Goal: Use online tool/utility: Utilize a website feature to perform a specific function

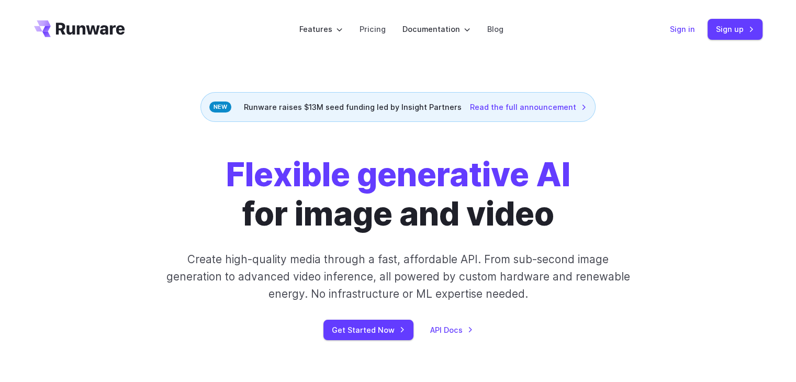
click at [684, 28] on link "Sign in" at bounding box center [682, 29] width 25 height 12
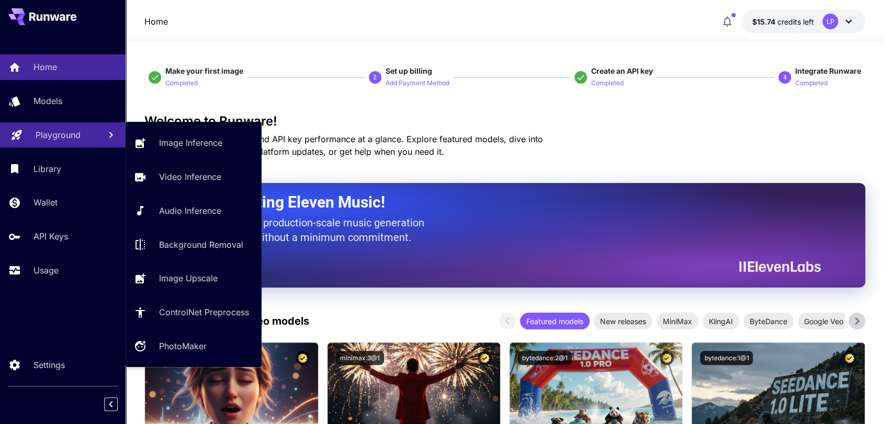
click at [57, 145] on link "Playground" at bounding box center [63, 135] width 126 height 26
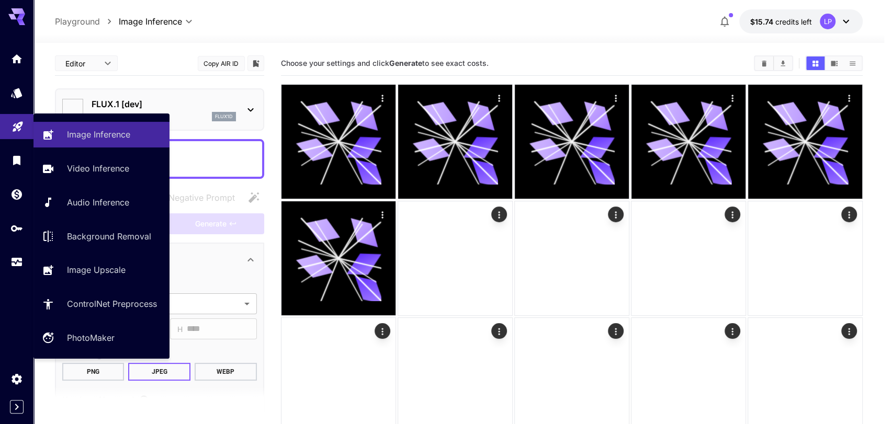
type input "**********"
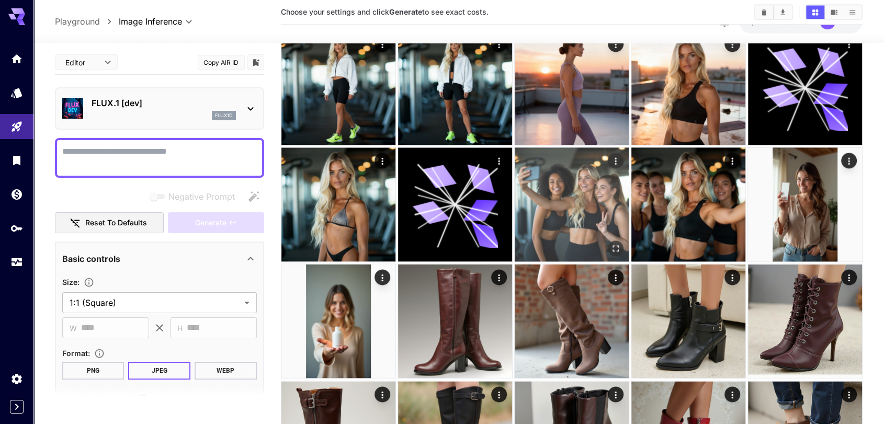
scroll to position [1337, 0]
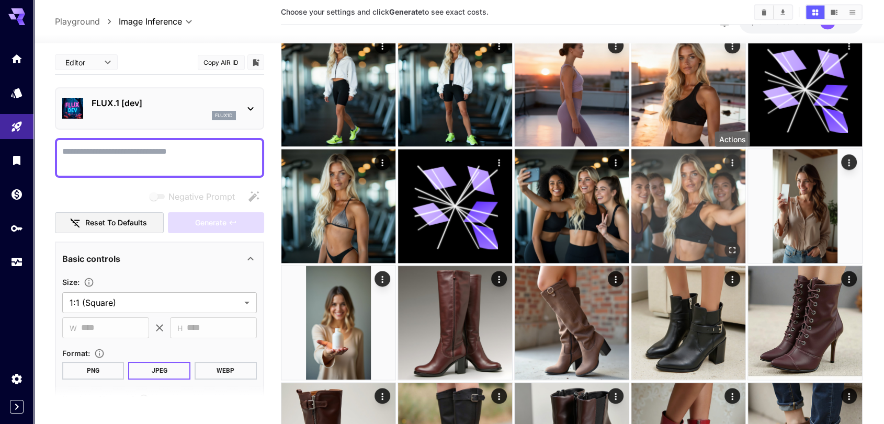
click at [729, 161] on icon "Actions" at bounding box center [732, 162] width 10 height 10
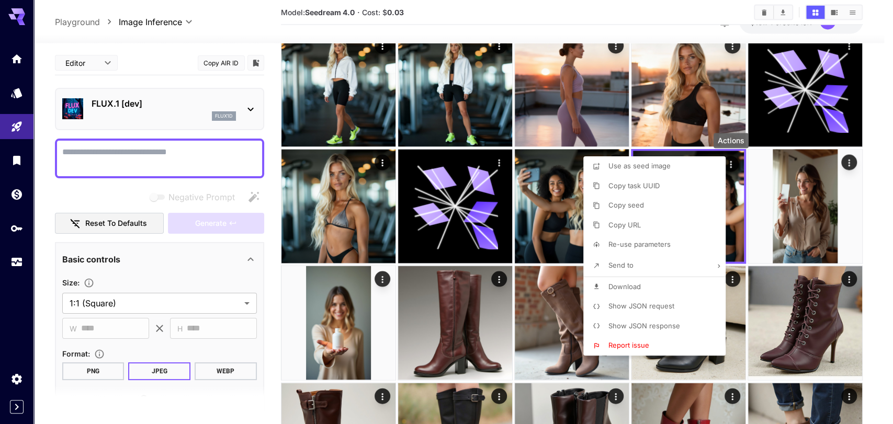
click at [639, 286] on span "Download" at bounding box center [625, 287] width 32 height 8
click at [873, 181] on div at bounding box center [446, 212] width 893 height 424
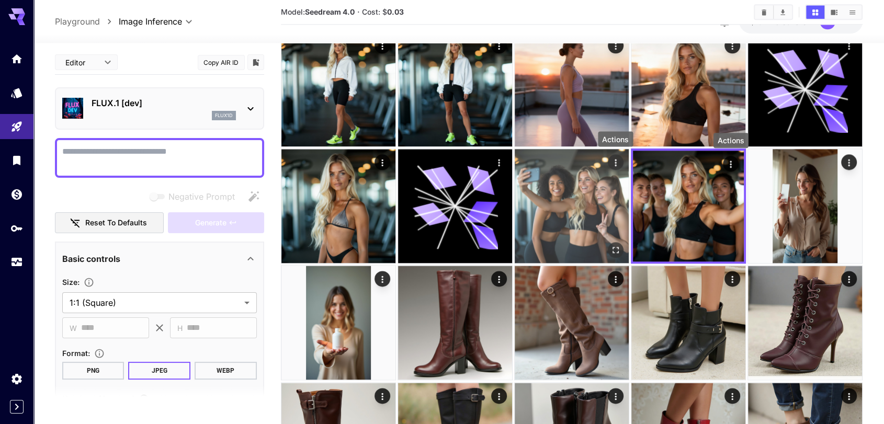
click at [612, 163] on icon "Actions" at bounding box center [616, 162] width 10 height 10
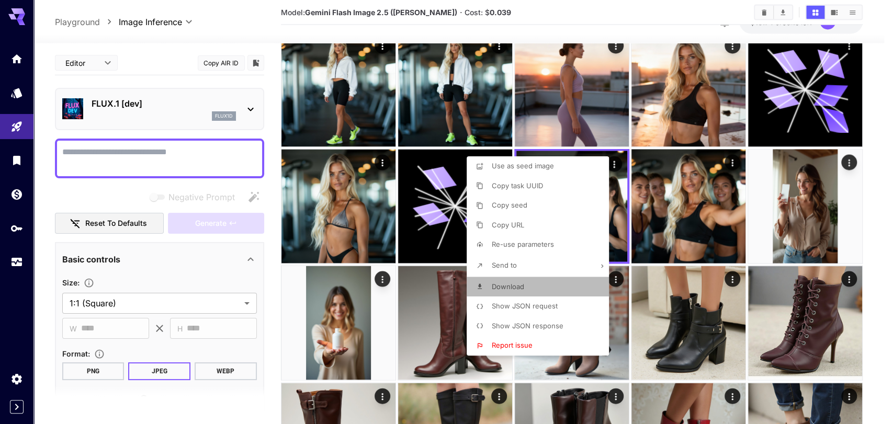
click at [516, 285] on span "Download" at bounding box center [508, 287] width 32 height 8
click at [869, 198] on div at bounding box center [446, 212] width 893 height 424
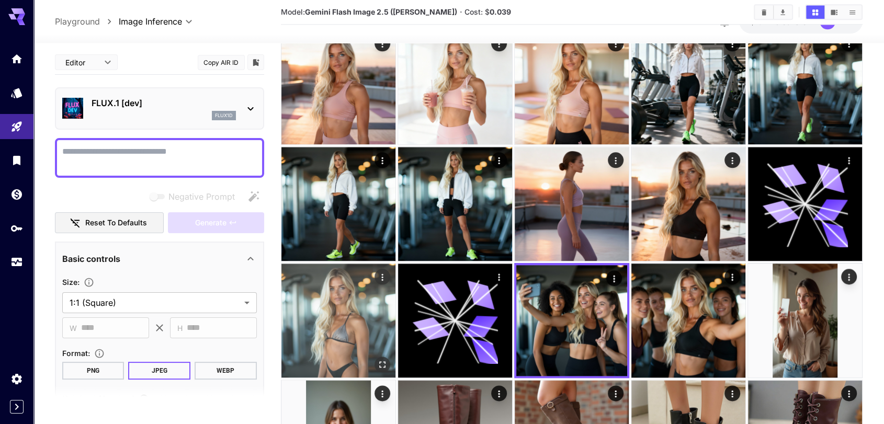
scroll to position [1221, 0]
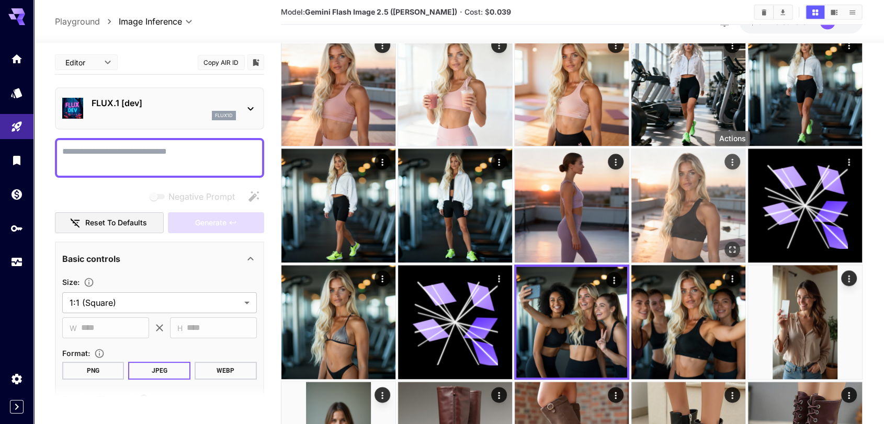
click at [737, 163] on icon "Actions" at bounding box center [732, 162] width 10 height 10
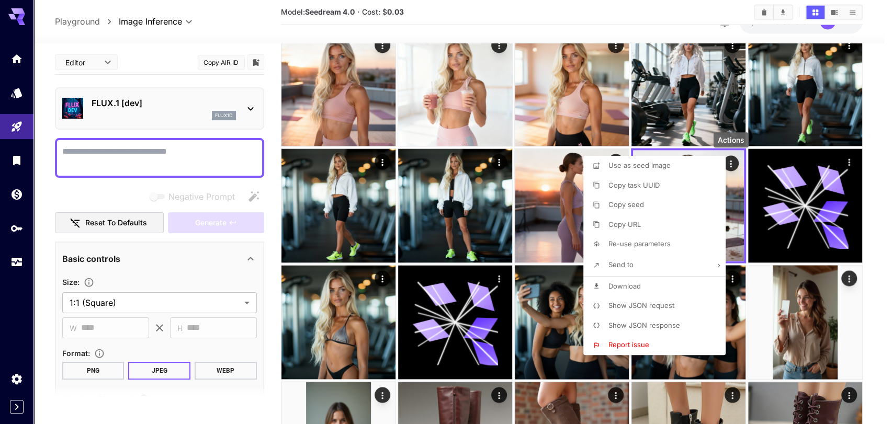
click at [645, 284] on li "Download" at bounding box center [657, 287] width 149 height 20
click at [333, 341] on div at bounding box center [446, 212] width 893 height 424
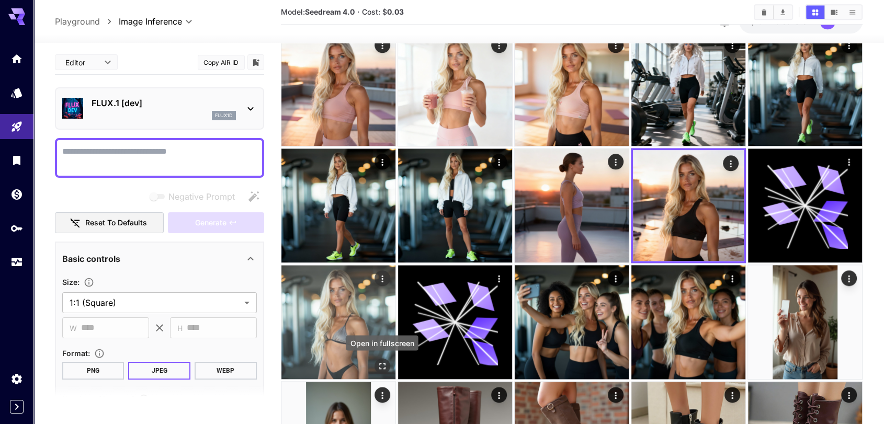
click at [380, 365] on icon "Open in fullscreen" at bounding box center [382, 366] width 10 height 10
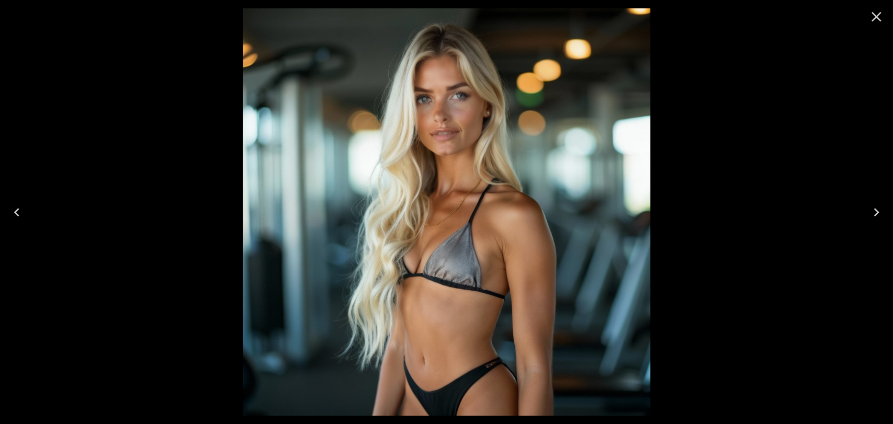
click at [882, 15] on icon "Close" at bounding box center [876, 16] width 17 height 17
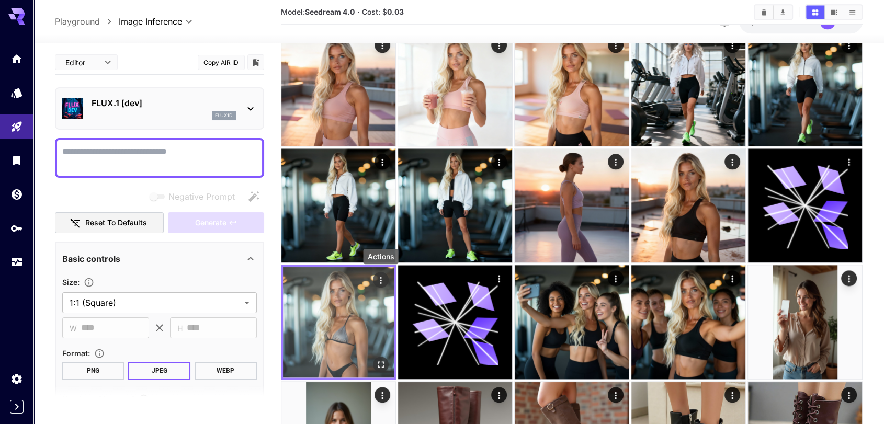
click at [381, 277] on icon "Actions" at bounding box center [381, 280] width 2 height 7
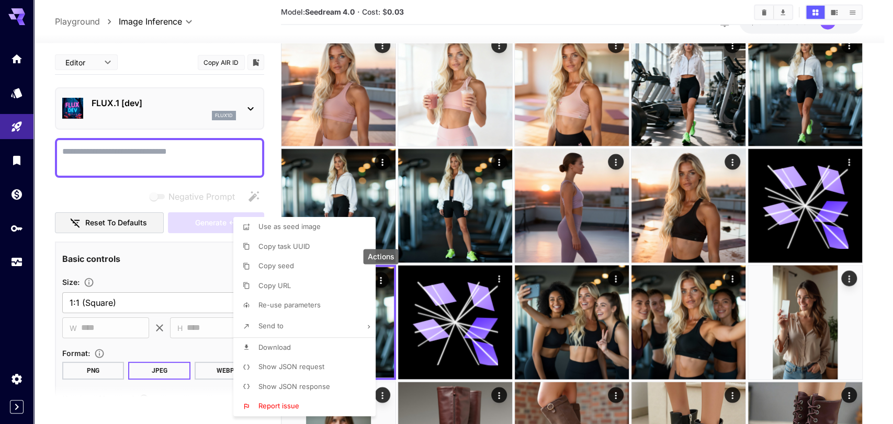
click at [294, 345] on li "Download" at bounding box center [307, 348] width 149 height 20
click at [883, 142] on div at bounding box center [446, 212] width 893 height 424
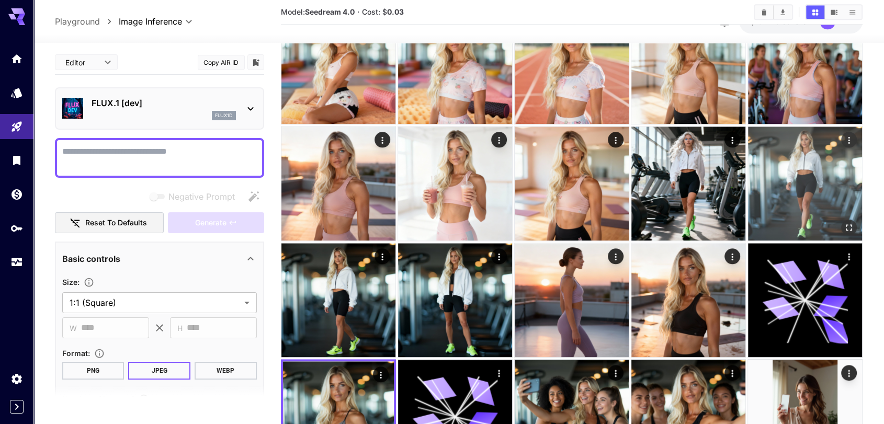
scroll to position [1105, 0]
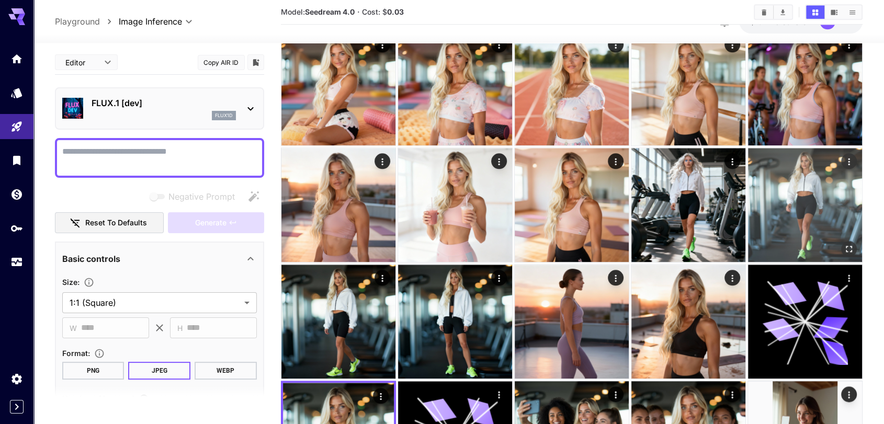
click at [840, 187] on img at bounding box center [805, 205] width 114 height 114
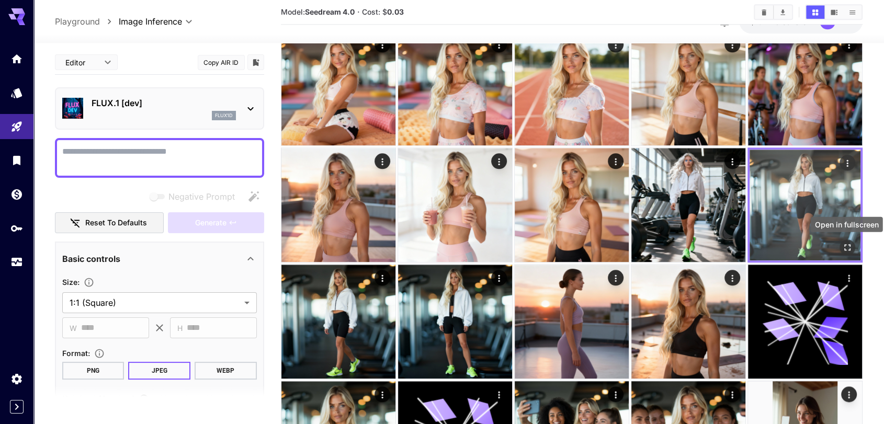
click at [850, 243] on icon "Open in fullscreen" at bounding box center [847, 247] width 10 height 10
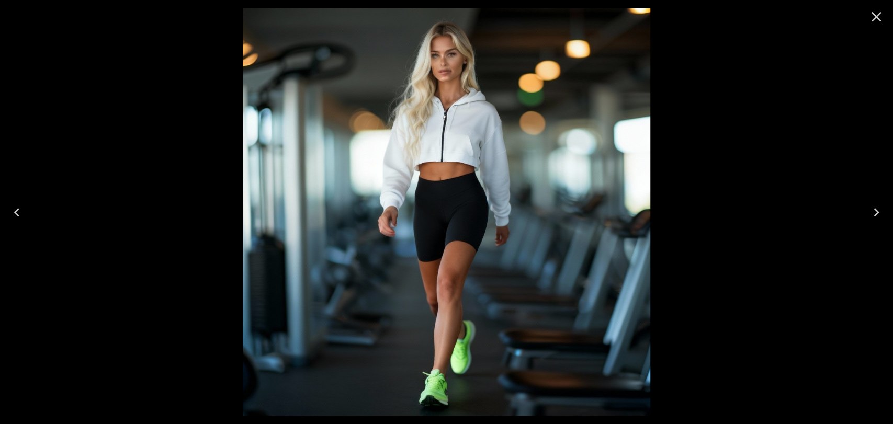
click at [874, 18] on icon "Close" at bounding box center [877, 17] width 10 height 10
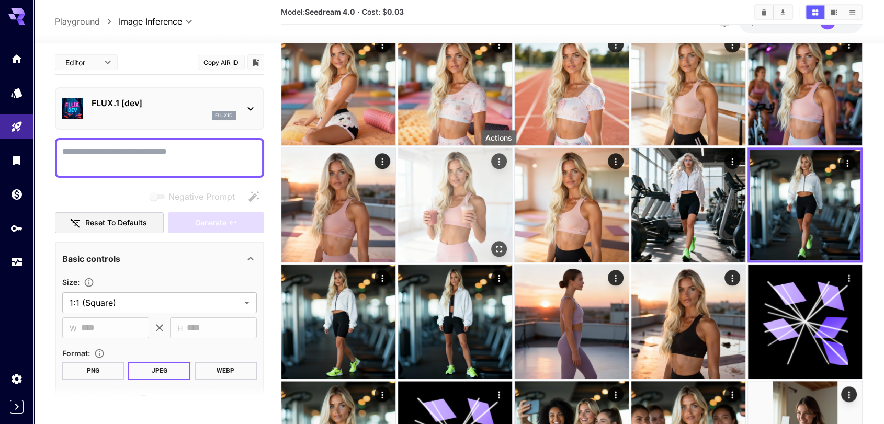
click at [500, 162] on icon "Actions" at bounding box center [499, 161] width 10 height 10
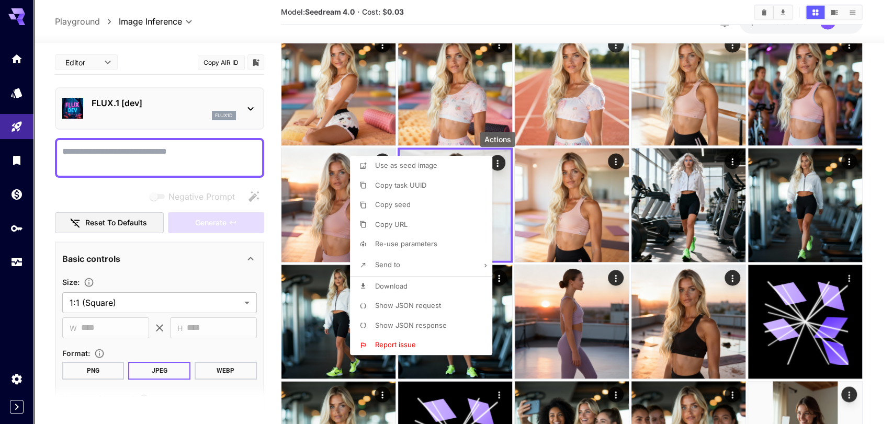
click at [401, 289] on span "Download" at bounding box center [391, 286] width 32 height 8
click at [271, 229] on div at bounding box center [446, 212] width 893 height 424
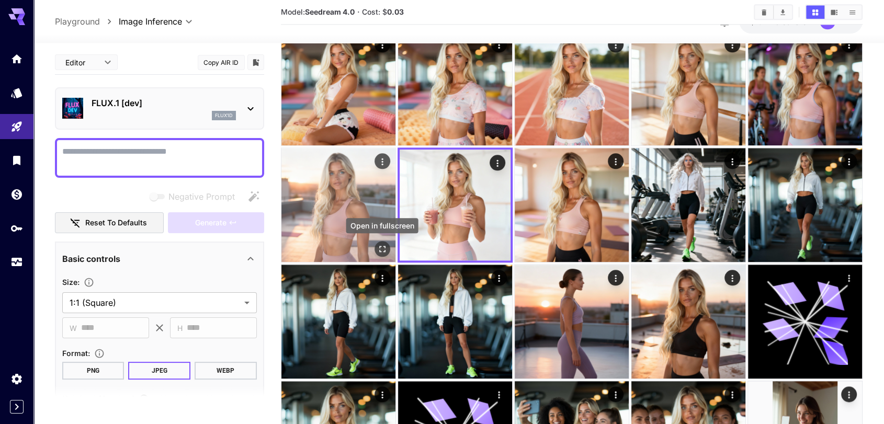
click at [380, 250] on icon "Open in fullscreen" at bounding box center [382, 249] width 6 height 6
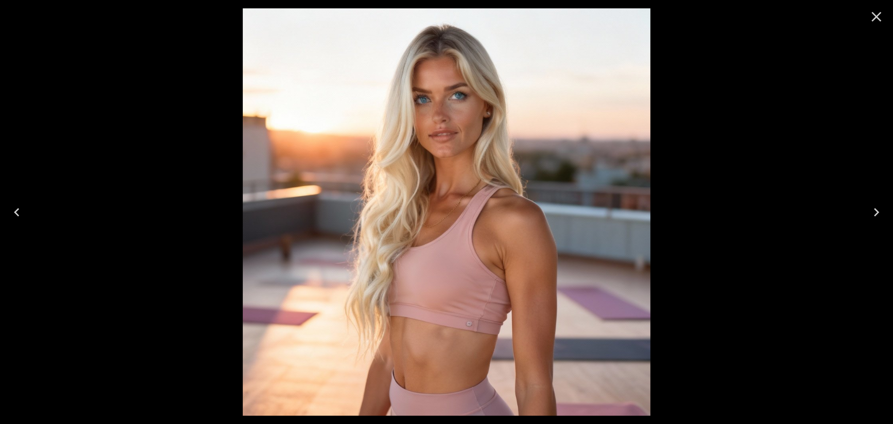
drag, startPoint x: 879, startPoint y: 13, endPoint x: 874, endPoint y: 16, distance: 5.4
click at [880, 13] on icon "Close" at bounding box center [877, 17] width 10 height 10
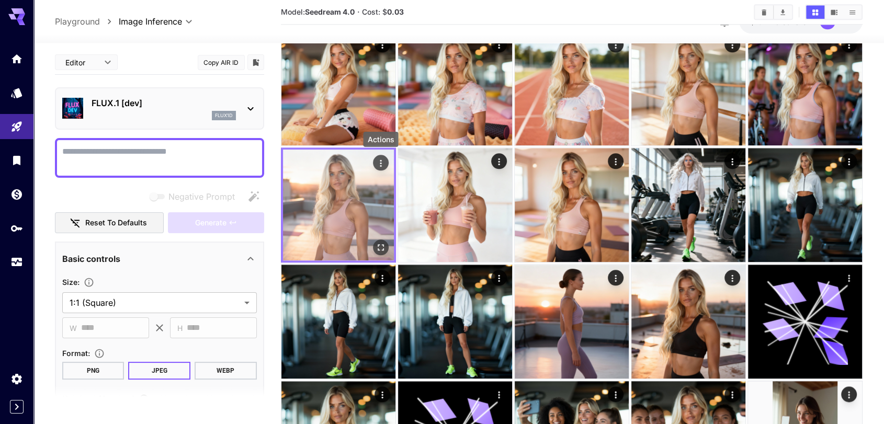
click at [381, 158] on icon "Actions" at bounding box center [381, 163] width 10 height 10
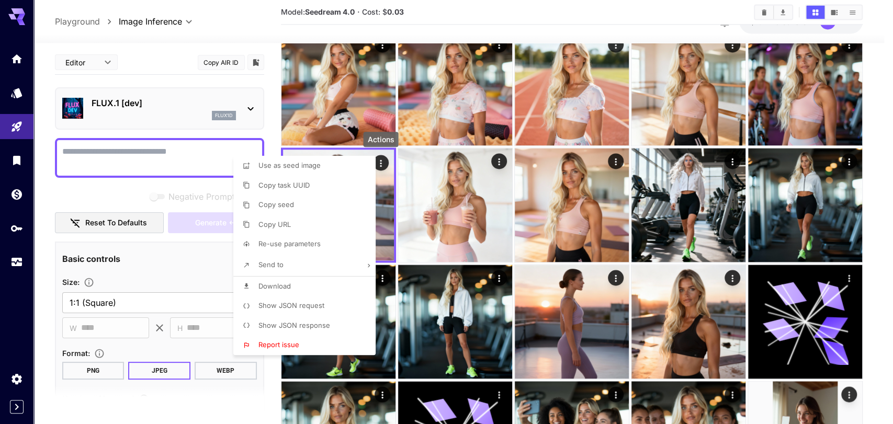
click at [299, 283] on li "Download" at bounding box center [307, 287] width 149 height 20
click at [875, 149] on div at bounding box center [446, 212] width 893 height 424
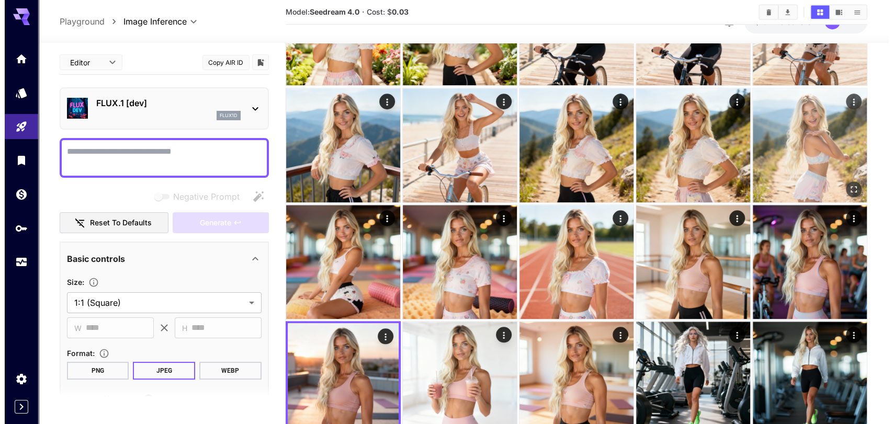
scroll to position [930, 0]
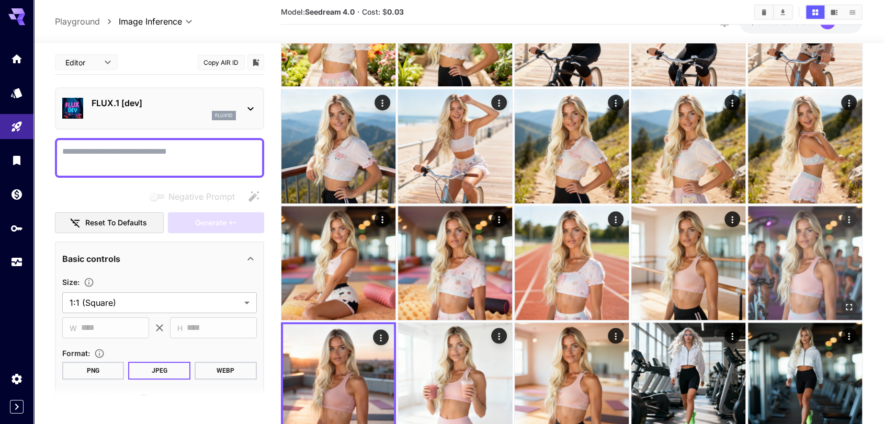
click at [853, 227] on img at bounding box center [805, 263] width 114 height 114
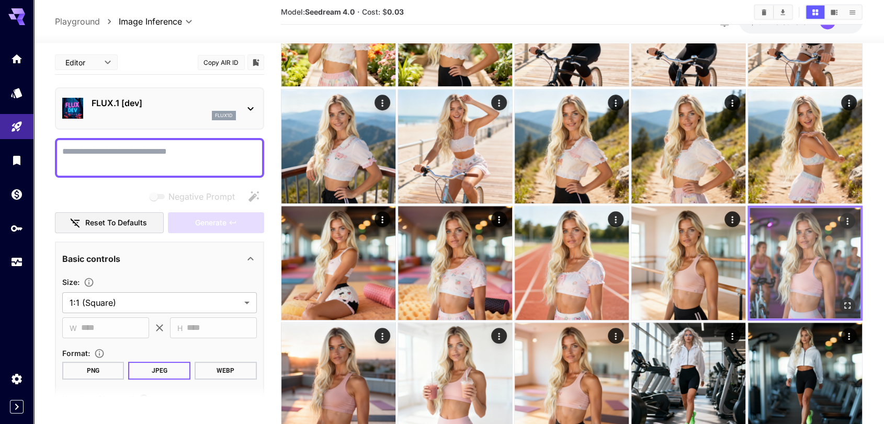
click at [844, 298] on button "Open in fullscreen" at bounding box center [848, 306] width 16 height 16
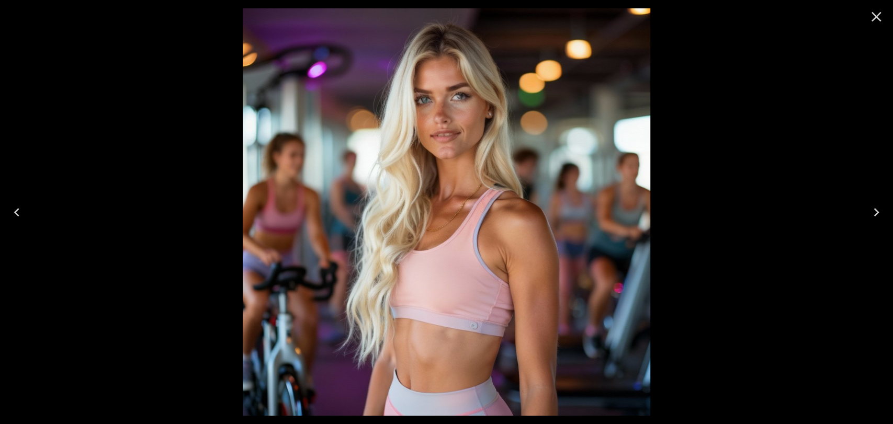
click at [876, 17] on icon "Close" at bounding box center [877, 17] width 10 height 10
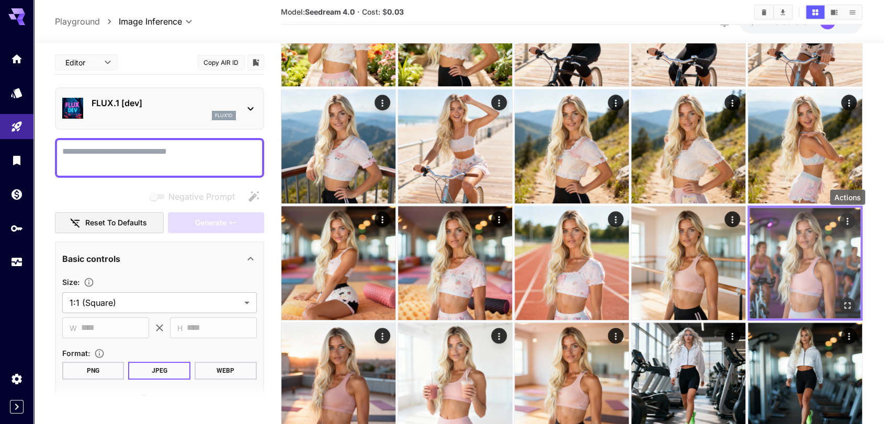
click at [846, 219] on icon "Actions" at bounding box center [847, 221] width 10 height 10
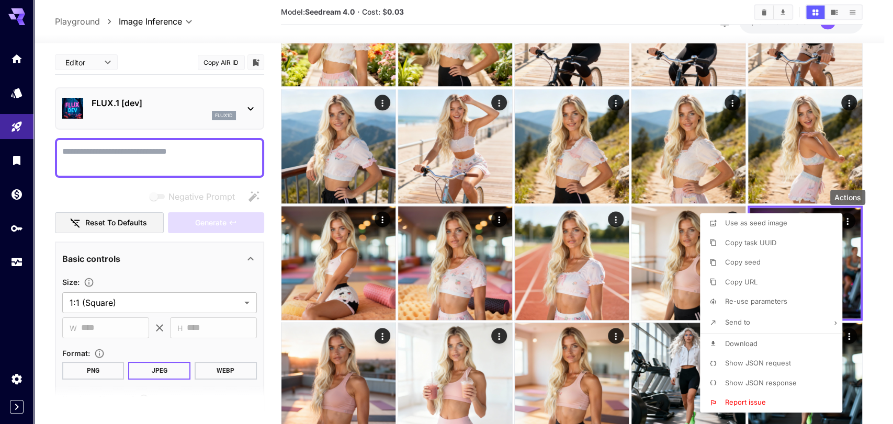
click at [742, 341] on span "Download" at bounding box center [741, 344] width 32 height 8
click at [878, 221] on div at bounding box center [446, 212] width 893 height 424
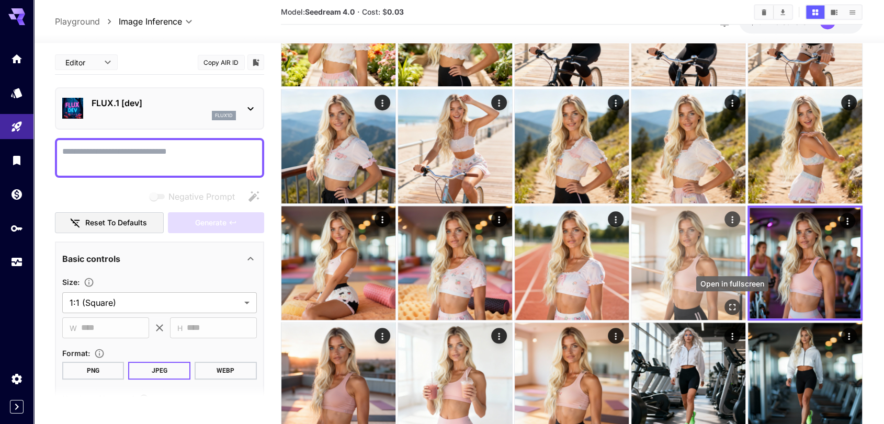
click at [737, 299] on button "Open in fullscreen" at bounding box center [733, 307] width 16 height 16
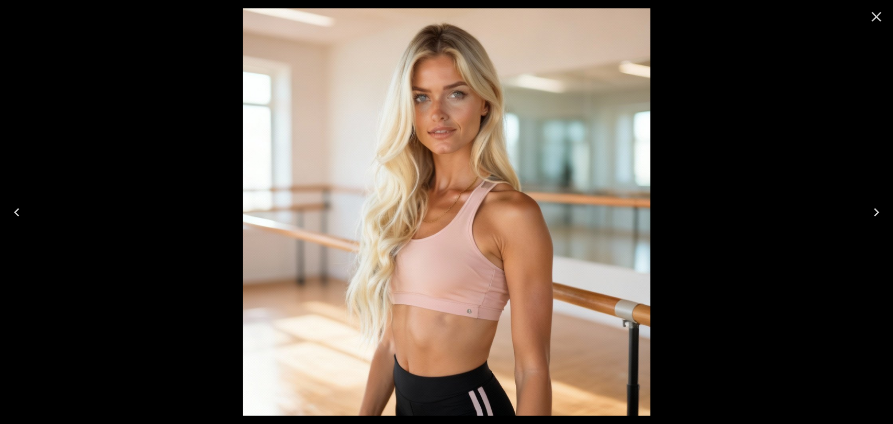
drag, startPoint x: 873, startPoint y: 16, endPoint x: 858, endPoint y: 32, distance: 22.6
click at [874, 16] on icon "Close" at bounding box center [876, 16] width 17 height 17
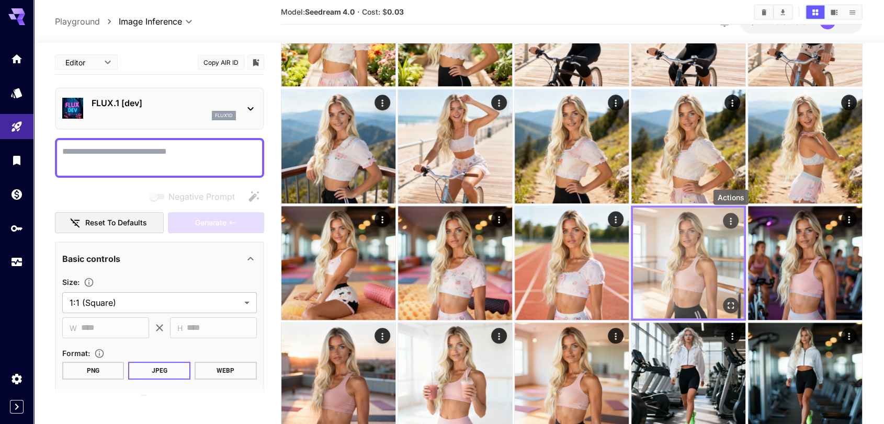
click at [732, 216] on icon "Actions" at bounding box center [731, 221] width 10 height 10
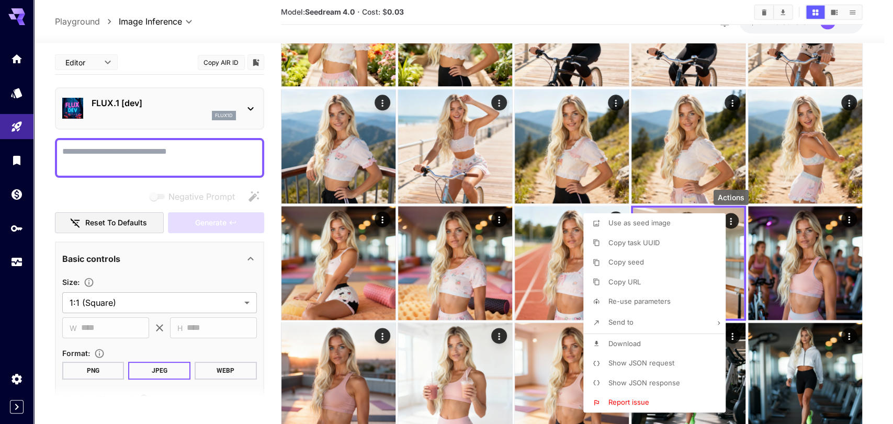
click at [636, 342] on span "Download" at bounding box center [625, 344] width 32 height 8
click at [870, 248] on div at bounding box center [446, 212] width 893 height 424
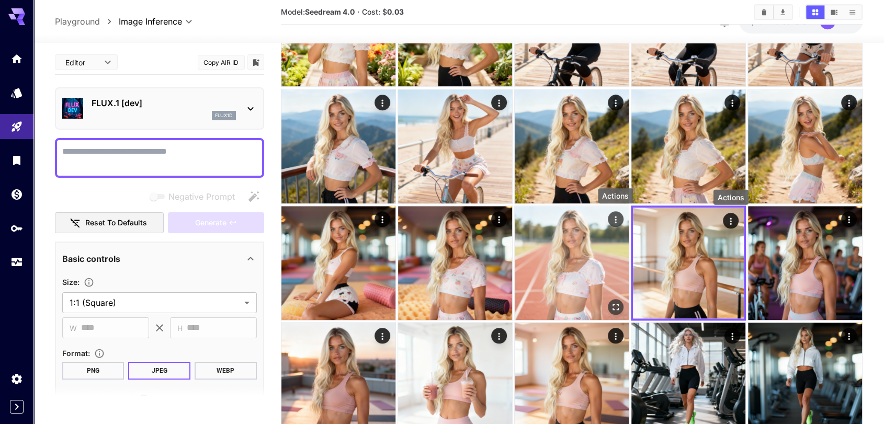
click at [619, 215] on icon "Actions" at bounding box center [616, 219] width 10 height 10
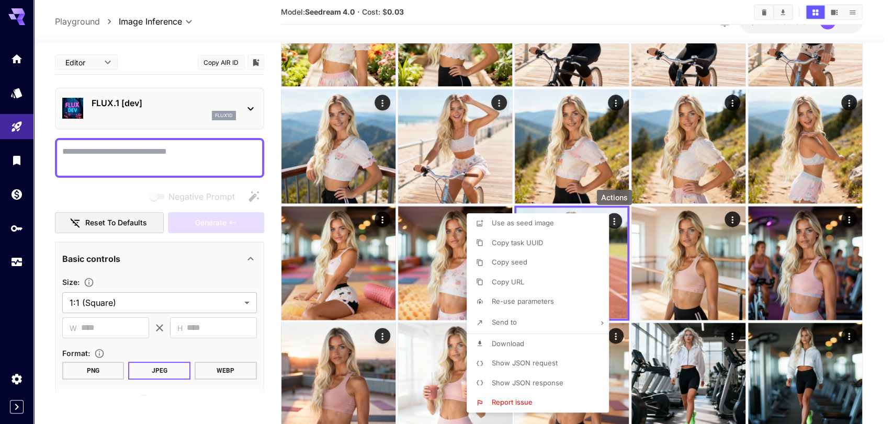
click at [521, 345] on span "Download" at bounding box center [508, 344] width 32 height 8
click at [868, 277] on div at bounding box center [446, 212] width 893 height 424
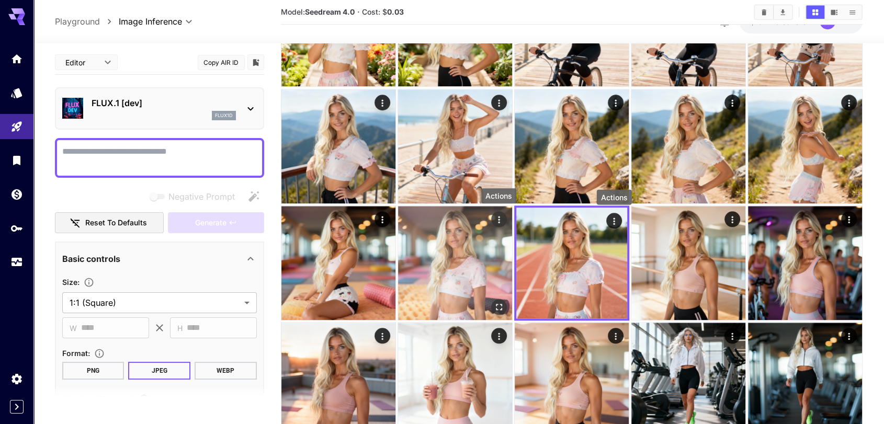
click at [499, 218] on icon "Actions" at bounding box center [499, 219] width 2 height 7
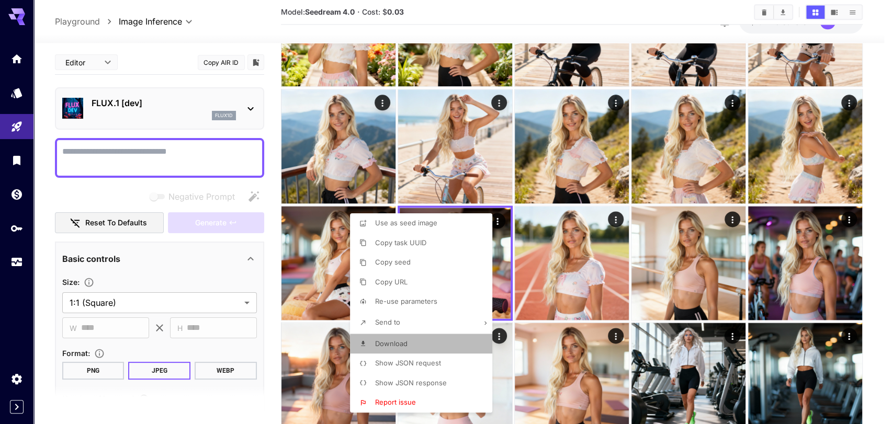
click at [415, 340] on li "Download" at bounding box center [424, 344] width 149 height 20
click at [872, 242] on div at bounding box center [446, 212] width 893 height 424
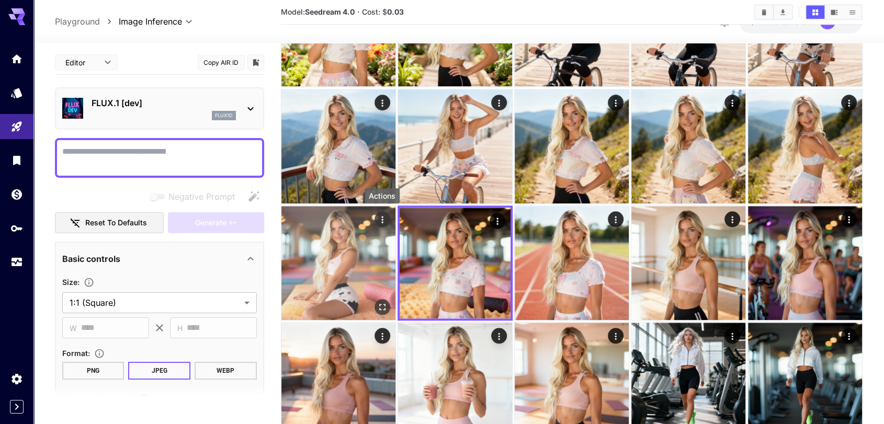
click at [379, 220] on icon "Actions" at bounding box center [382, 219] width 10 height 10
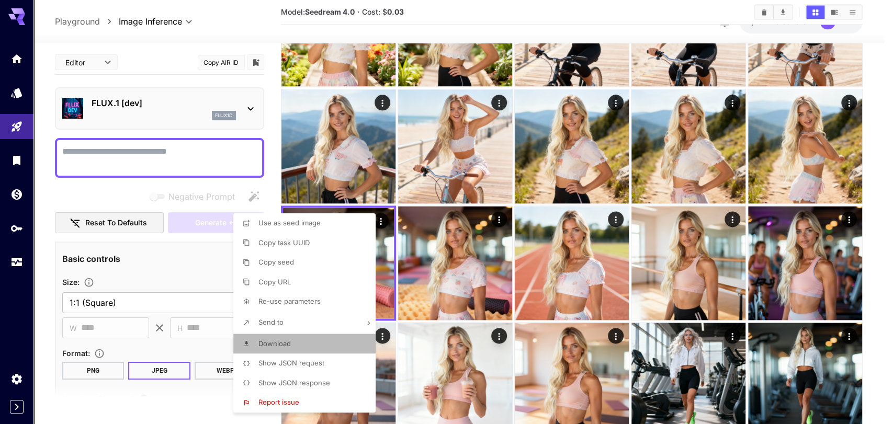
click at [277, 338] on li "Download" at bounding box center [307, 344] width 149 height 20
click at [880, 151] on div at bounding box center [446, 212] width 893 height 424
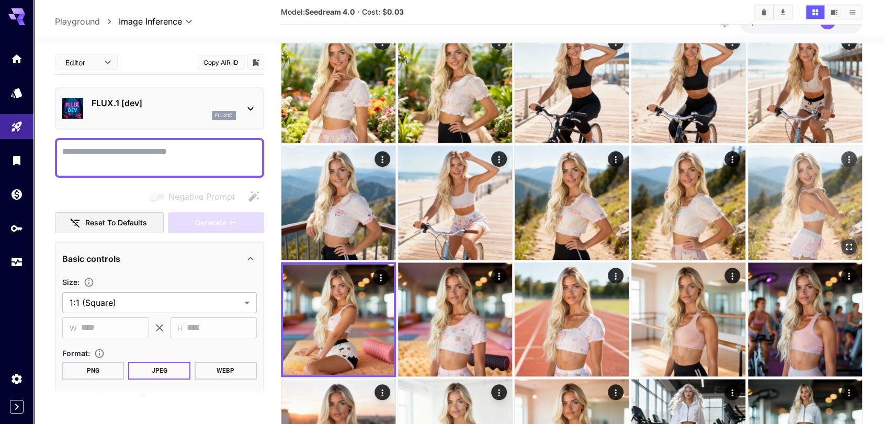
scroll to position [872, 0]
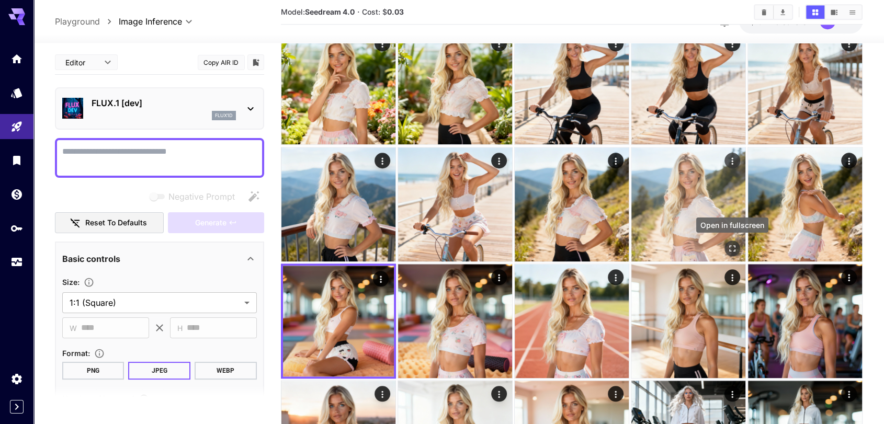
click at [729, 247] on icon "Open in fullscreen" at bounding box center [732, 248] width 10 height 10
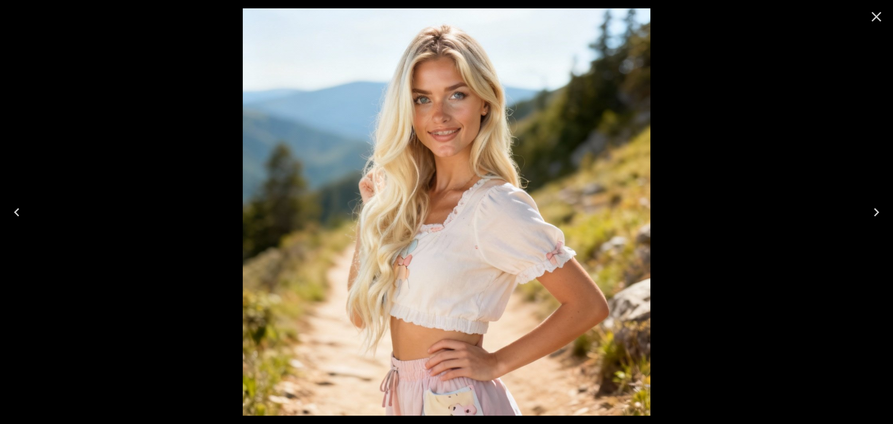
click at [873, 17] on icon "Close" at bounding box center [876, 16] width 17 height 17
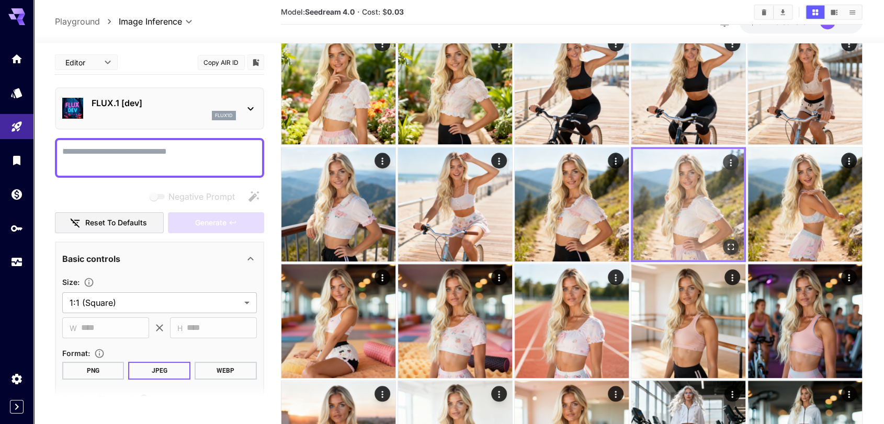
click at [728, 244] on icon "Open in fullscreen" at bounding box center [731, 247] width 6 height 6
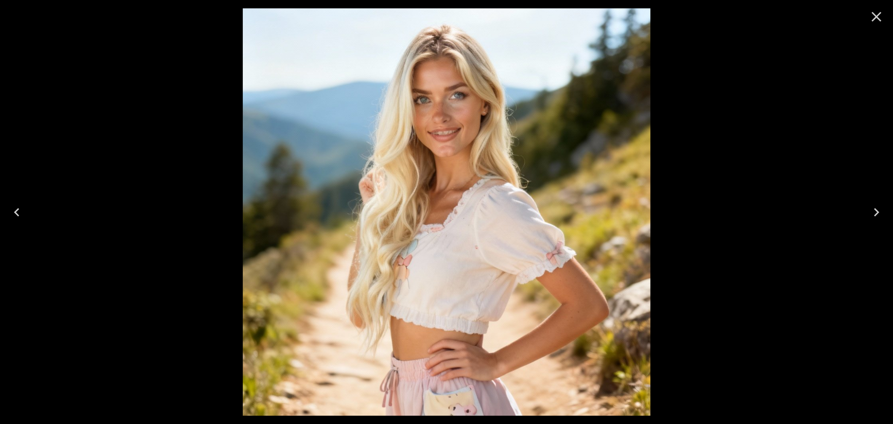
click at [872, 22] on icon "Close" at bounding box center [876, 16] width 17 height 17
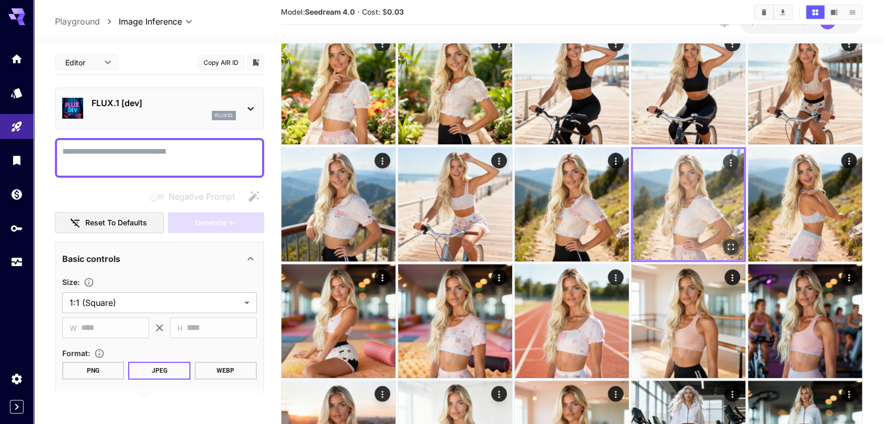
click at [729, 160] on icon "Actions" at bounding box center [731, 162] width 10 height 10
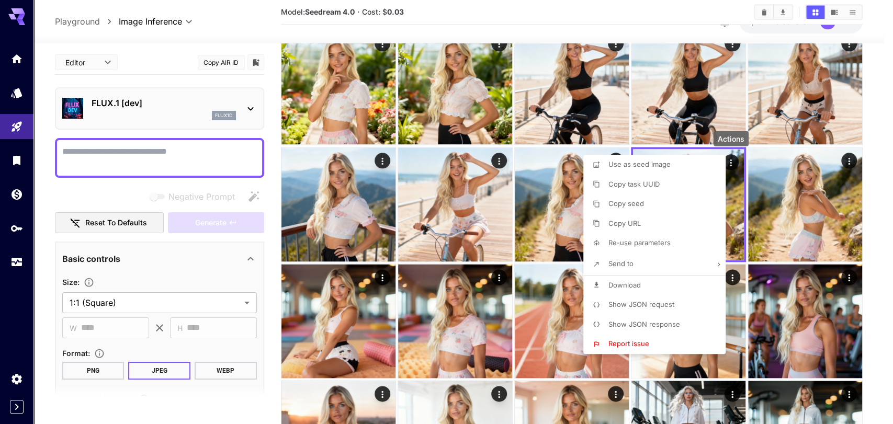
click at [637, 277] on li "Download" at bounding box center [657, 286] width 149 height 20
click at [869, 181] on div at bounding box center [446, 212] width 893 height 424
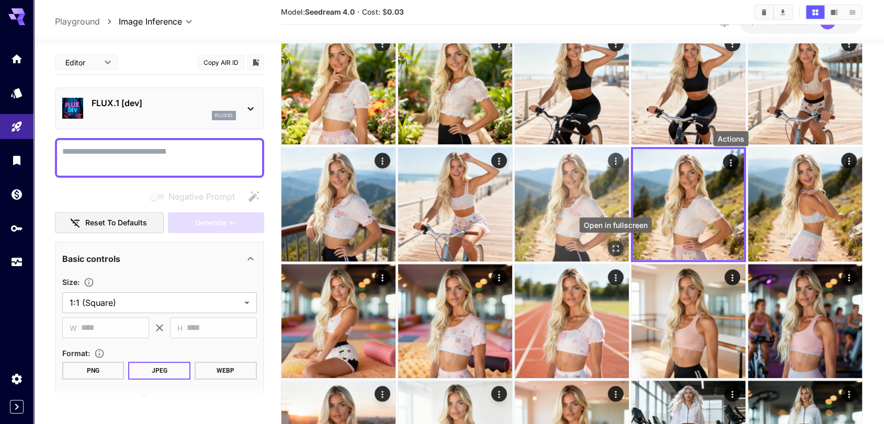
click at [617, 240] on button "Open in fullscreen" at bounding box center [616, 248] width 16 height 16
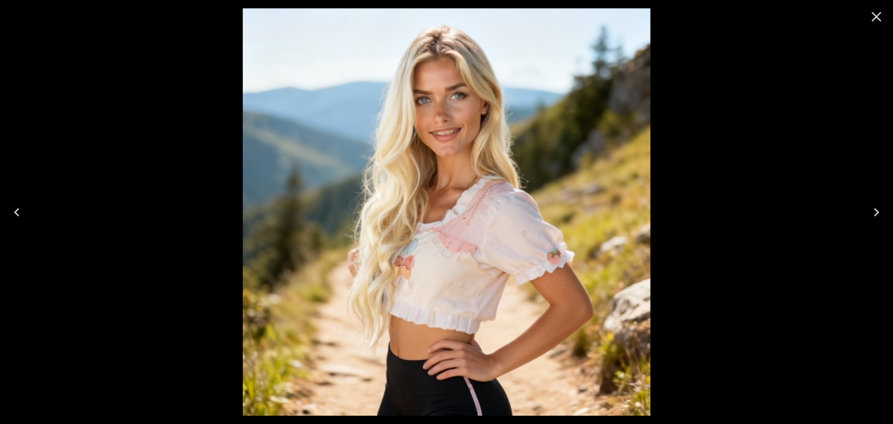
click at [872, 15] on icon "Close" at bounding box center [876, 16] width 17 height 17
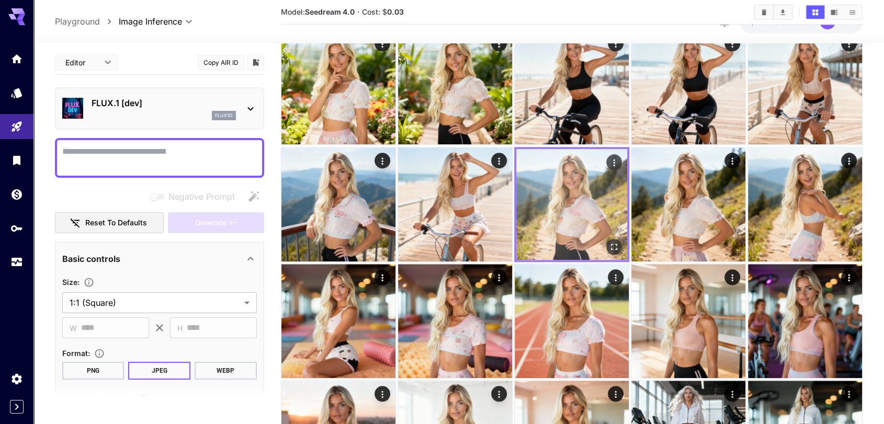
click at [610, 160] on icon "Actions" at bounding box center [614, 162] width 10 height 10
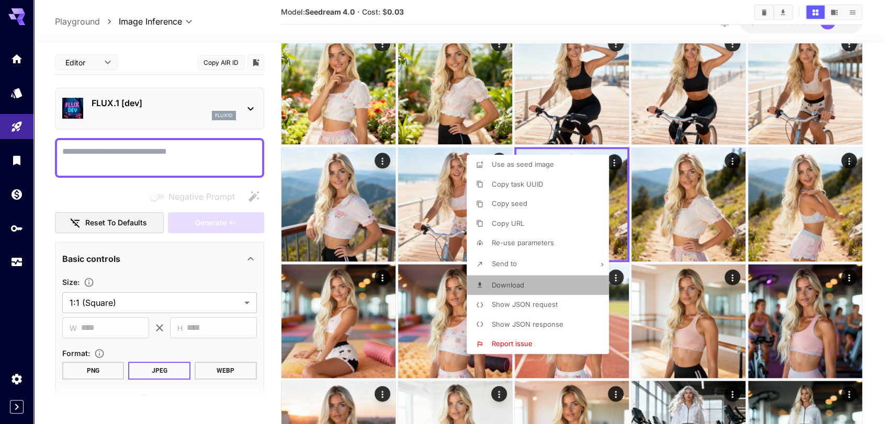
click at [512, 279] on li "Download" at bounding box center [541, 286] width 149 height 20
drag, startPoint x: 877, startPoint y: 208, endPoint x: 860, endPoint y: 210, distance: 17.3
click at [877, 208] on div at bounding box center [446, 212] width 893 height 424
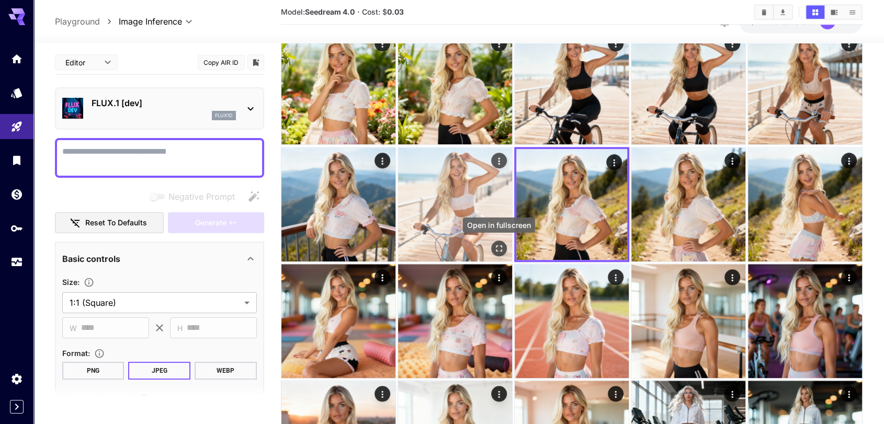
click at [499, 245] on icon "Open in fullscreen" at bounding box center [499, 248] width 10 height 10
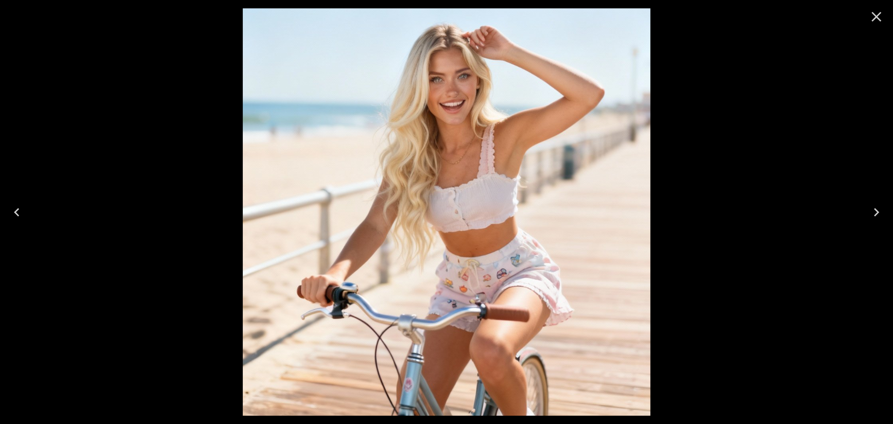
click at [877, 11] on icon "Close" at bounding box center [876, 16] width 17 height 17
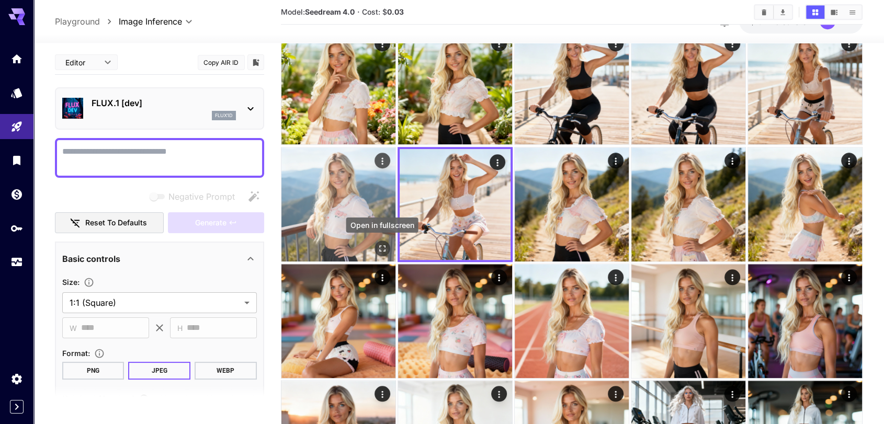
click at [383, 244] on icon "Open in fullscreen" at bounding box center [382, 248] width 10 height 10
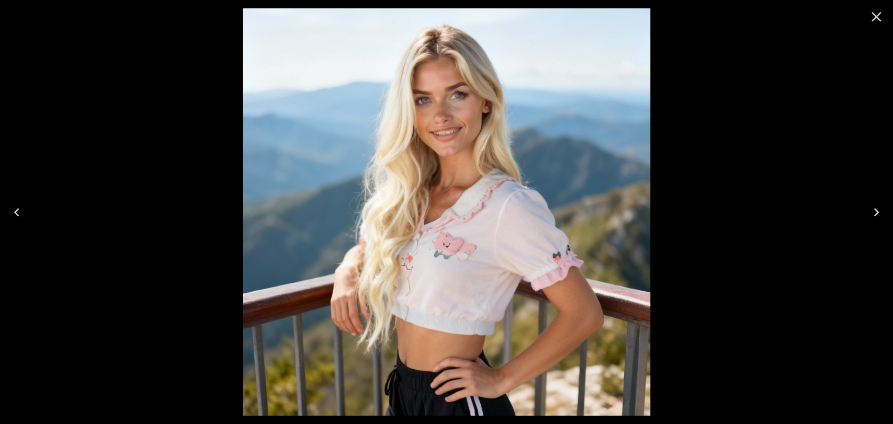
click at [877, 18] on icon "Close" at bounding box center [876, 16] width 17 height 17
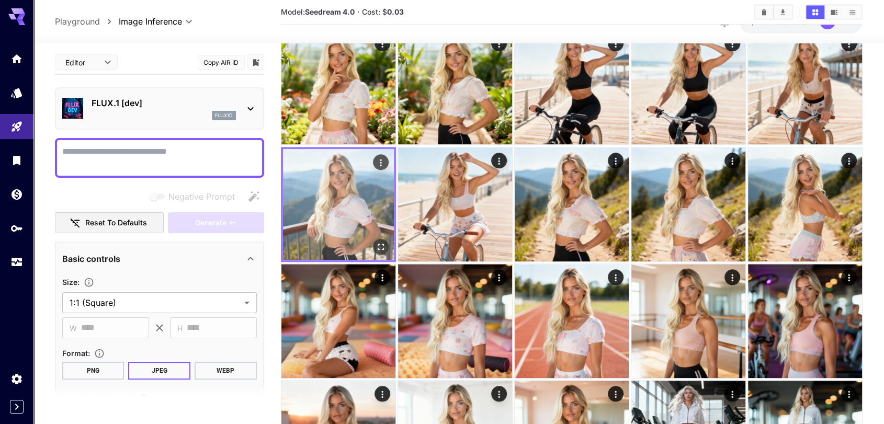
click at [382, 159] on icon "Actions" at bounding box center [381, 162] width 10 height 10
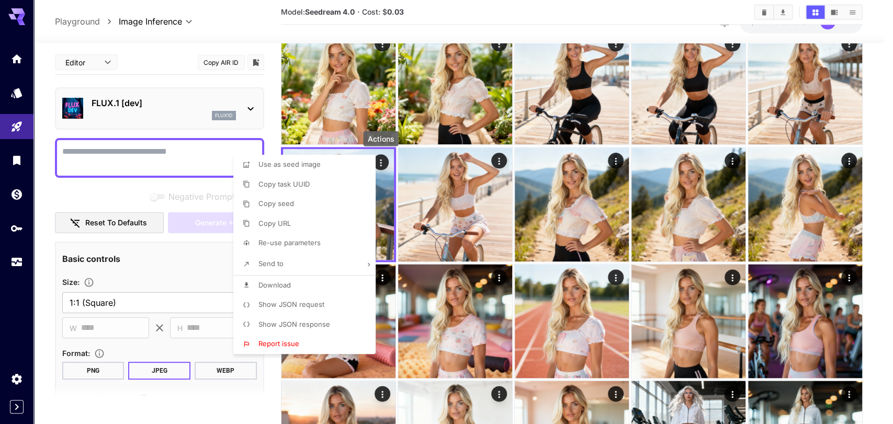
click at [321, 288] on li "Download" at bounding box center [307, 286] width 149 height 20
click at [890, 118] on div at bounding box center [446, 212] width 893 height 424
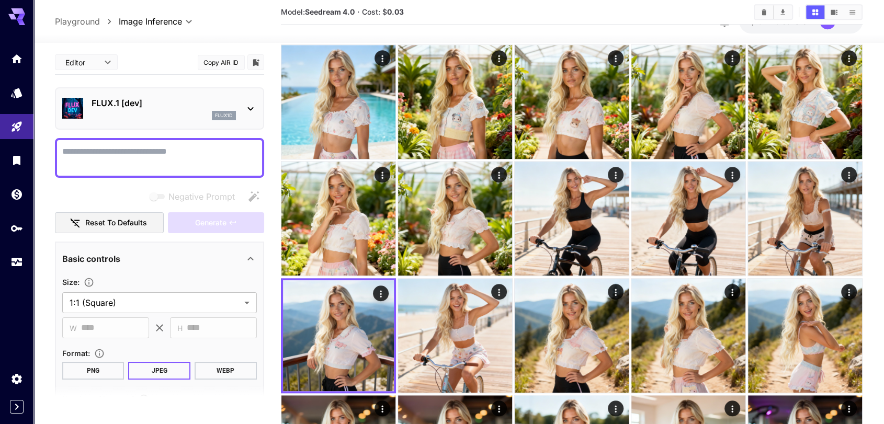
scroll to position [697, 0]
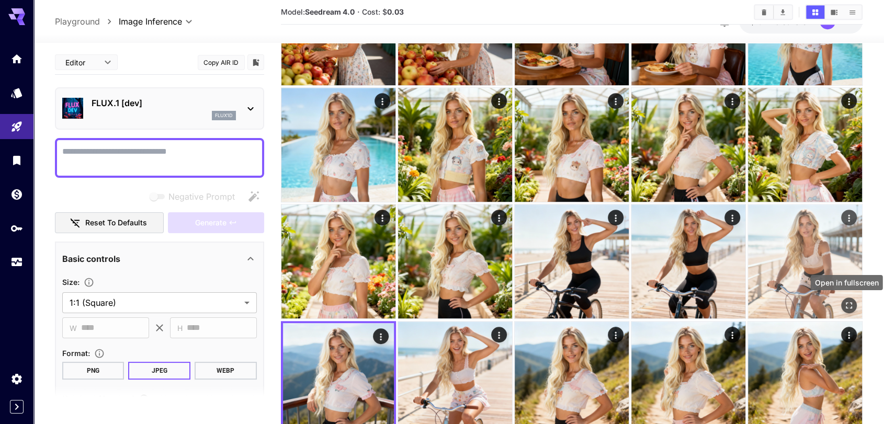
click at [853, 298] on button "Open in fullscreen" at bounding box center [849, 306] width 16 height 16
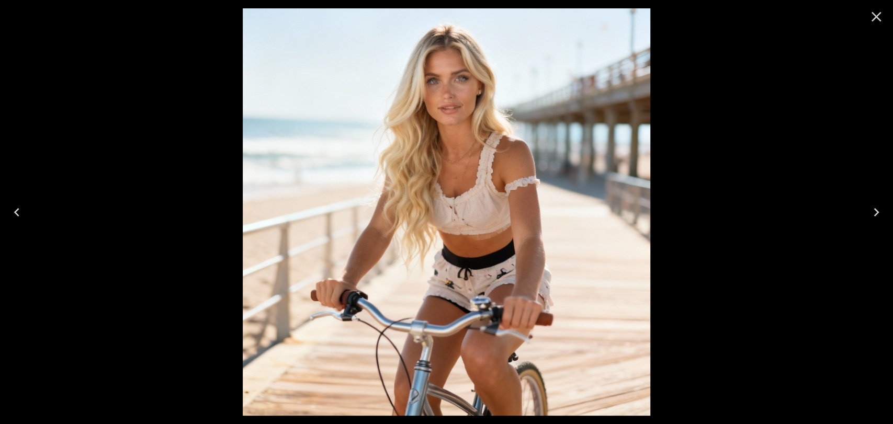
click at [874, 18] on icon "Close" at bounding box center [876, 16] width 17 height 17
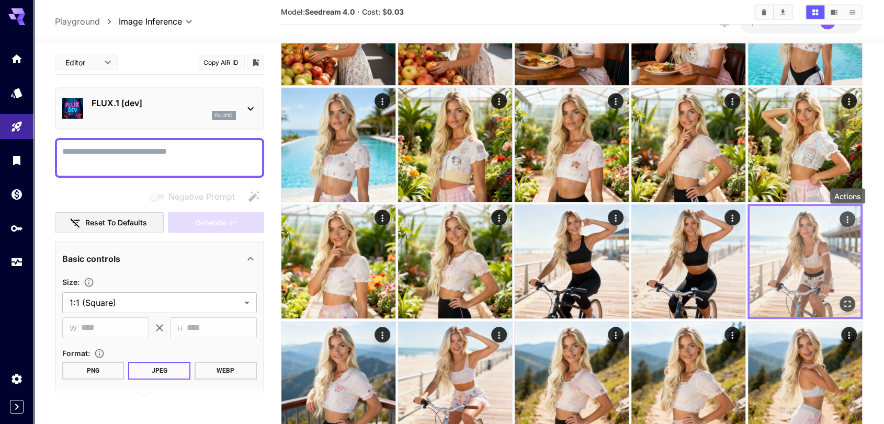
click at [850, 215] on icon "Actions" at bounding box center [847, 220] width 10 height 10
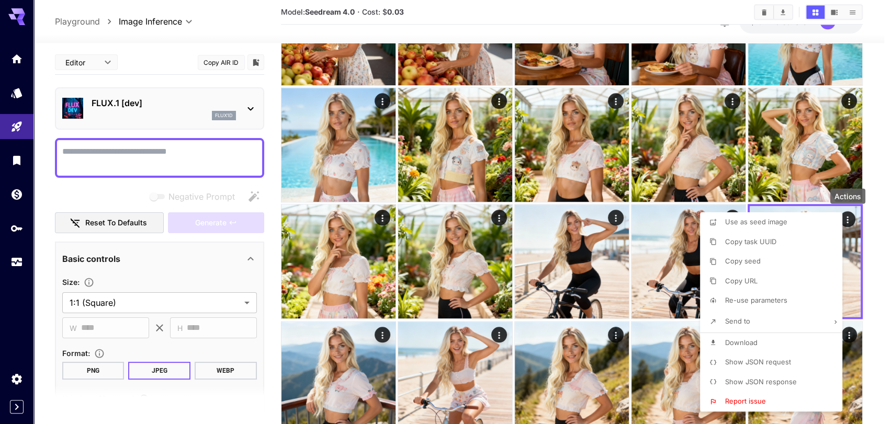
click at [759, 340] on li "Download" at bounding box center [774, 343] width 149 height 20
click at [877, 252] on div at bounding box center [446, 212] width 893 height 424
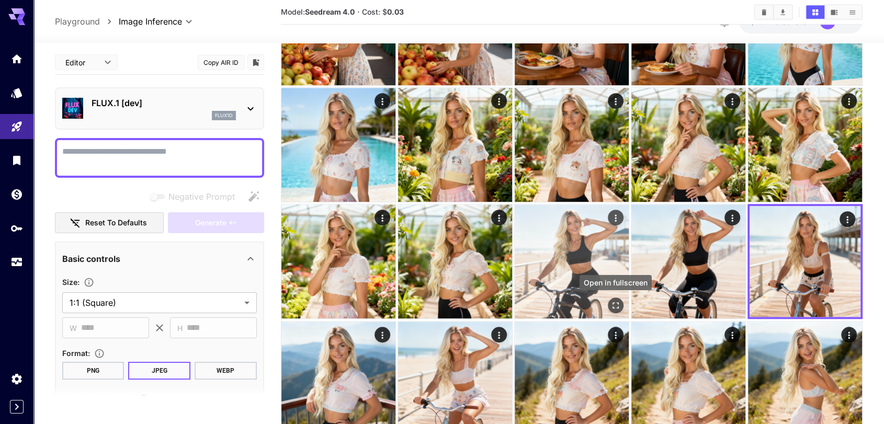
click at [617, 301] on icon "Open in fullscreen" at bounding box center [616, 305] width 10 height 10
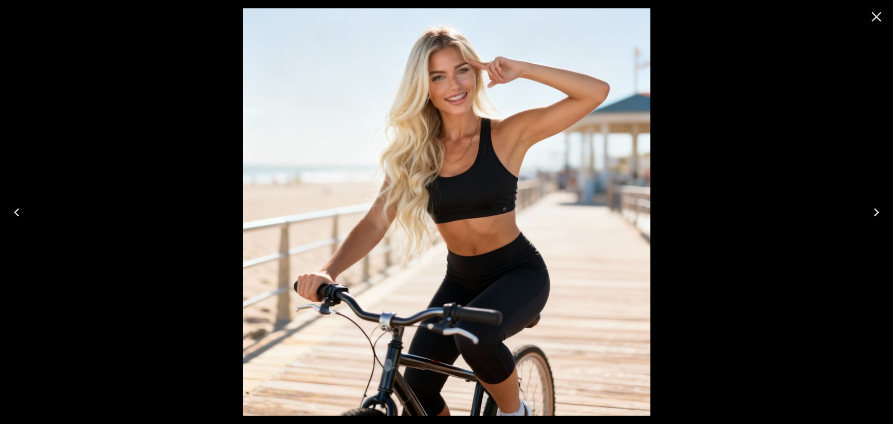
drag, startPoint x: 879, startPoint y: 10, endPoint x: 862, endPoint y: 19, distance: 19.0
click at [879, 10] on icon "Close" at bounding box center [876, 16] width 17 height 17
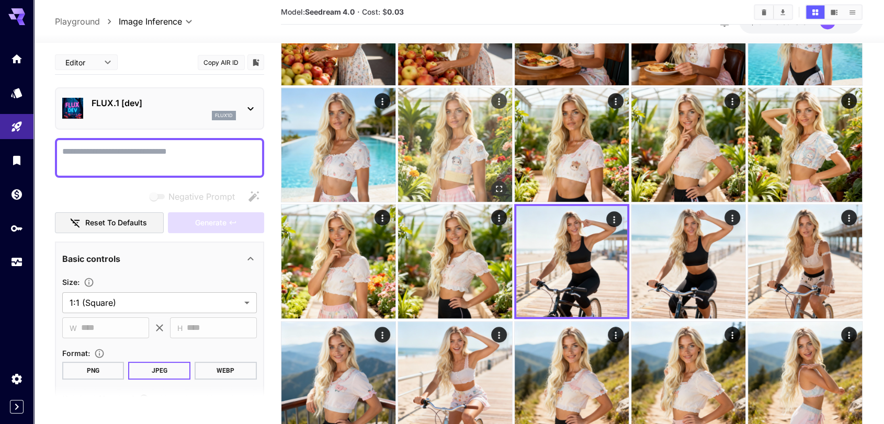
click at [482, 168] on img at bounding box center [455, 145] width 114 height 114
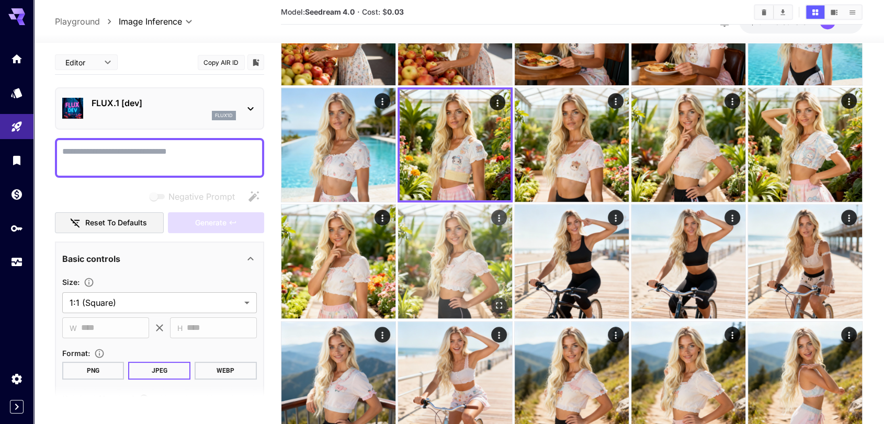
click at [465, 265] on img at bounding box center [455, 262] width 114 height 114
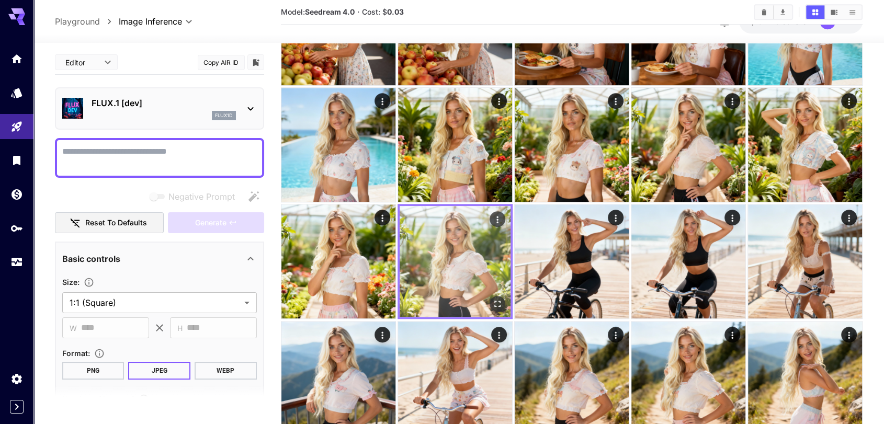
click at [495, 304] on icon "Open in fullscreen" at bounding box center [497, 304] width 10 height 10
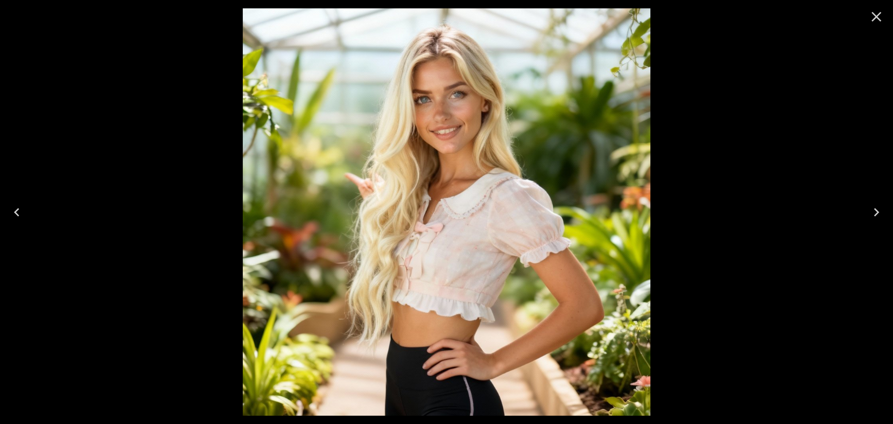
click at [873, 14] on icon "Close" at bounding box center [876, 16] width 17 height 17
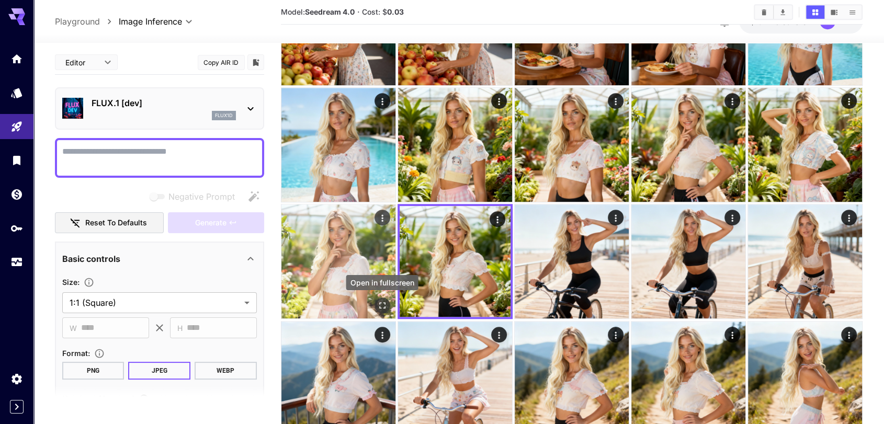
click at [376, 305] on button "Open in fullscreen" at bounding box center [383, 306] width 16 height 16
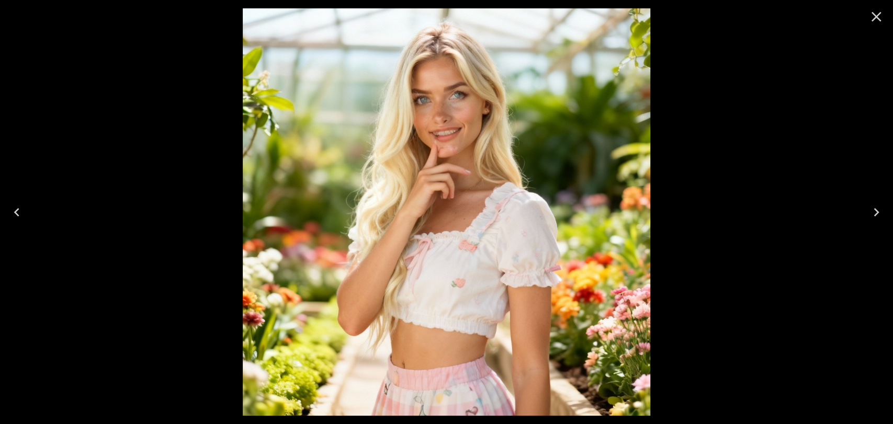
click at [875, 18] on icon "Close" at bounding box center [877, 17] width 10 height 10
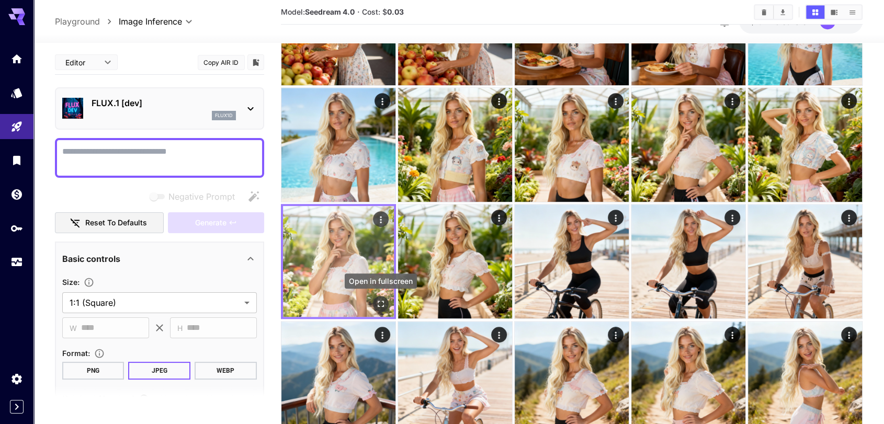
click at [379, 308] on icon "Open in fullscreen" at bounding box center [381, 304] width 10 height 10
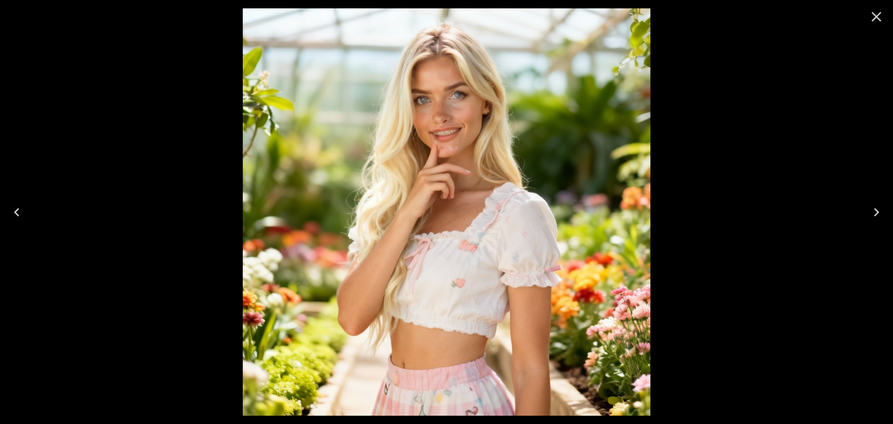
drag, startPoint x: 880, startPoint y: 17, endPoint x: 868, endPoint y: 24, distance: 14.3
click at [881, 17] on icon "Close" at bounding box center [876, 16] width 17 height 17
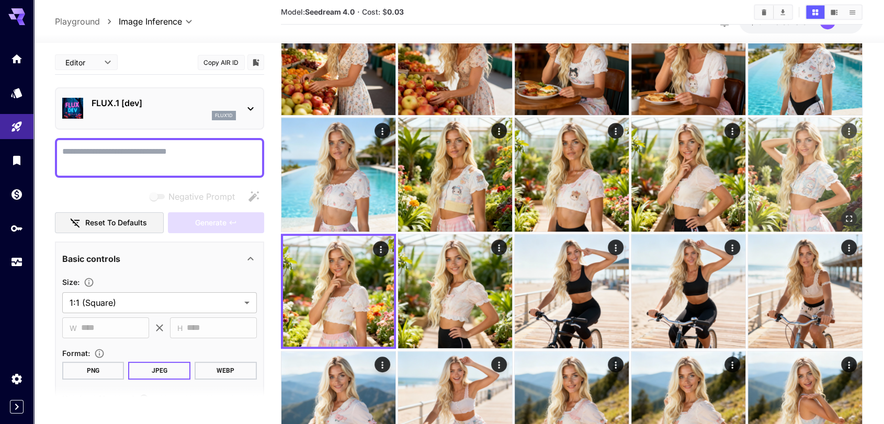
scroll to position [639, 0]
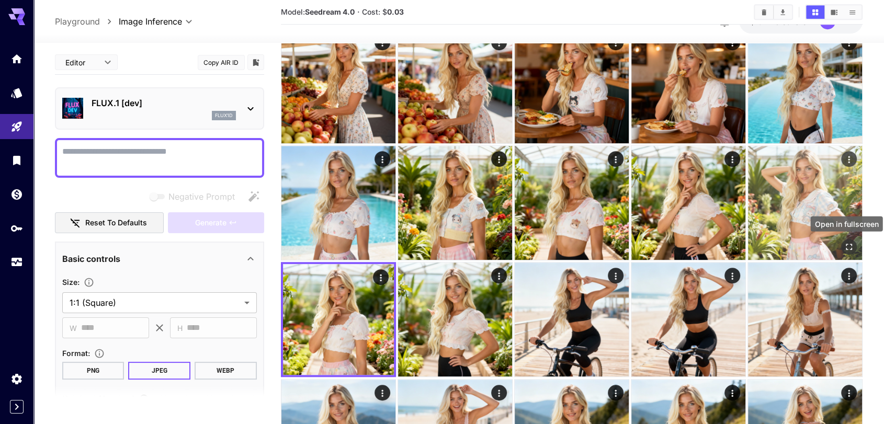
click at [849, 243] on icon "Open in fullscreen" at bounding box center [849, 247] width 10 height 10
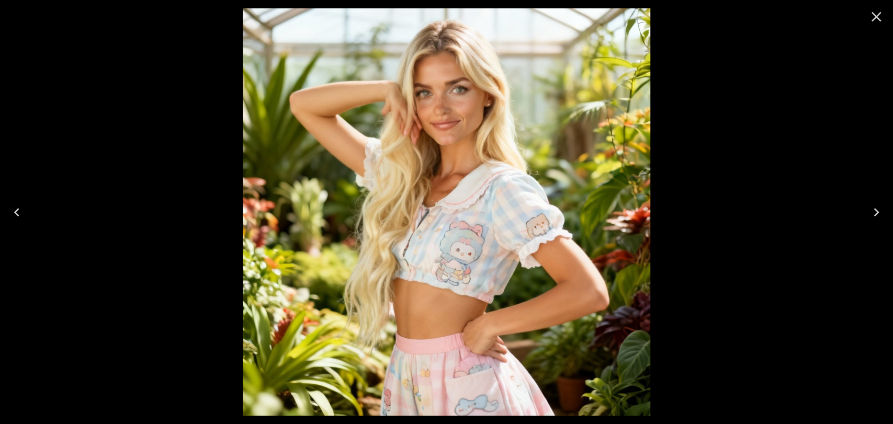
drag, startPoint x: 872, startPoint y: 15, endPoint x: 783, endPoint y: 108, distance: 129.1
click at [871, 14] on icon "Close" at bounding box center [876, 16] width 17 height 17
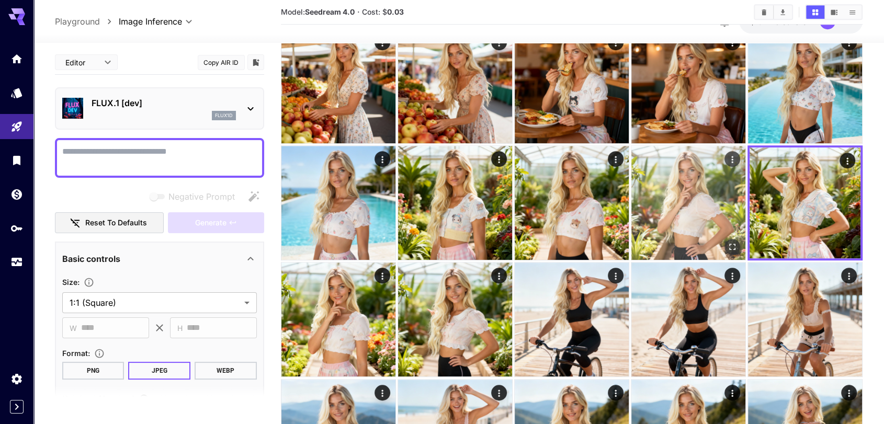
click at [729, 246] on icon "Open in fullscreen" at bounding box center [732, 247] width 10 height 10
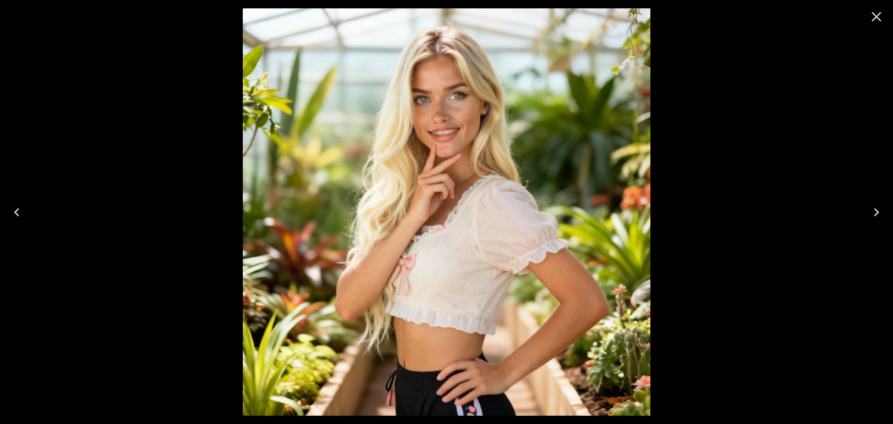
click at [879, 16] on icon "Close" at bounding box center [876, 16] width 17 height 17
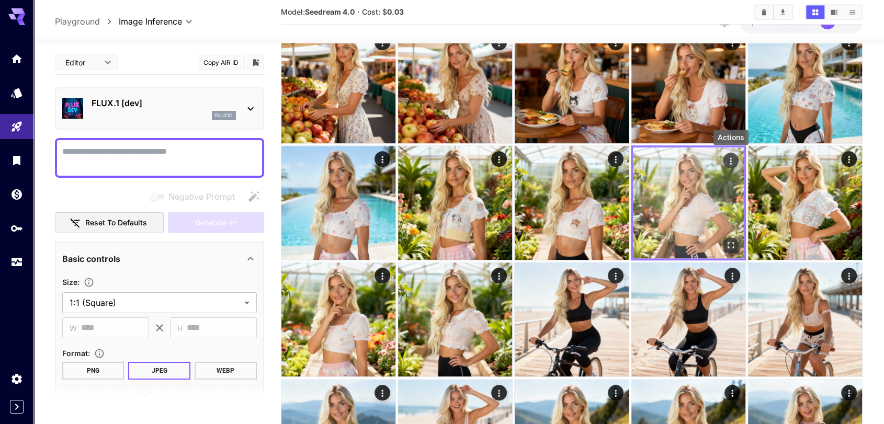
click at [734, 162] on icon "Actions" at bounding box center [731, 161] width 10 height 10
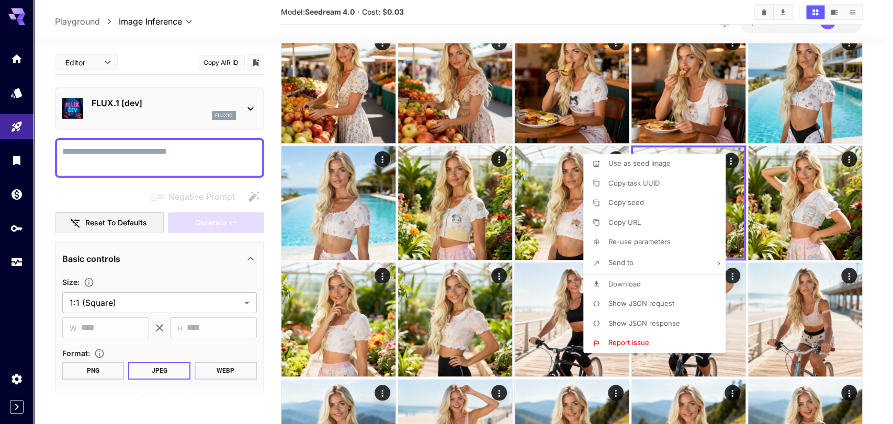
click at [871, 218] on div at bounding box center [446, 212] width 893 height 424
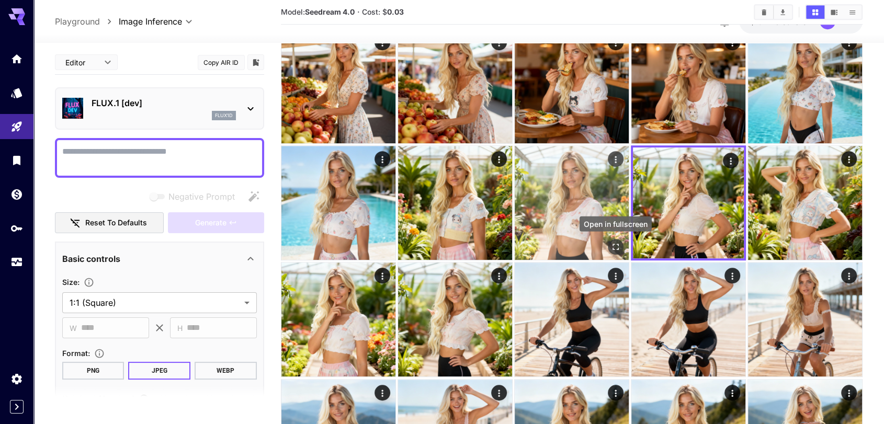
click at [611, 246] on icon "Open in fullscreen" at bounding box center [616, 247] width 10 height 10
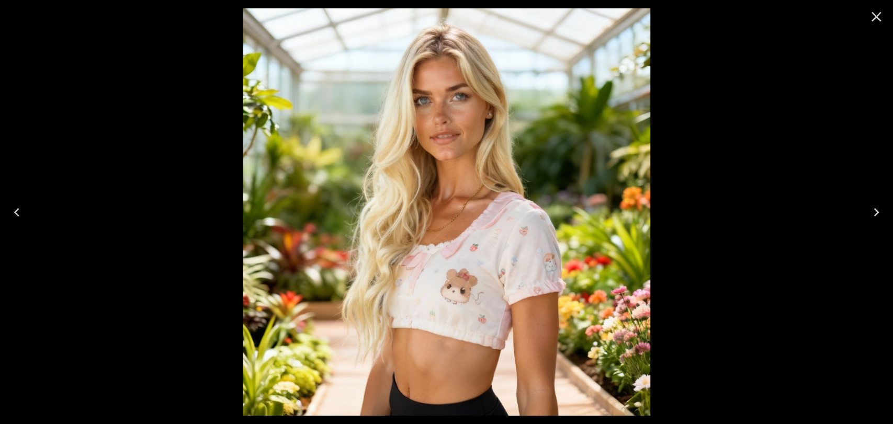
click at [871, 13] on icon "Close" at bounding box center [876, 16] width 17 height 17
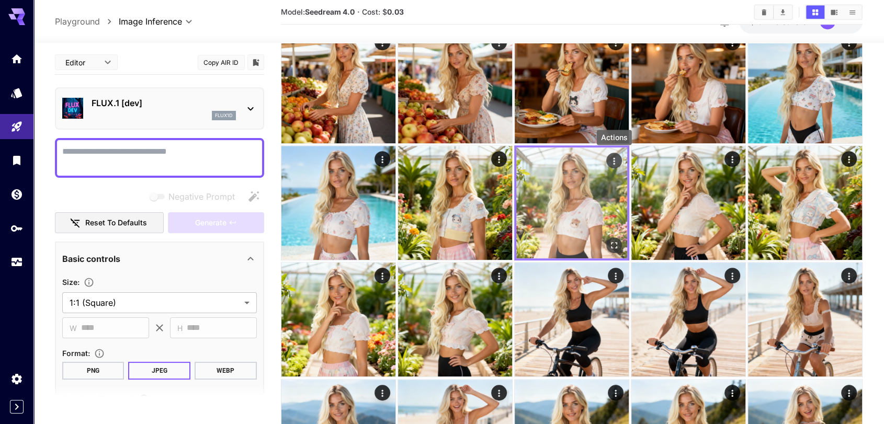
click at [613, 158] on icon "Actions" at bounding box center [614, 161] width 10 height 10
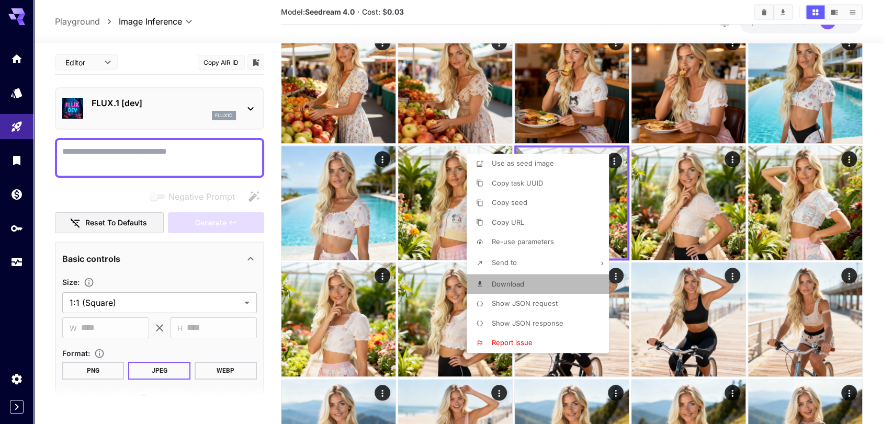
click at [521, 283] on span "Download" at bounding box center [508, 284] width 32 height 8
click at [873, 191] on div at bounding box center [446, 212] width 893 height 424
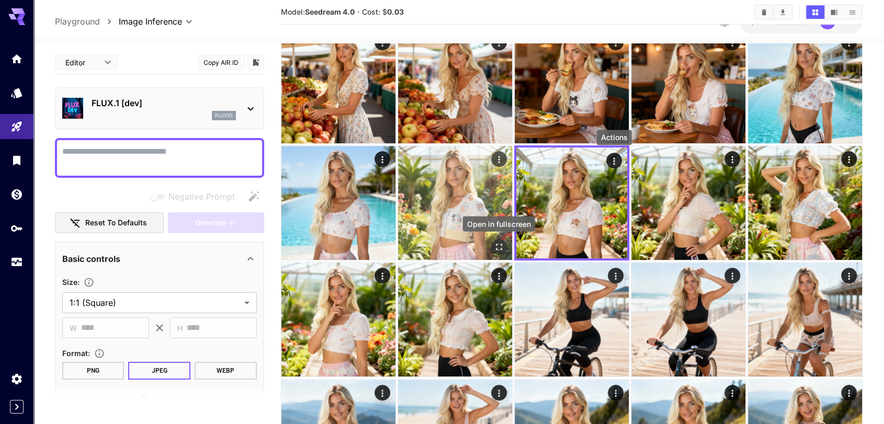
click at [493, 246] on button "Open in fullscreen" at bounding box center [499, 247] width 16 height 16
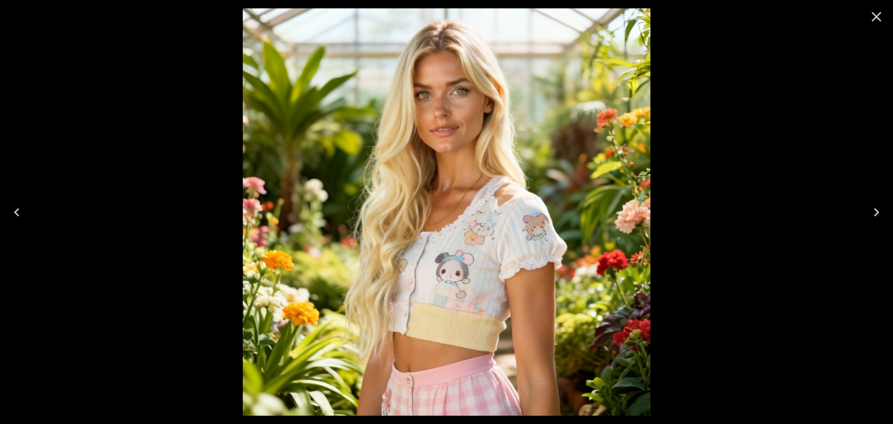
click at [877, 13] on icon "Close" at bounding box center [876, 16] width 17 height 17
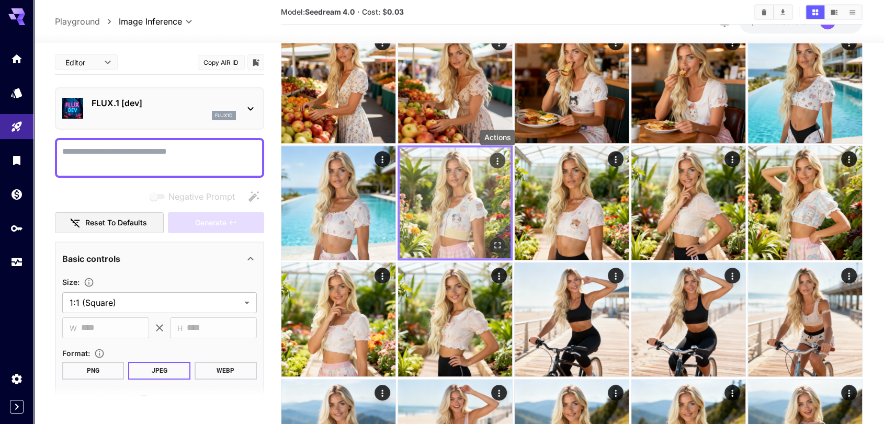
click at [500, 159] on icon "Actions" at bounding box center [497, 161] width 10 height 10
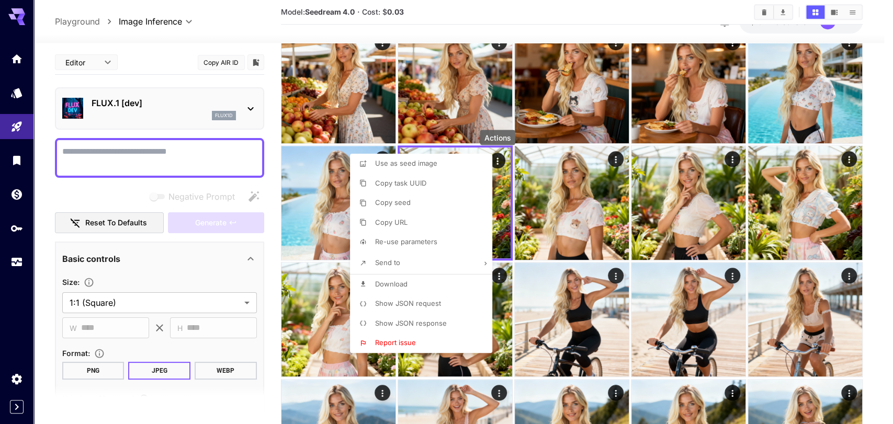
click at [404, 283] on span "Download" at bounding box center [391, 284] width 32 height 8
click at [876, 185] on div at bounding box center [446, 212] width 893 height 424
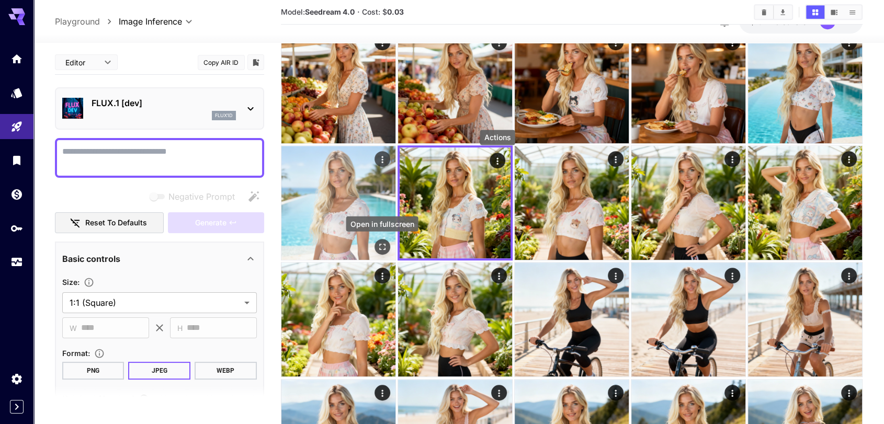
click at [380, 244] on icon "Open in fullscreen" at bounding box center [382, 247] width 10 height 10
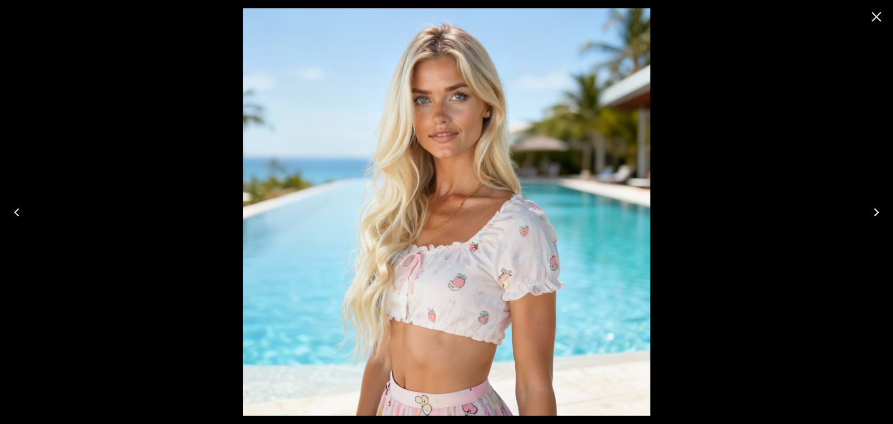
click at [878, 21] on icon "Close" at bounding box center [876, 16] width 17 height 17
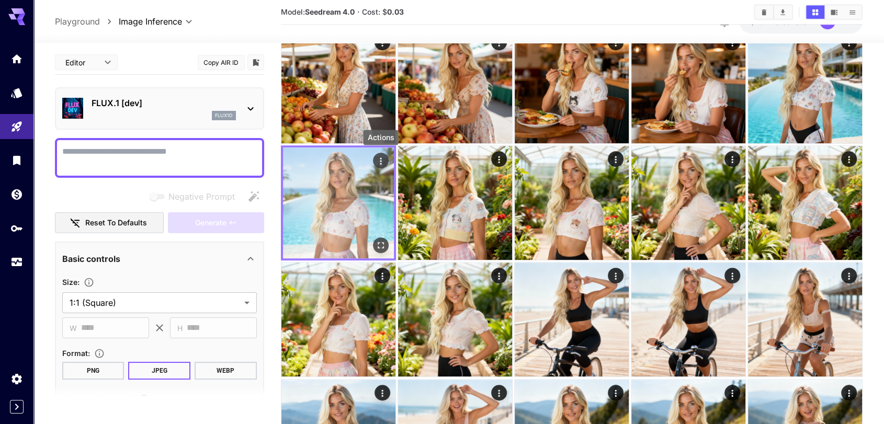
click at [379, 160] on icon "Actions" at bounding box center [381, 161] width 10 height 10
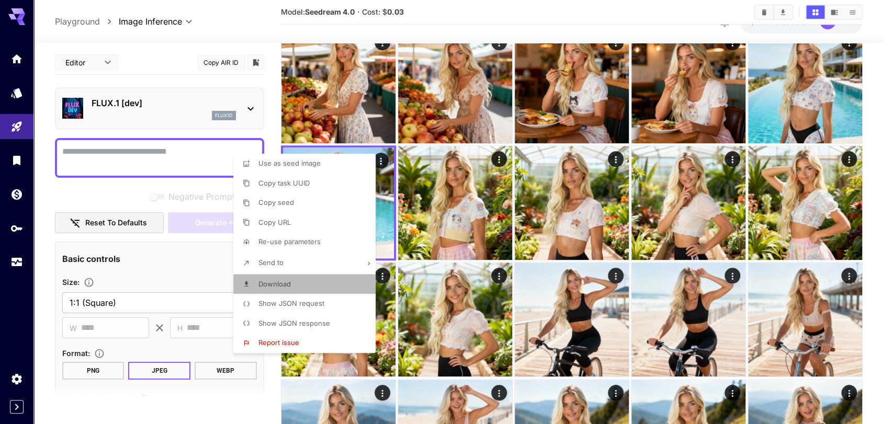
click at [302, 285] on li "Download" at bounding box center [307, 285] width 149 height 20
click at [876, 214] on div at bounding box center [446, 212] width 893 height 424
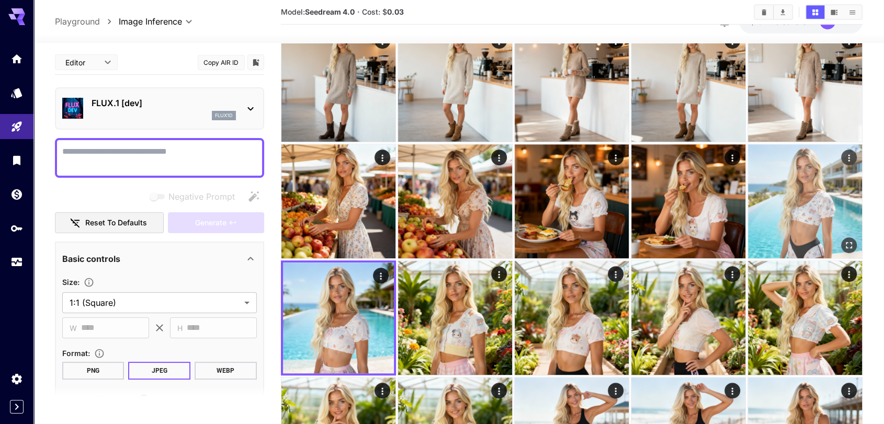
scroll to position [523, 0]
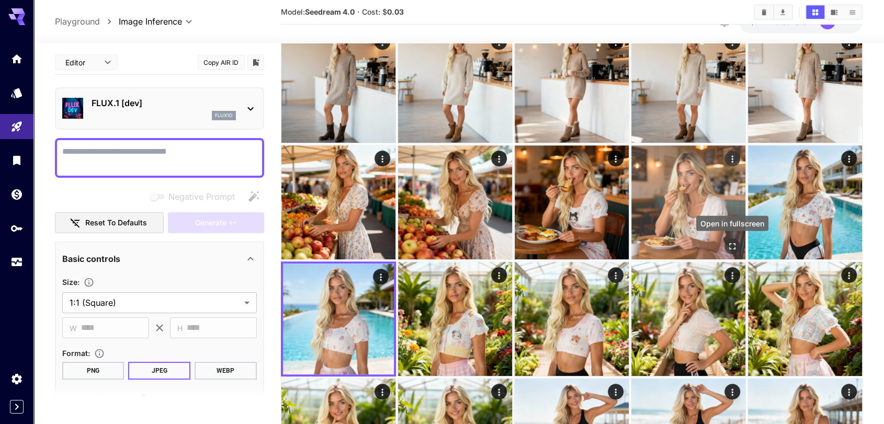
click at [730, 246] on icon "Open in fullscreen" at bounding box center [732, 246] width 10 height 10
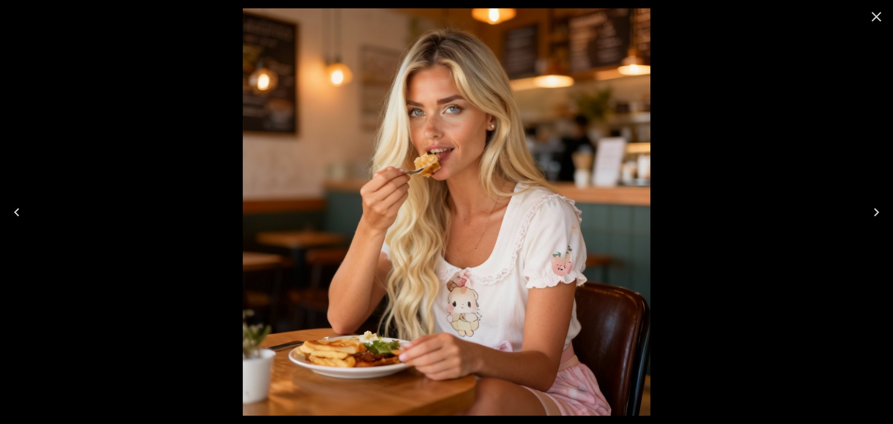
click at [875, 18] on icon "Close" at bounding box center [877, 17] width 10 height 10
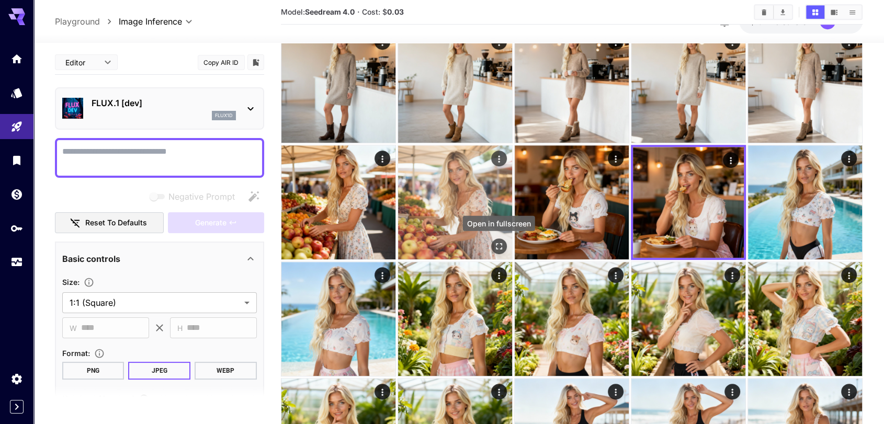
click at [502, 245] on icon "Open in fullscreen" at bounding box center [499, 246] width 6 height 6
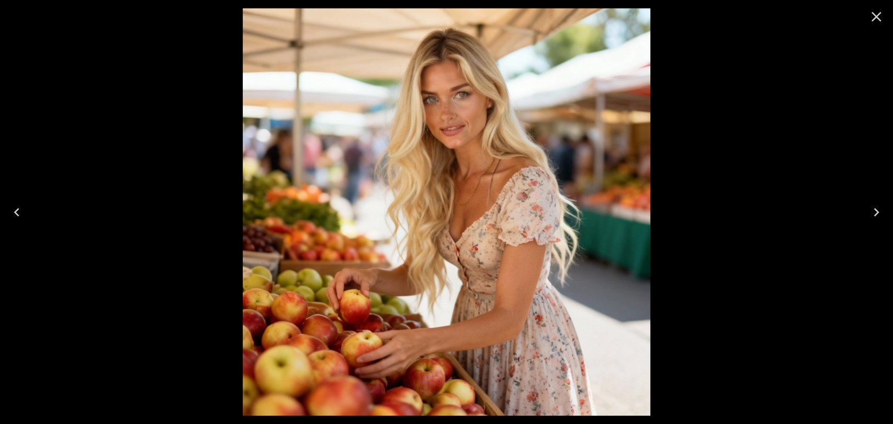
click at [874, 16] on icon "Close" at bounding box center [876, 16] width 17 height 17
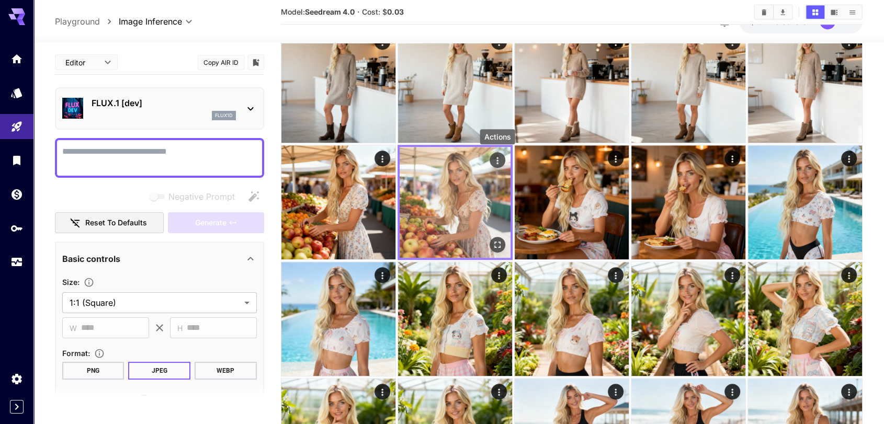
click at [501, 160] on icon "Actions" at bounding box center [497, 160] width 10 height 10
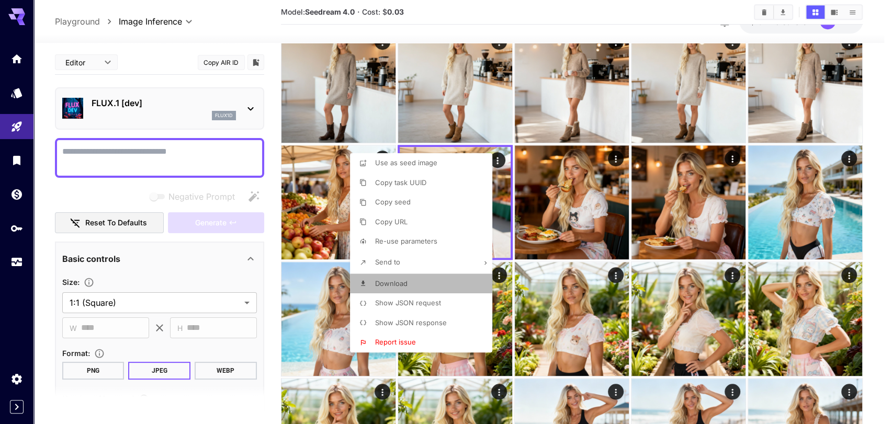
drag, startPoint x: 399, startPoint y: 285, endPoint x: 569, endPoint y: 258, distance: 172.1
click at [399, 285] on span "Download" at bounding box center [391, 283] width 32 height 8
click at [884, 234] on div at bounding box center [446, 212] width 893 height 424
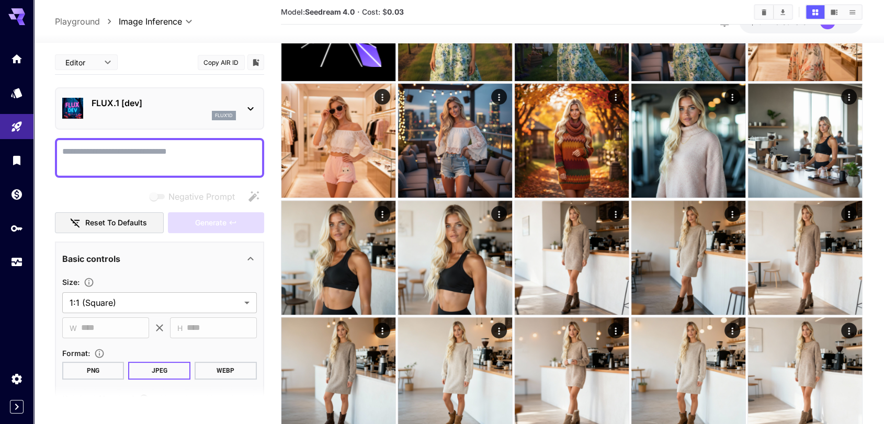
scroll to position [232, 0]
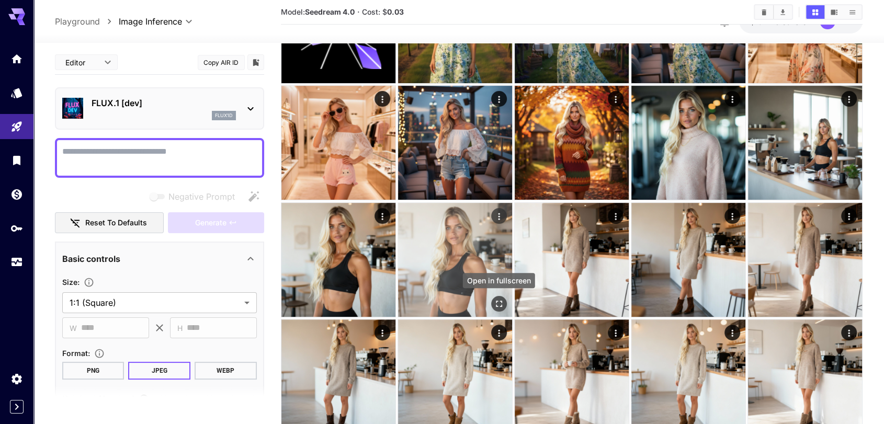
click at [494, 301] on icon "Open in fullscreen" at bounding box center [499, 304] width 10 height 10
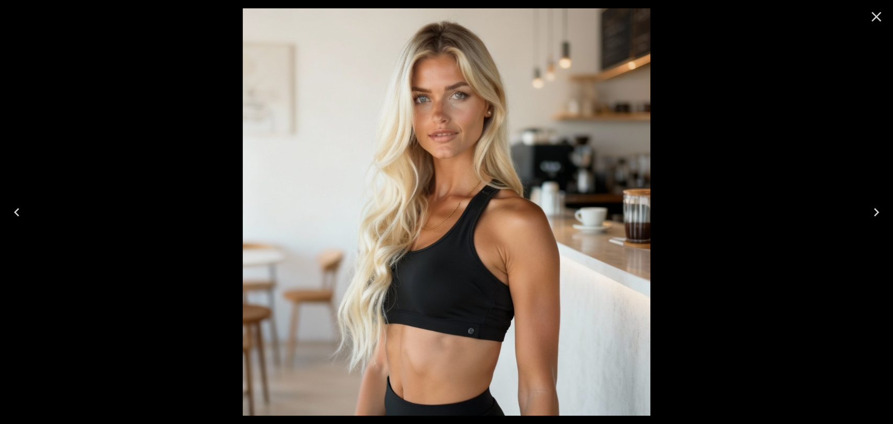
click at [877, 14] on icon "Close" at bounding box center [876, 16] width 17 height 17
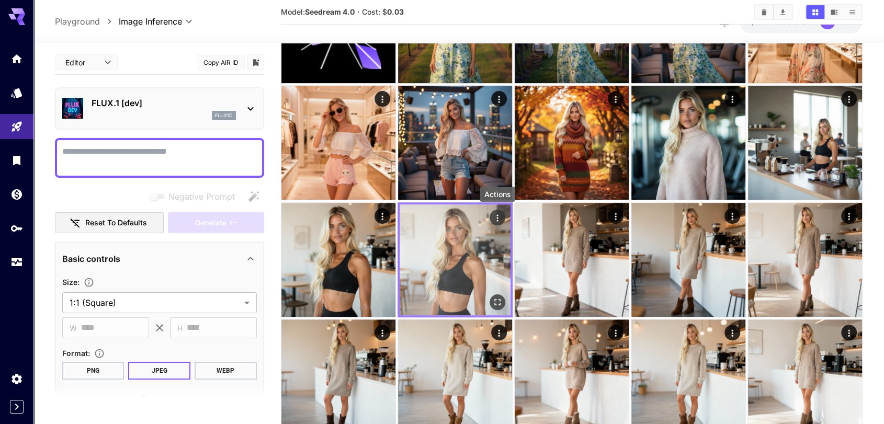
click at [498, 219] on icon "Actions" at bounding box center [498, 218] width 2 height 7
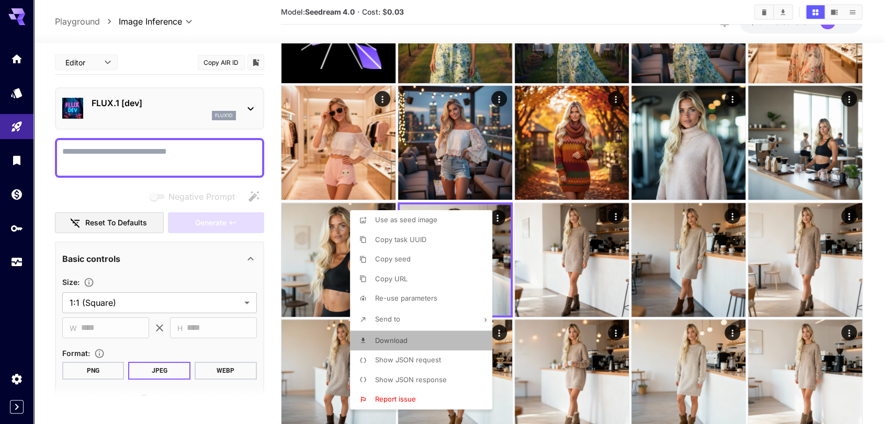
click at [405, 336] on span "Download" at bounding box center [391, 340] width 32 height 8
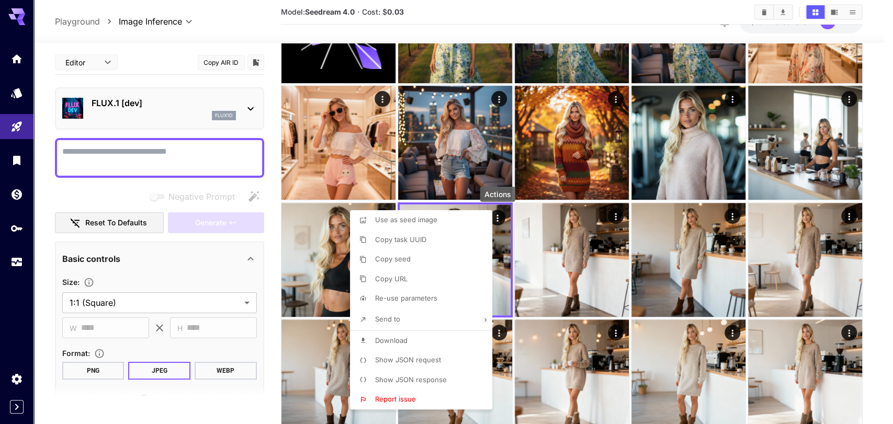
click at [881, 204] on div at bounding box center [446, 212] width 893 height 424
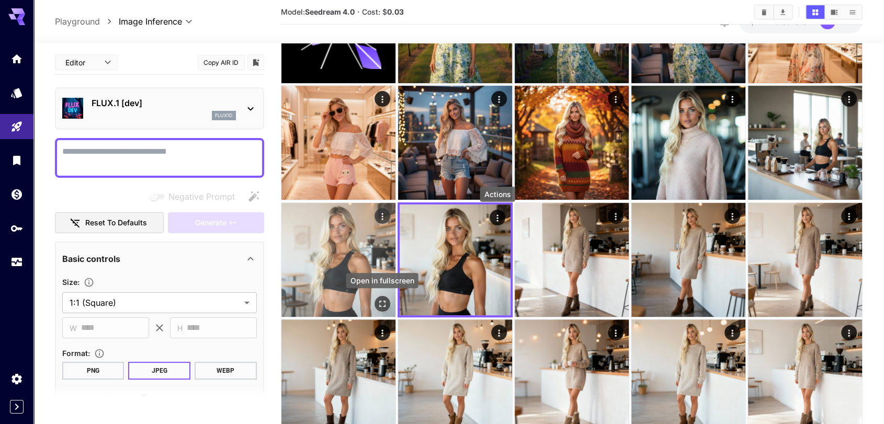
click at [378, 302] on icon "Open in fullscreen" at bounding box center [382, 304] width 10 height 10
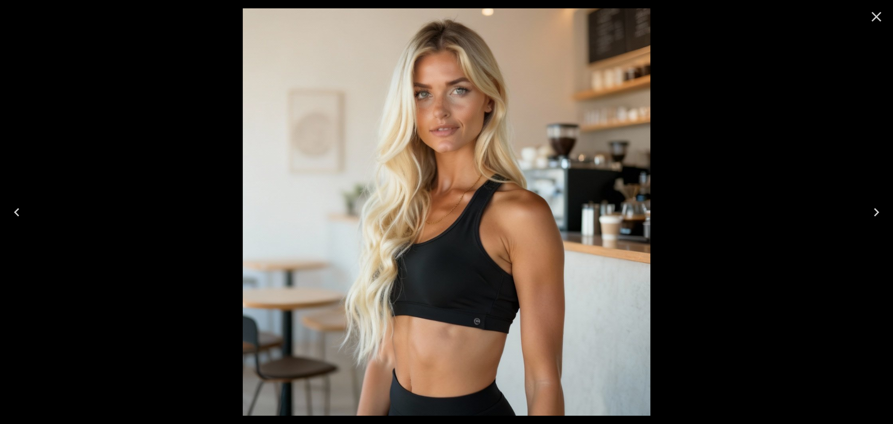
click at [880, 16] on icon "Close" at bounding box center [876, 16] width 17 height 17
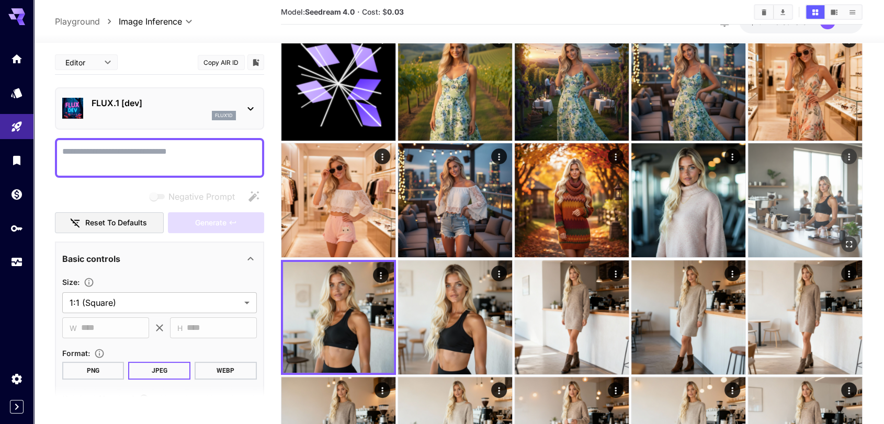
scroll to position [174, 0]
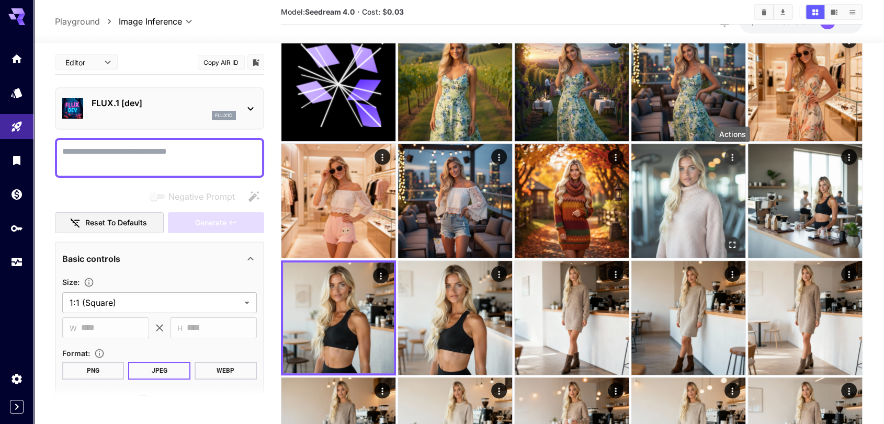
click at [736, 156] on icon "Actions" at bounding box center [732, 157] width 10 height 10
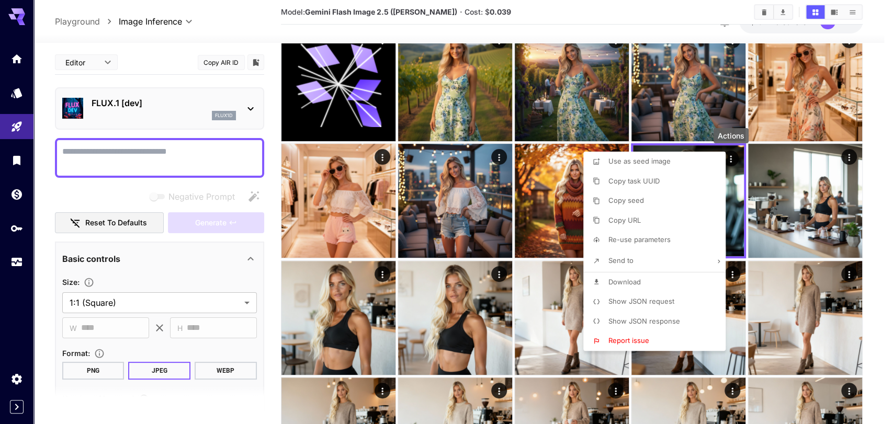
click at [637, 280] on span "Download" at bounding box center [625, 282] width 32 height 8
drag, startPoint x: 870, startPoint y: 164, endPoint x: 826, endPoint y: 173, distance: 44.2
click at [870, 164] on div at bounding box center [446, 212] width 893 height 424
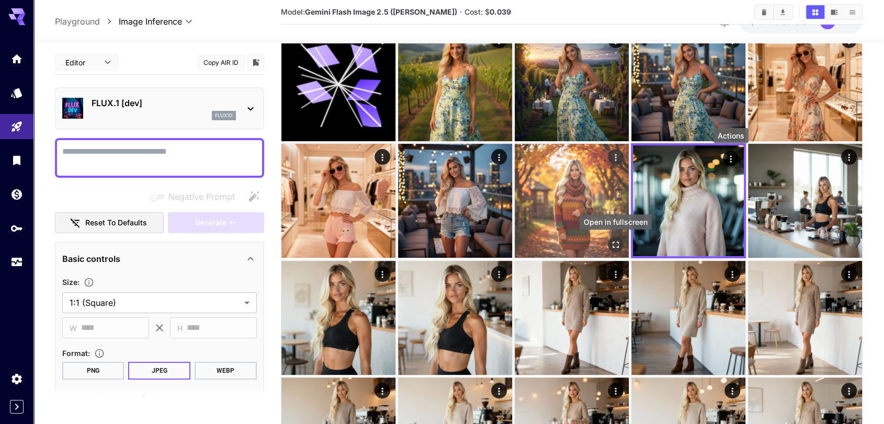
click at [611, 245] on icon "Open in fullscreen" at bounding box center [616, 245] width 10 height 10
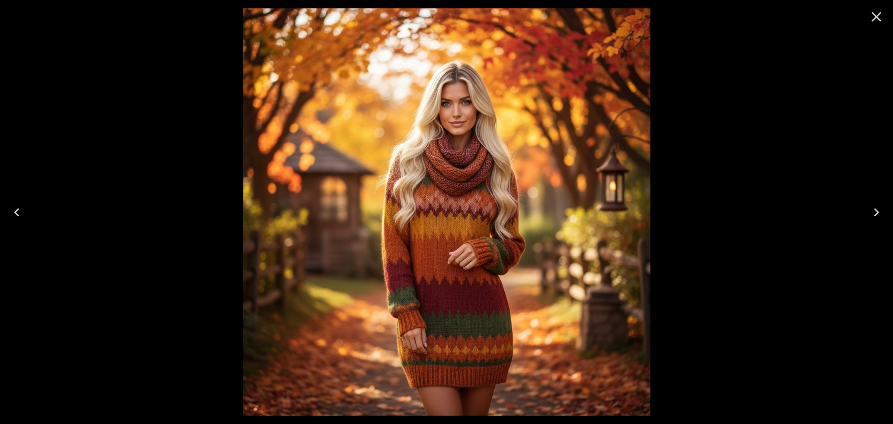
click at [877, 15] on icon "Close" at bounding box center [877, 17] width 10 height 10
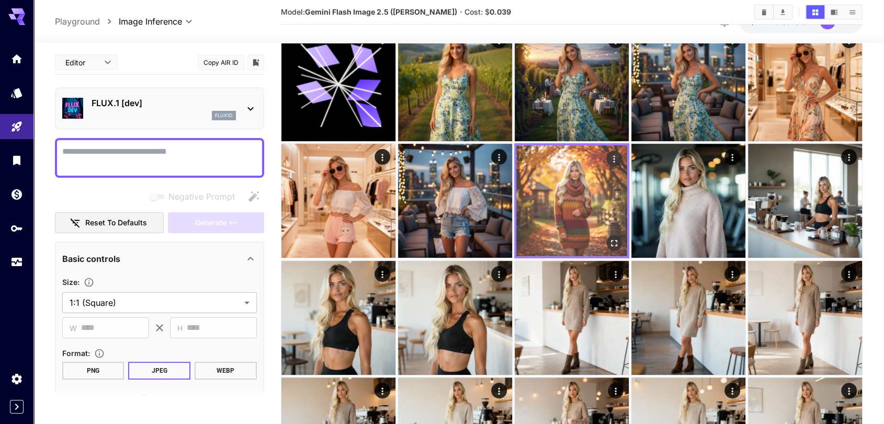
click at [616, 159] on icon "Actions" at bounding box center [614, 159] width 10 height 10
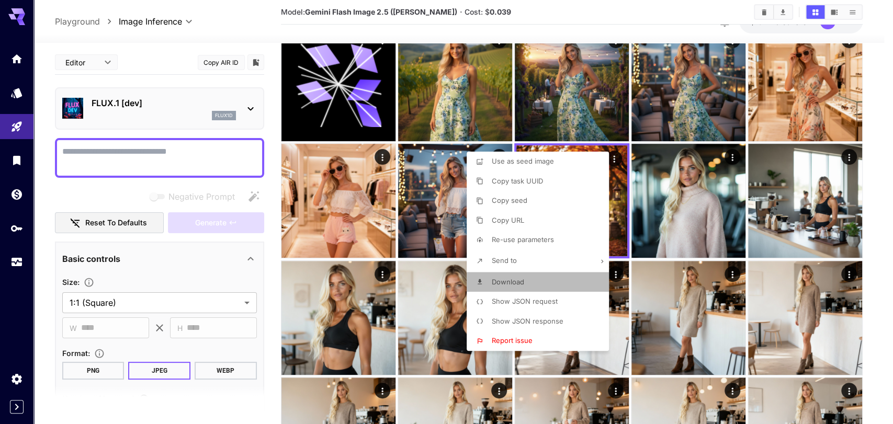
click at [523, 285] on span "Download" at bounding box center [508, 282] width 32 height 8
click at [872, 226] on div at bounding box center [446, 212] width 893 height 424
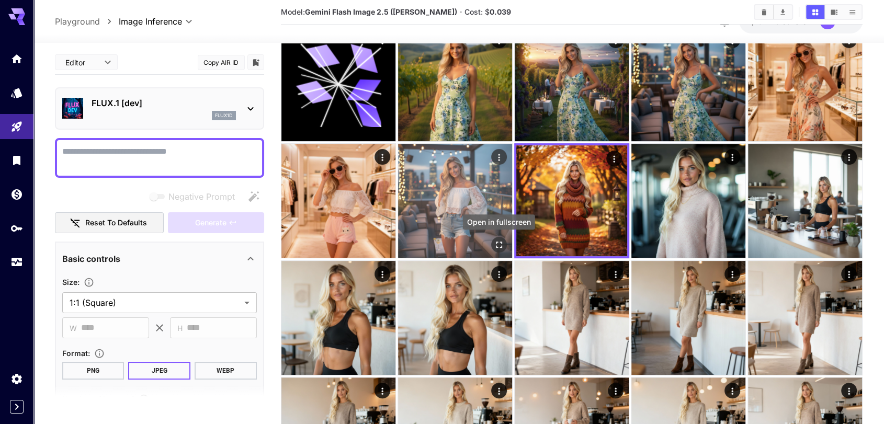
click at [499, 240] on icon "Open in fullscreen" at bounding box center [499, 245] width 10 height 10
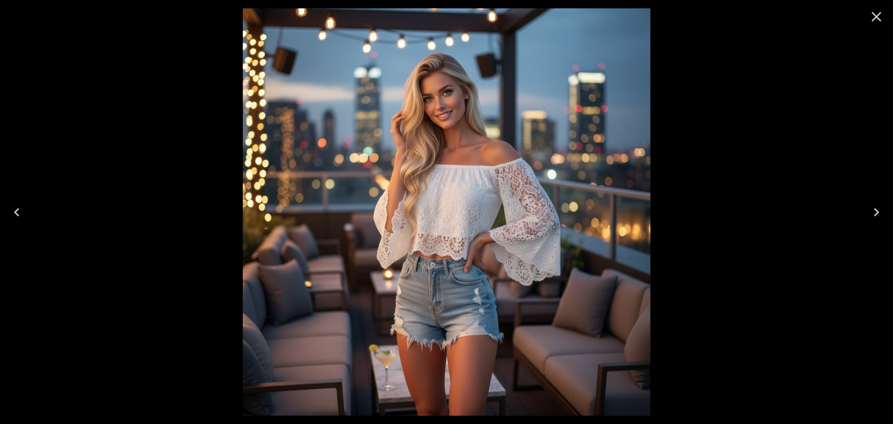
click at [879, 13] on icon "Close" at bounding box center [877, 17] width 10 height 10
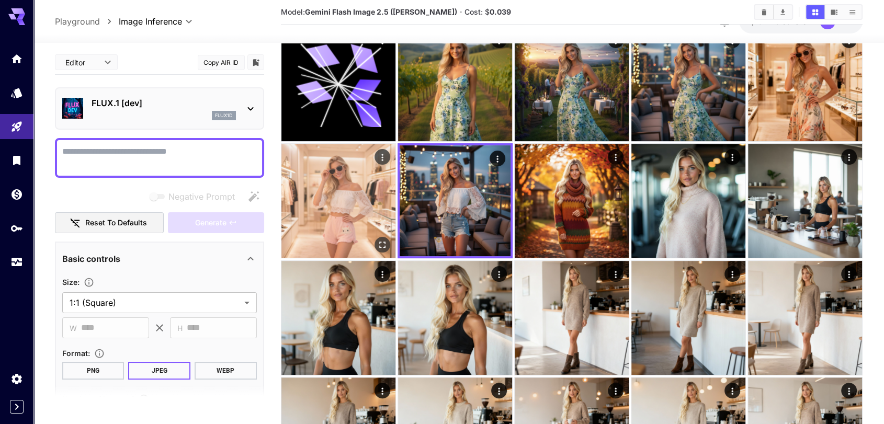
click at [344, 189] on img at bounding box center [338, 201] width 114 height 114
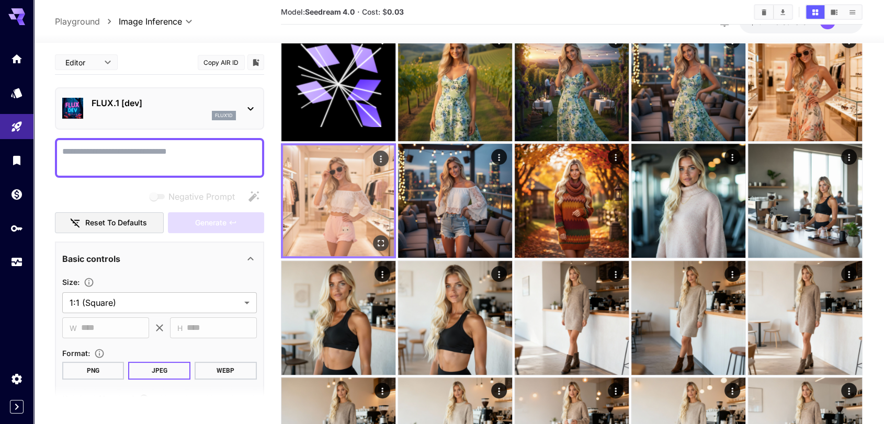
click at [377, 244] on icon "Open in fullscreen" at bounding box center [381, 243] width 10 height 10
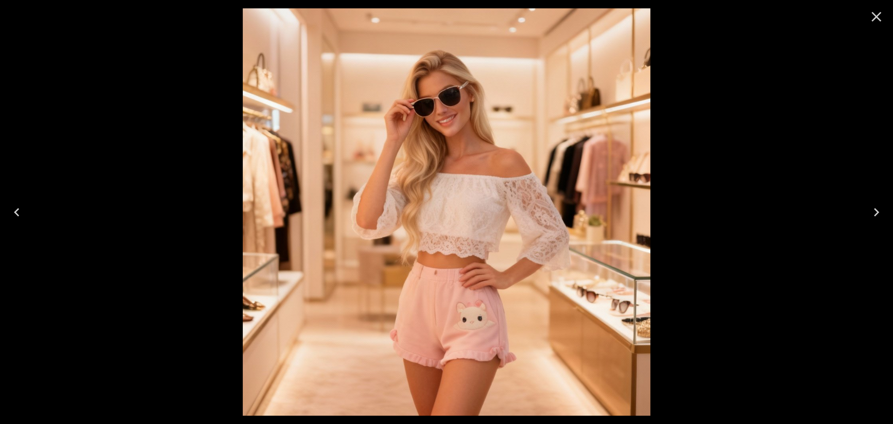
click at [876, 16] on icon "Close" at bounding box center [877, 17] width 10 height 10
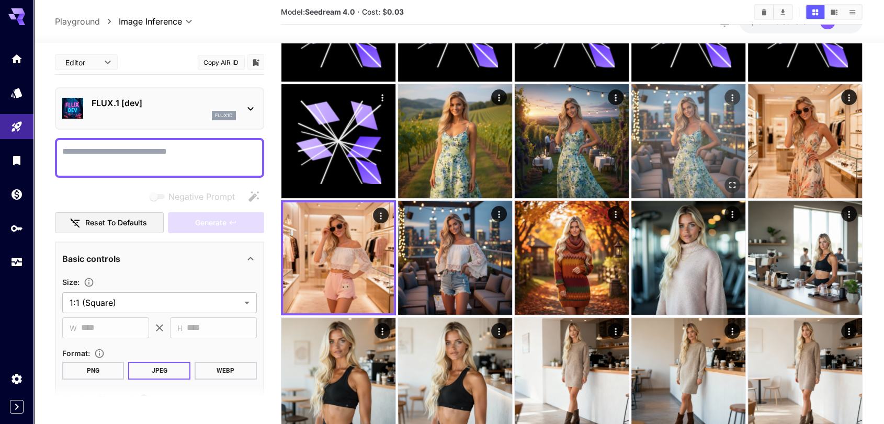
scroll to position [116, 0]
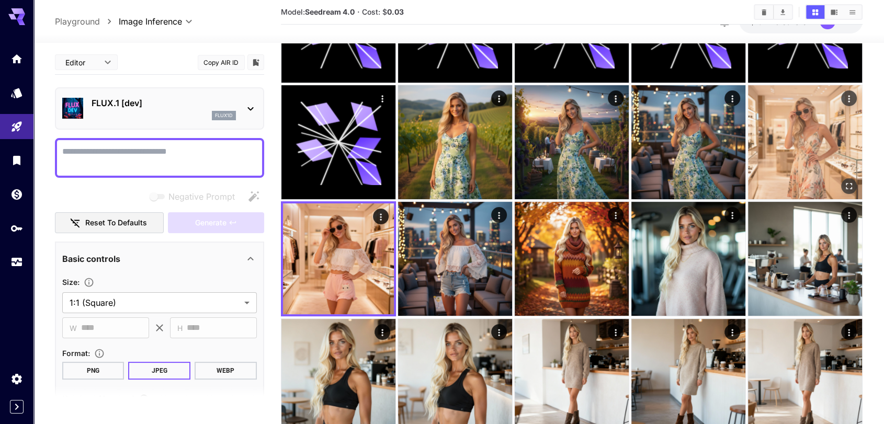
click at [847, 183] on icon "Open in fullscreen" at bounding box center [849, 186] width 10 height 10
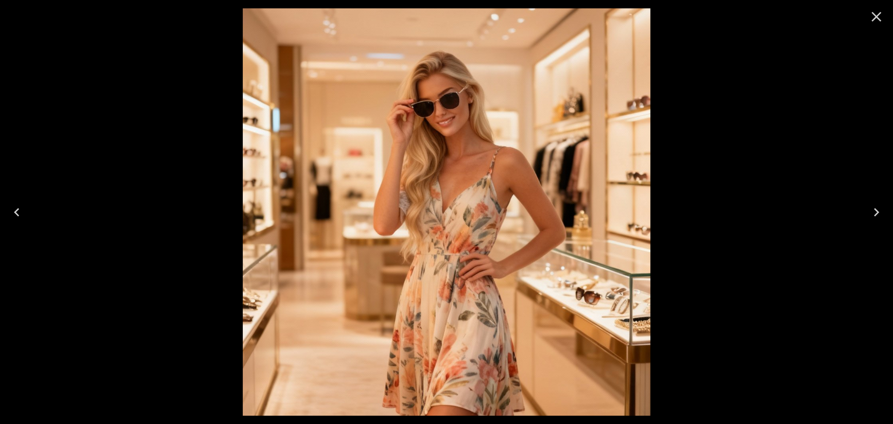
click at [880, 17] on icon "Close" at bounding box center [876, 16] width 17 height 17
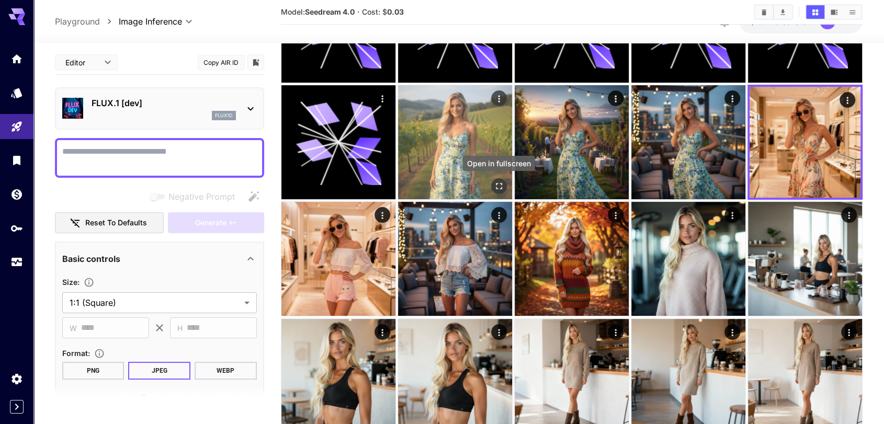
click at [500, 186] on icon "Open in fullscreen" at bounding box center [499, 186] width 10 height 10
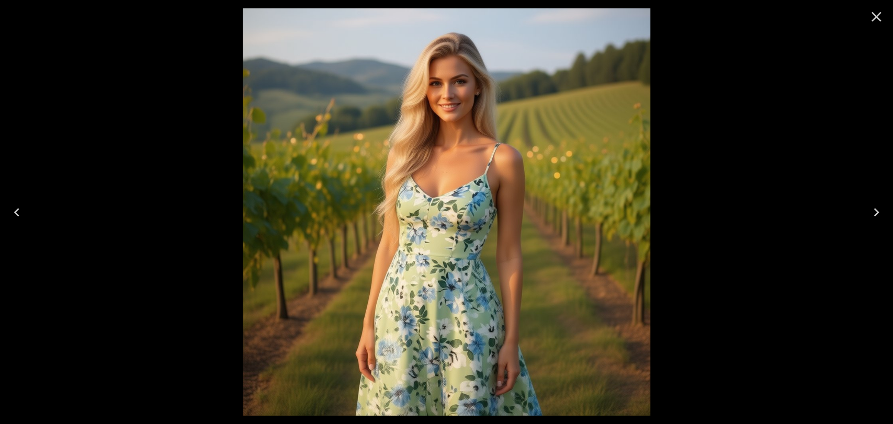
click at [882, 18] on icon "Close" at bounding box center [876, 16] width 17 height 17
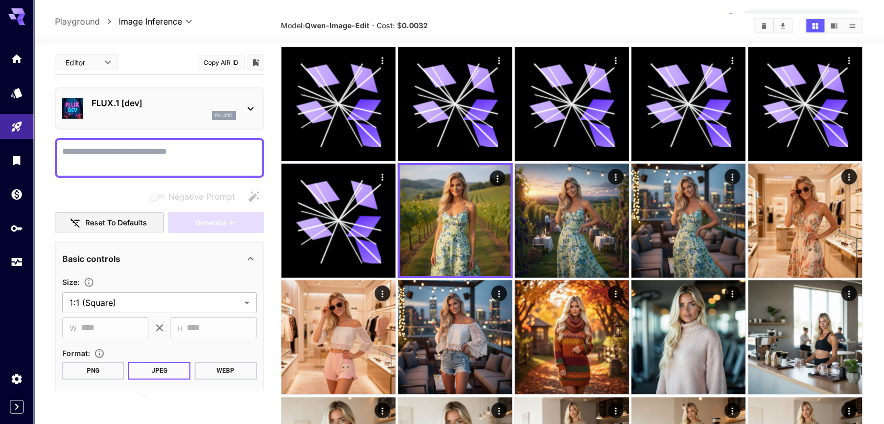
scroll to position [0, 0]
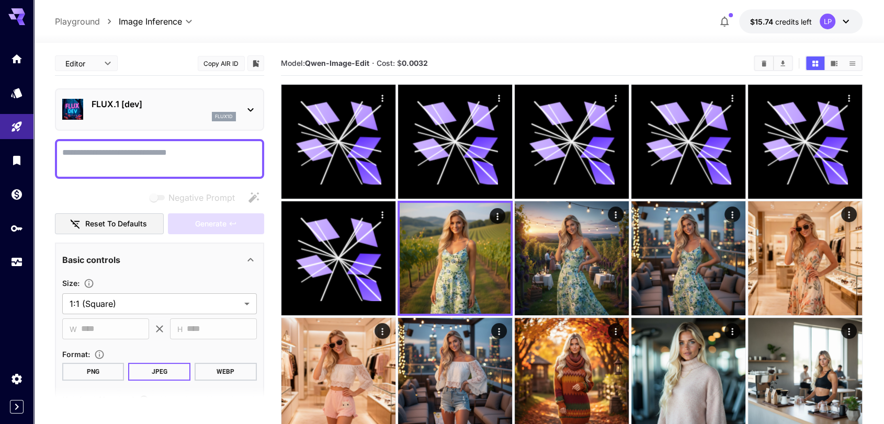
click at [245, 111] on icon at bounding box center [250, 110] width 13 height 13
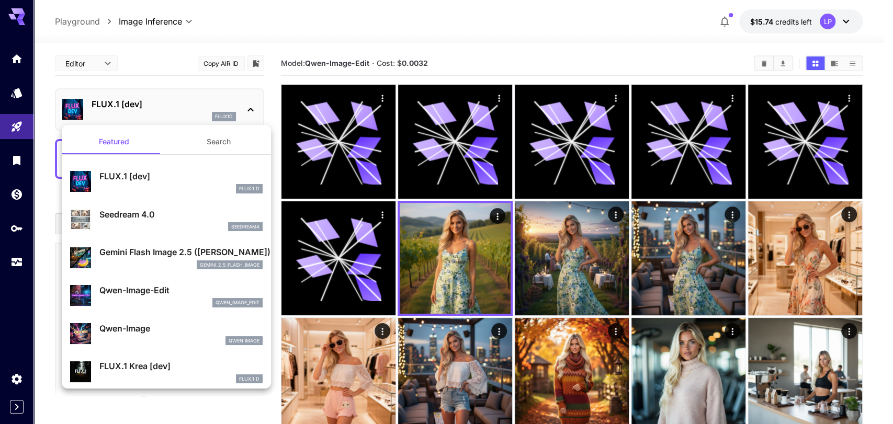
drag, startPoint x: 142, startPoint y: 216, endPoint x: 138, endPoint y: 220, distance: 5.9
click at [141, 216] on p "Seedream 4.0" at bounding box center [180, 214] width 163 height 13
type input "**********"
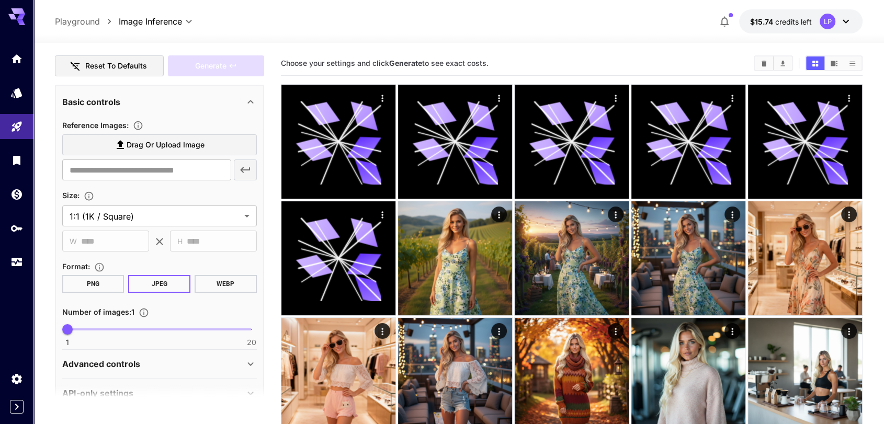
scroll to position [179, 0]
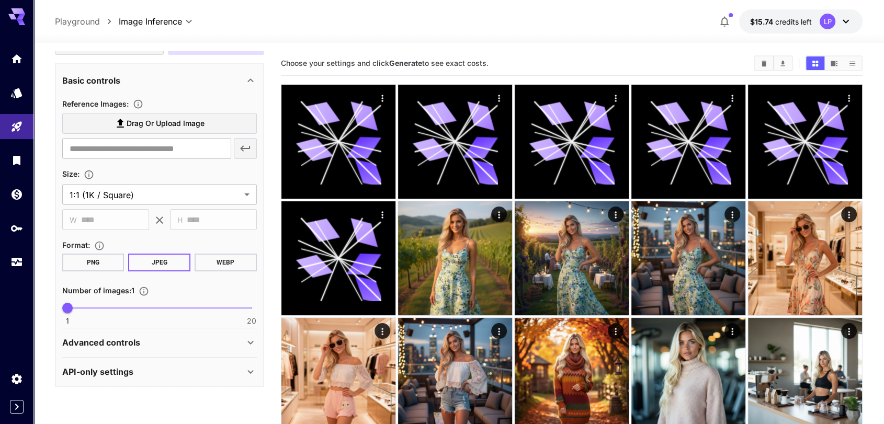
click at [114, 339] on p "Advanced controls" at bounding box center [101, 342] width 78 height 13
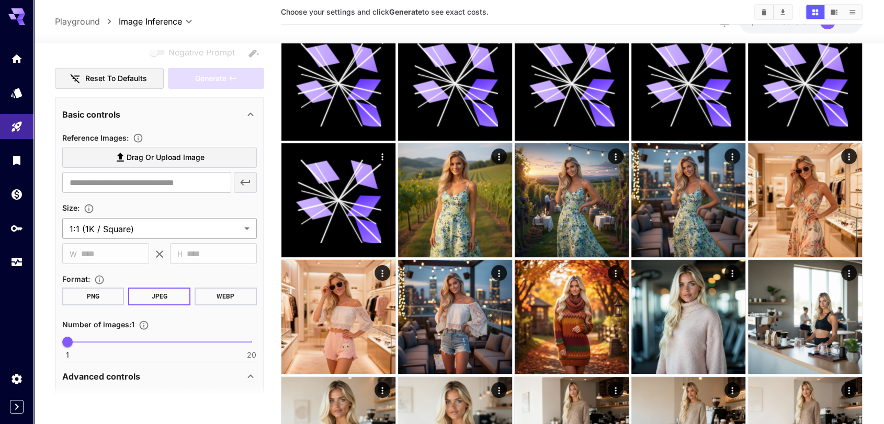
scroll to position [120, 0]
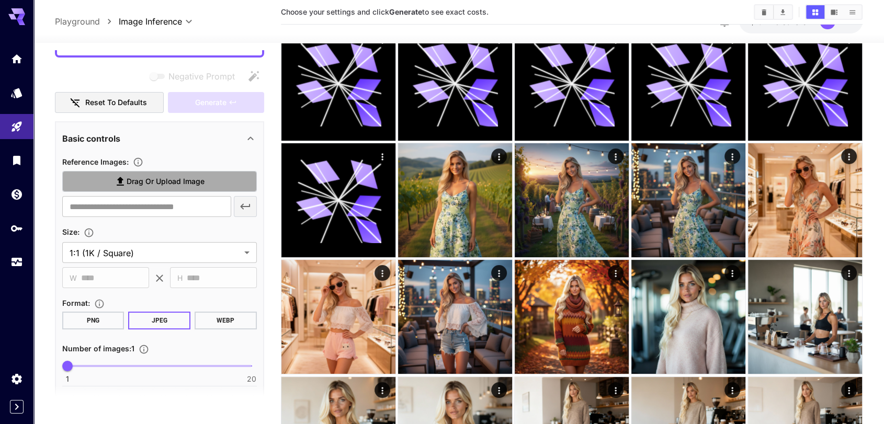
click at [136, 175] on span "Drag or upload image" at bounding box center [166, 181] width 78 height 13
click at [0, 0] on input "Drag or upload image" at bounding box center [0, 0] width 0 height 0
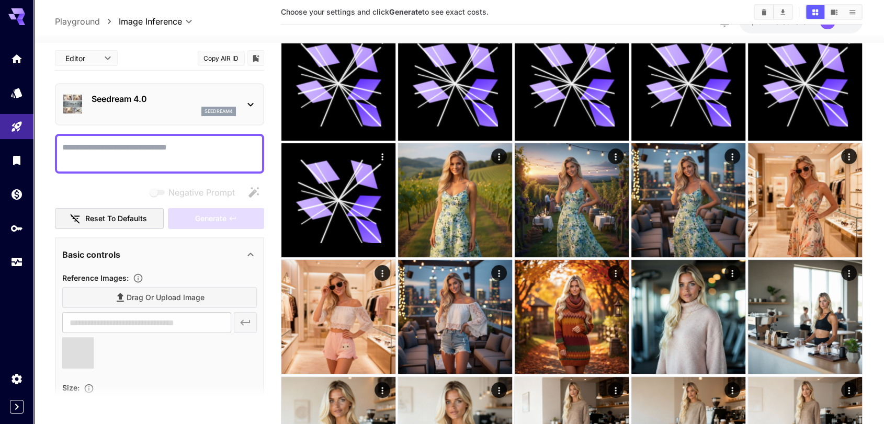
scroll to position [0, 0]
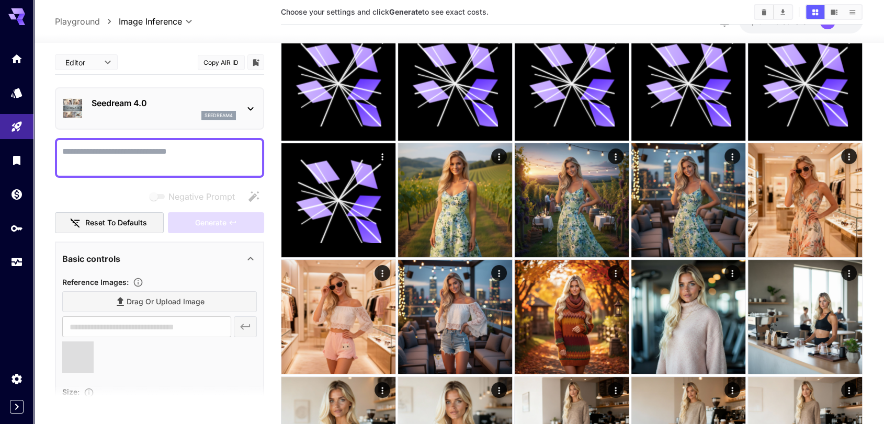
type input "**********"
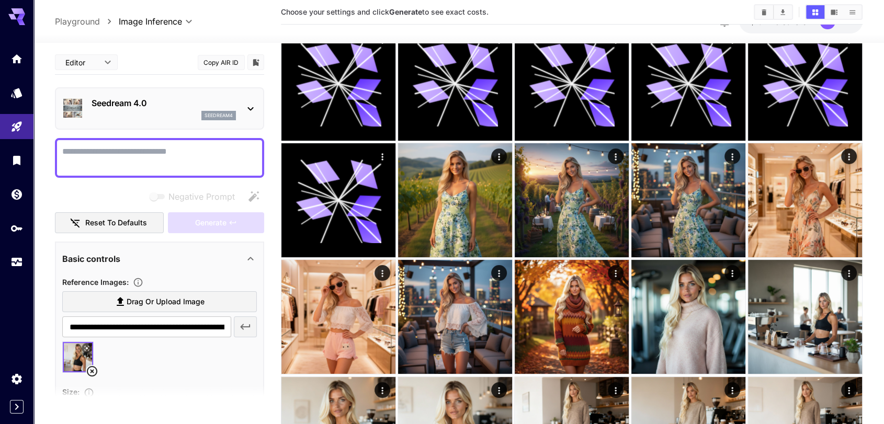
click at [152, 153] on textarea "Negative Prompt" at bounding box center [159, 157] width 195 height 25
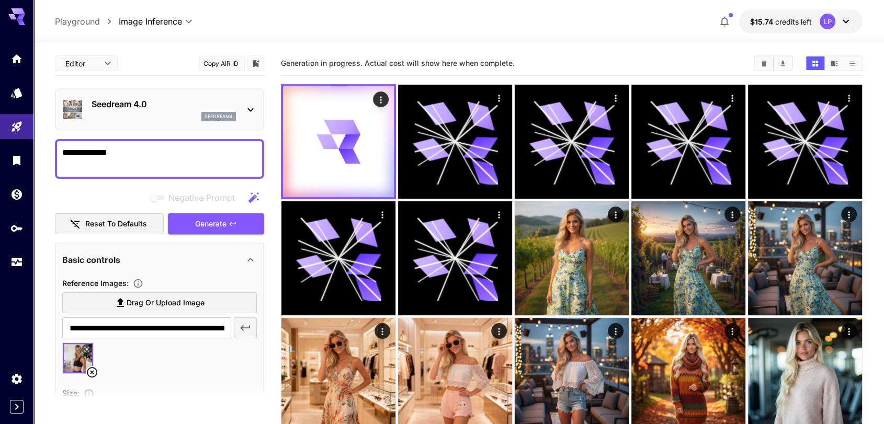
type textarea "**********"
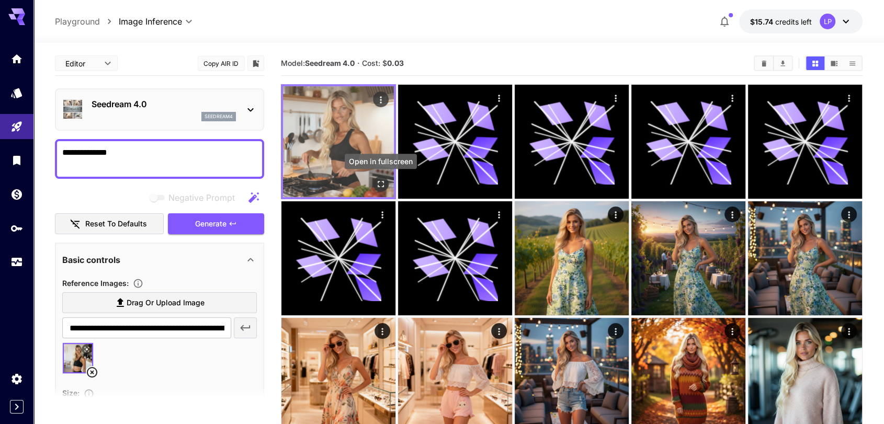
click at [380, 183] on icon "Open in fullscreen" at bounding box center [381, 184] width 10 height 10
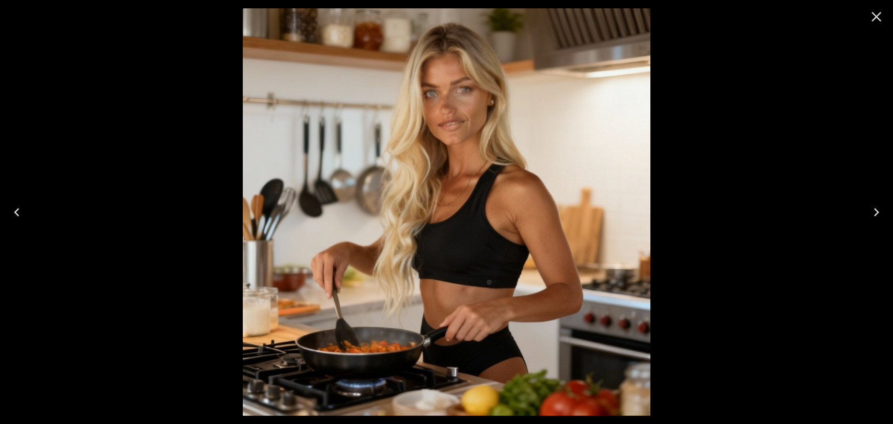
click at [871, 13] on icon "Close" at bounding box center [876, 16] width 17 height 17
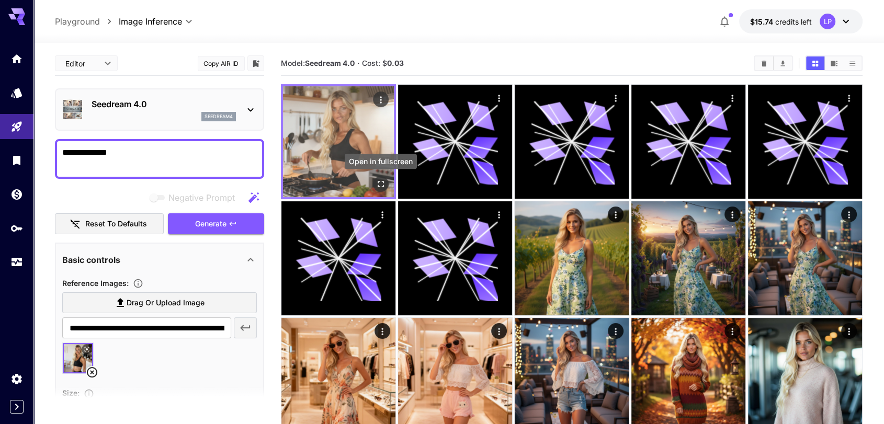
click at [379, 181] on icon "Open in fullscreen" at bounding box center [381, 184] width 6 height 6
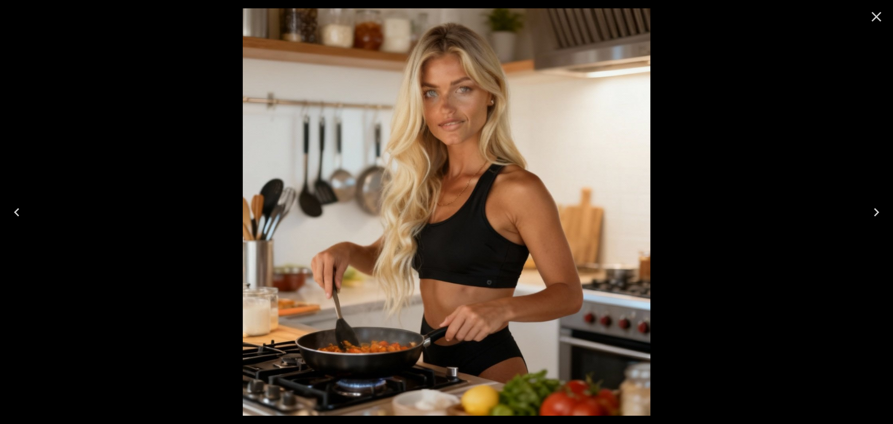
click at [871, 17] on icon "Close" at bounding box center [876, 16] width 17 height 17
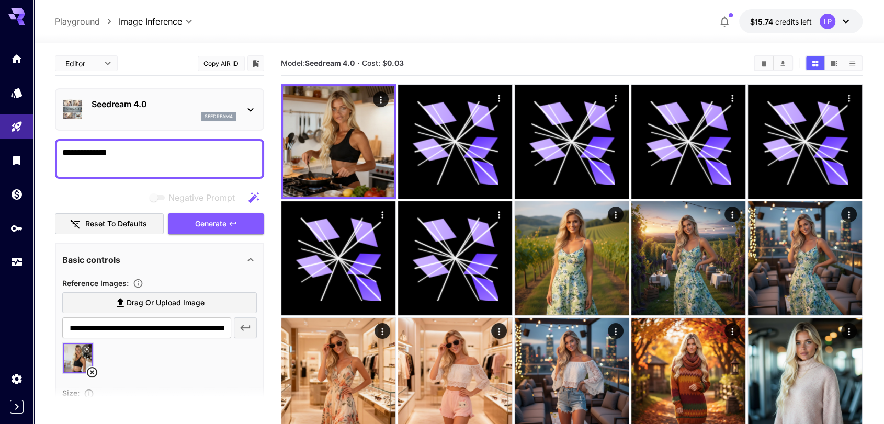
drag, startPoint x: 153, startPoint y: 158, endPoint x: 64, endPoint y: 148, distance: 89.0
click at [64, 148] on textarea "**********" at bounding box center [159, 159] width 195 height 25
drag, startPoint x: 133, startPoint y: 155, endPoint x: 52, endPoint y: 155, distance: 81.1
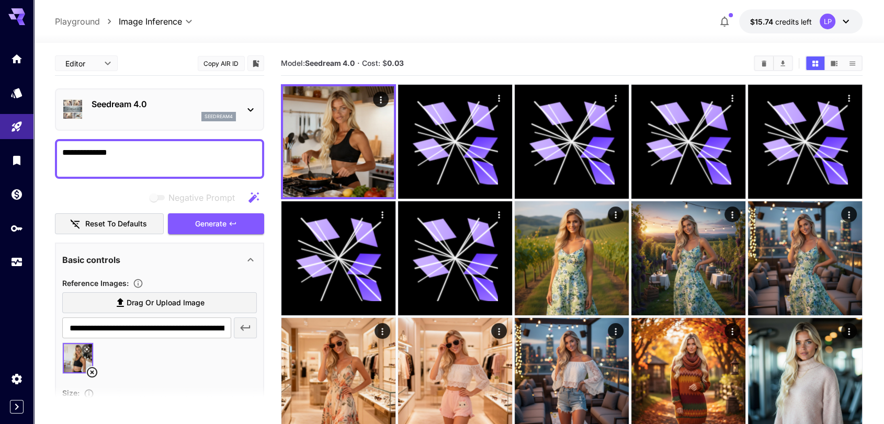
paste textarea "**********"
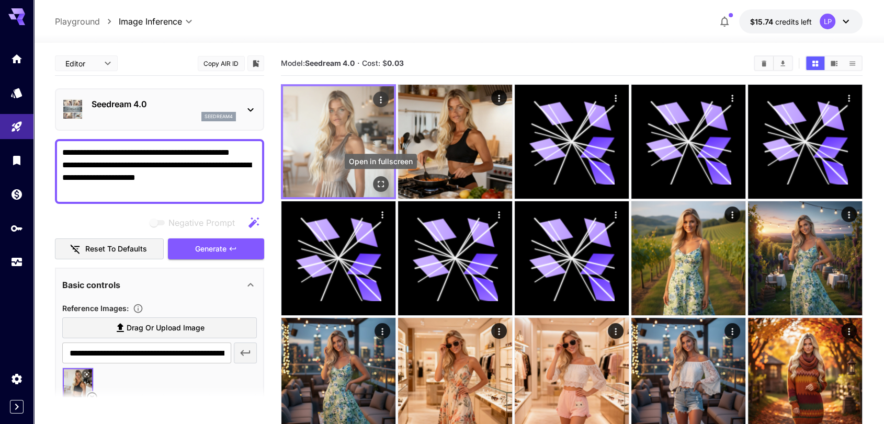
click at [377, 182] on icon "Open in fullscreen" at bounding box center [381, 184] width 10 height 10
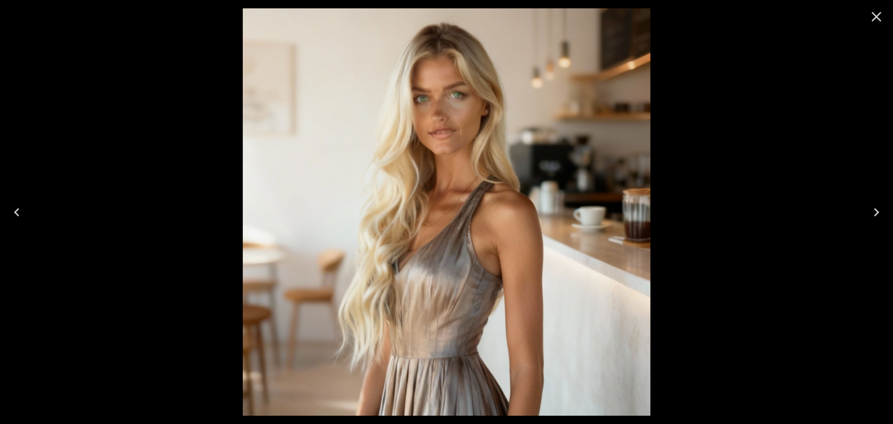
click at [876, 15] on icon "Close" at bounding box center [876, 16] width 17 height 17
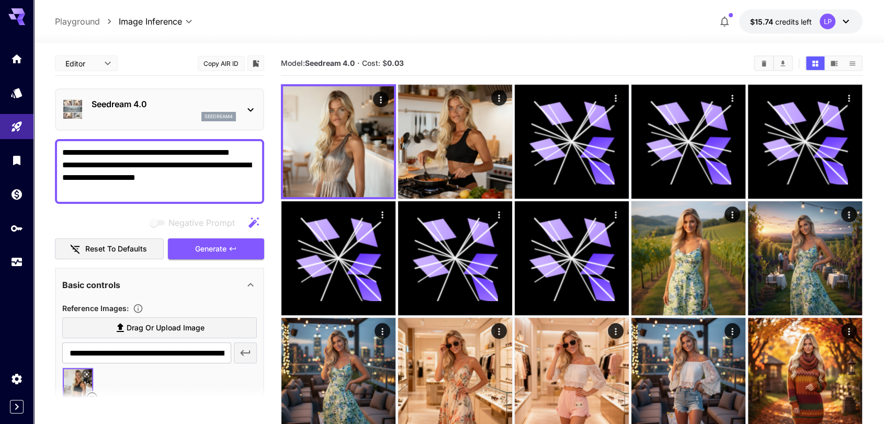
drag, startPoint x: 198, startPoint y: 152, endPoint x: 220, endPoint y: 152, distance: 22.5
click at [220, 152] on textarea "**********" at bounding box center [159, 172] width 195 height 50
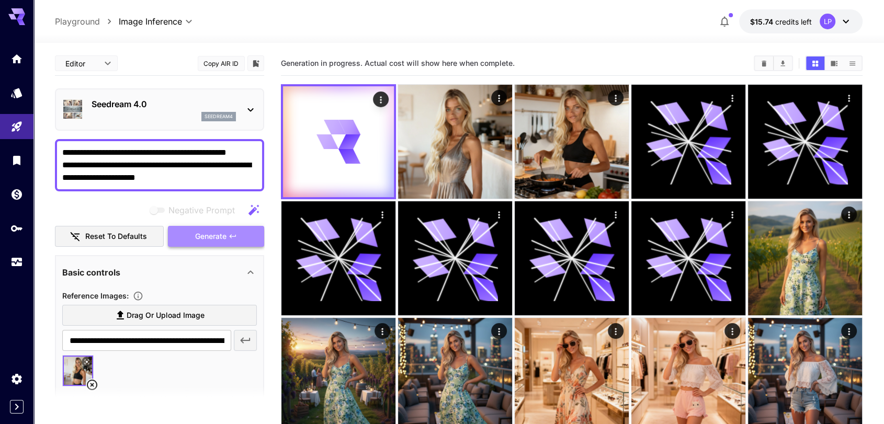
click at [210, 230] on span "Generate" at bounding box center [210, 236] width 31 height 13
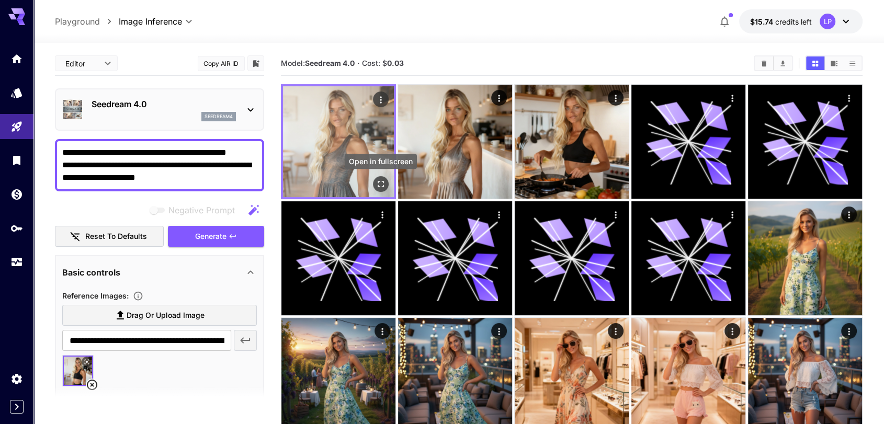
click at [381, 187] on icon "Open in fullscreen" at bounding box center [381, 184] width 10 height 10
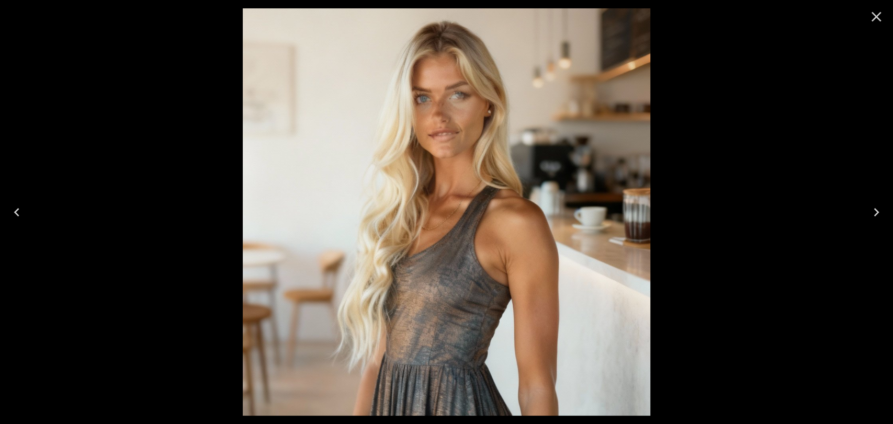
click at [875, 17] on icon "Close" at bounding box center [877, 17] width 10 height 10
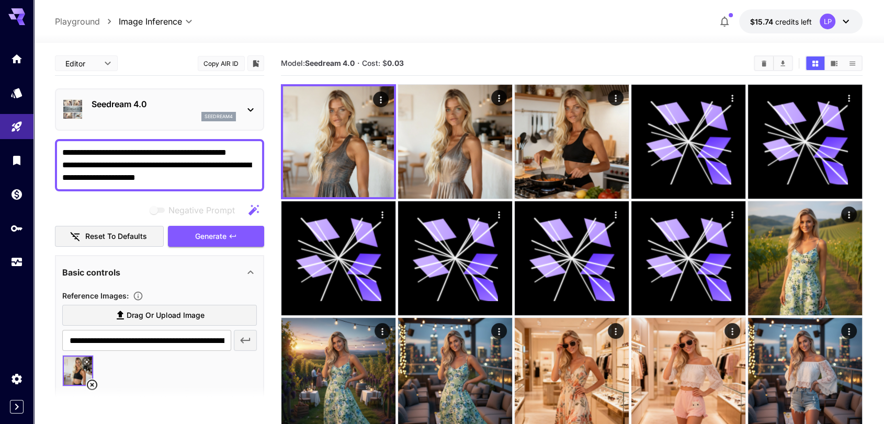
drag, startPoint x: 226, startPoint y: 167, endPoint x: 49, endPoint y: 148, distance: 178.0
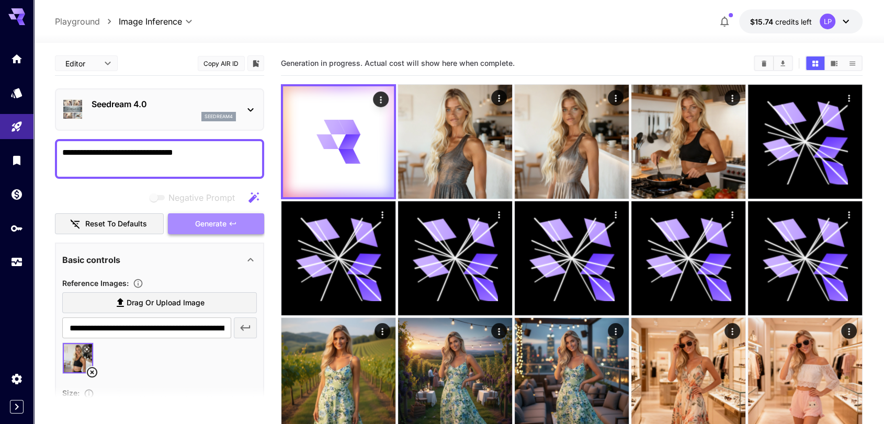
click at [213, 220] on span "Generate" at bounding box center [210, 224] width 31 height 13
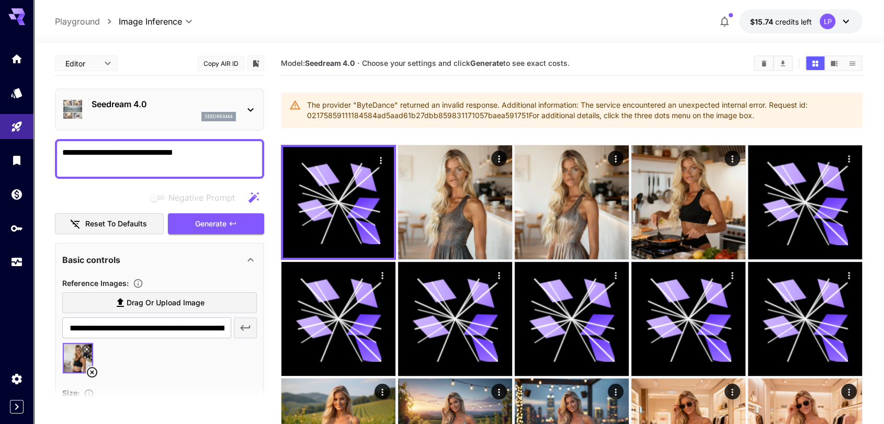
drag, startPoint x: 132, startPoint y: 154, endPoint x: 57, endPoint y: 155, distance: 75.4
click at [57, 155] on div "**********" at bounding box center [159, 159] width 209 height 40
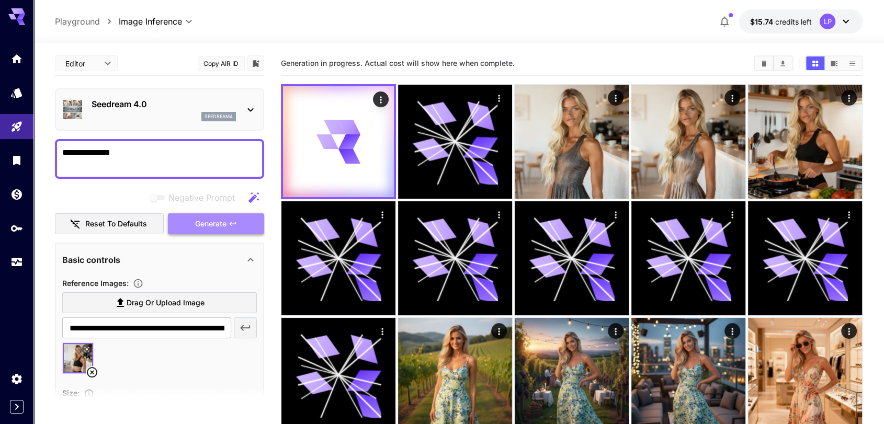
click at [196, 224] on span "Generate" at bounding box center [210, 224] width 31 height 13
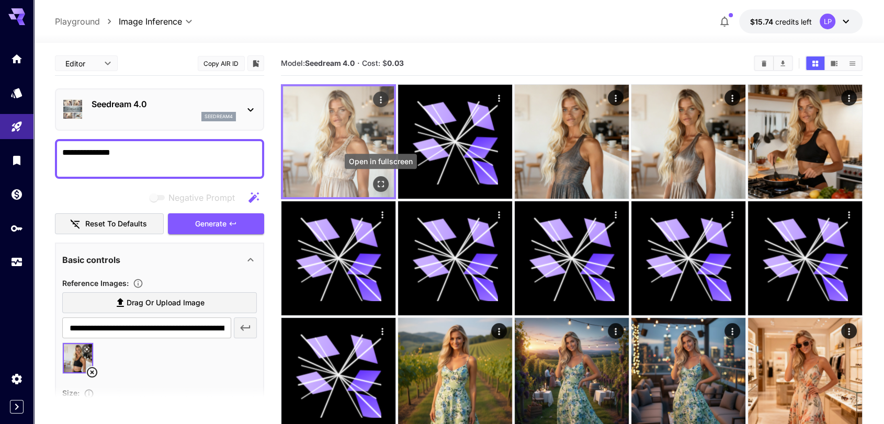
click at [385, 179] on icon "Open in fullscreen" at bounding box center [381, 184] width 10 height 10
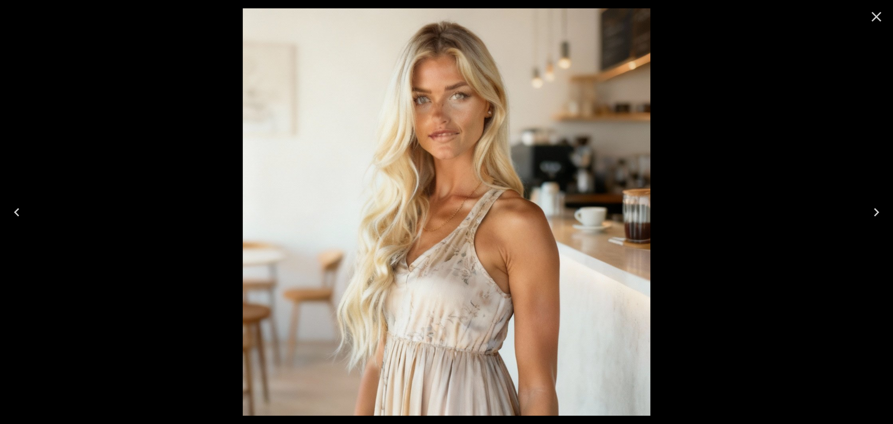
click at [875, 16] on icon "Close" at bounding box center [877, 17] width 10 height 10
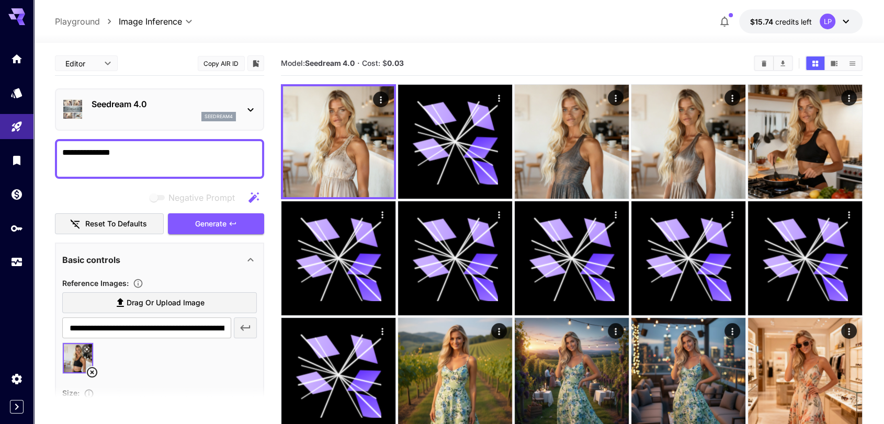
drag, startPoint x: 128, startPoint y: 152, endPoint x: 57, endPoint y: 152, distance: 71.2
paste textarea "**********"
type textarea "**********"
click at [230, 223] on icon "button" at bounding box center [233, 224] width 8 height 8
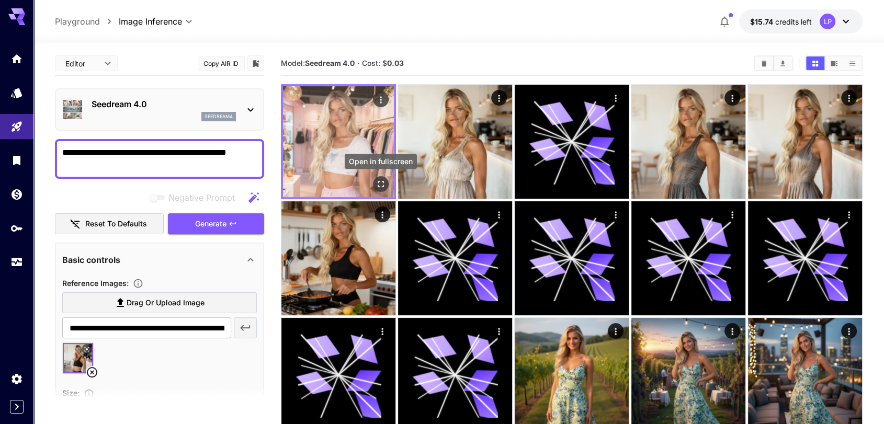
click at [381, 183] on icon "Open in fullscreen" at bounding box center [381, 184] width 10 height 10
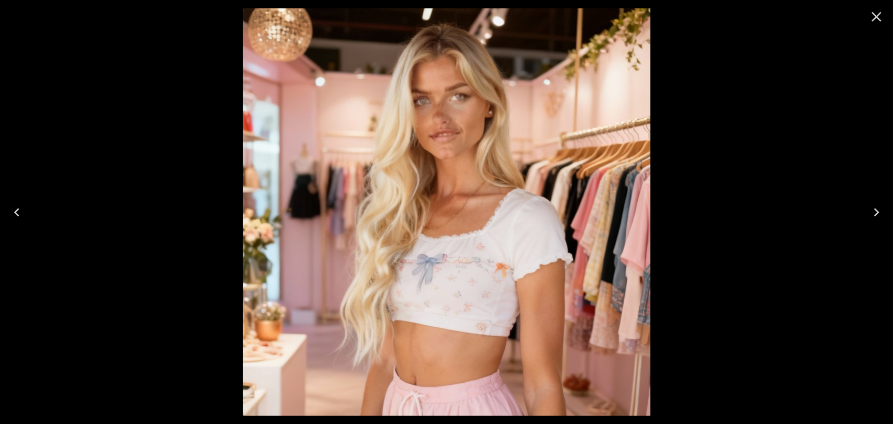
click at [875, 18] on icon "Close" at bounding box center [876, 16] width 17 height 17
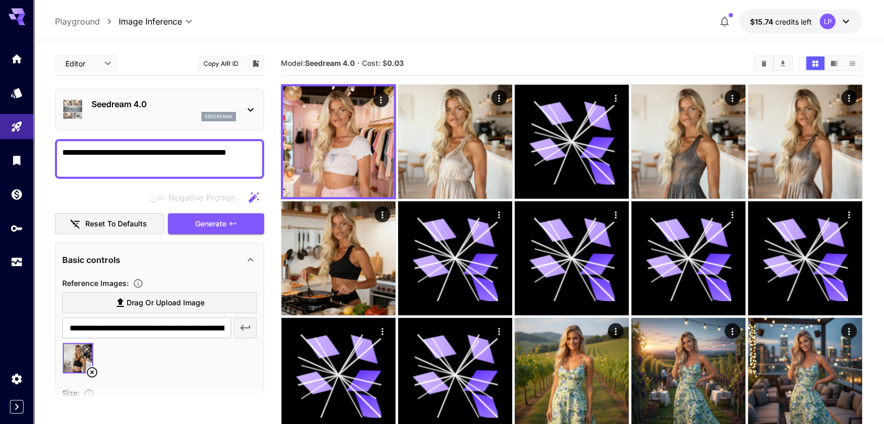
click at [258, 113] on div "Seedream 4.0 seedream4" at bounding box center [159, 109] width 209 height 42
click at [251, 110] on icon at bounding box center [250, 110] width 6 height 4
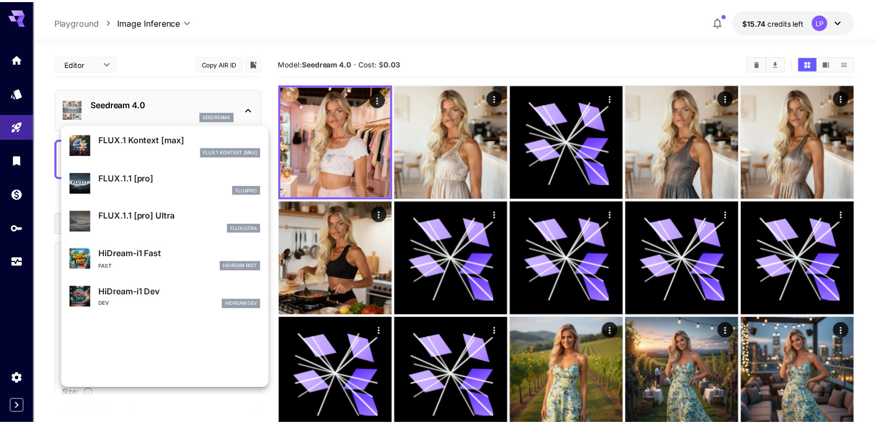
scroll to position [789, 0]
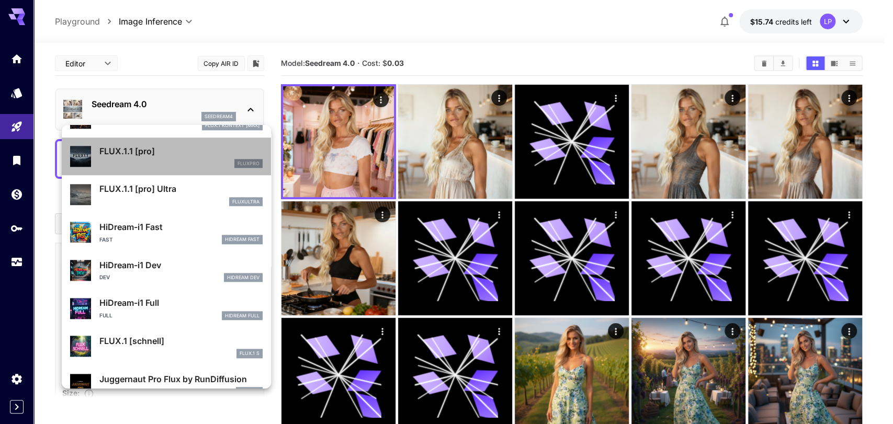
click at [175, 164] on div "fluxpro" at bounding box center [180, 163] width 163 height 9
type input "**********"
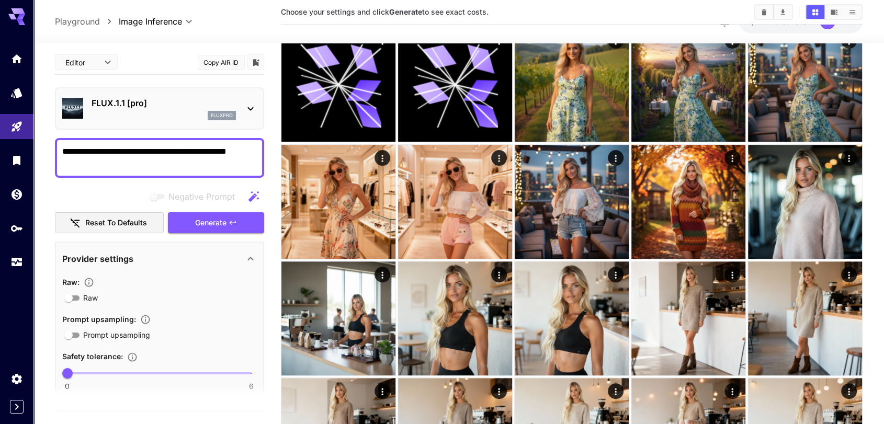
click at [252, 106] on icon at bounding box center [250, 109] width 13 height 13
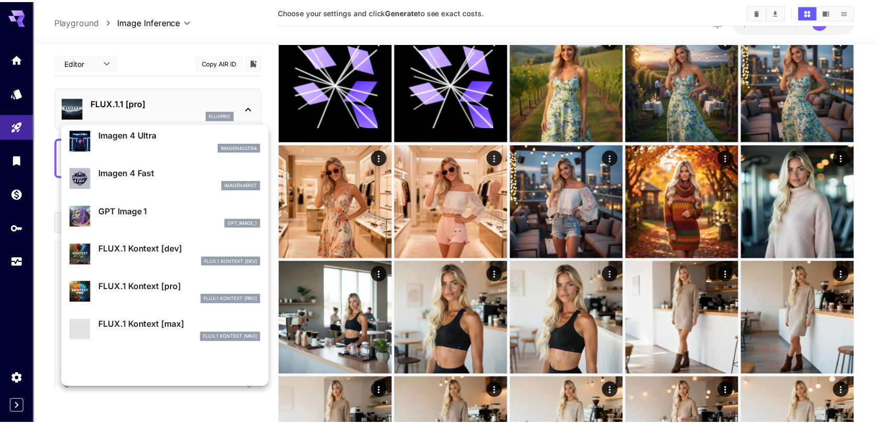
scroll to position [584, 0]
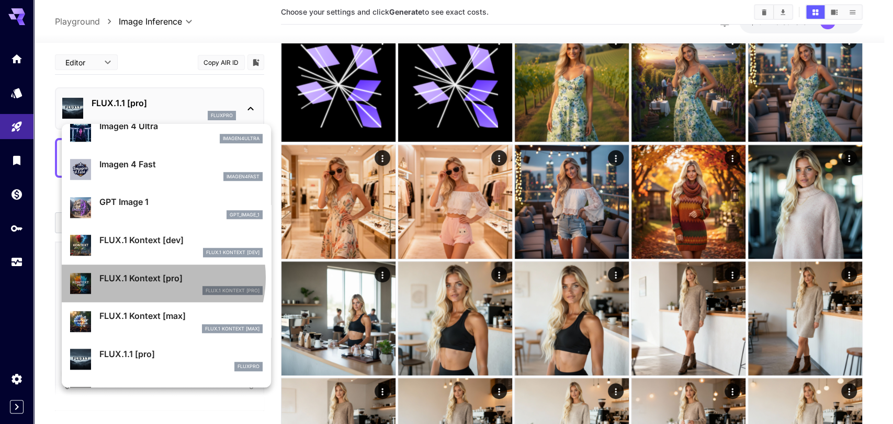
click at [153, 277] on p "FLUX.1 Kontext [pro]" at bounding box center [180, 278] width 163 height 13
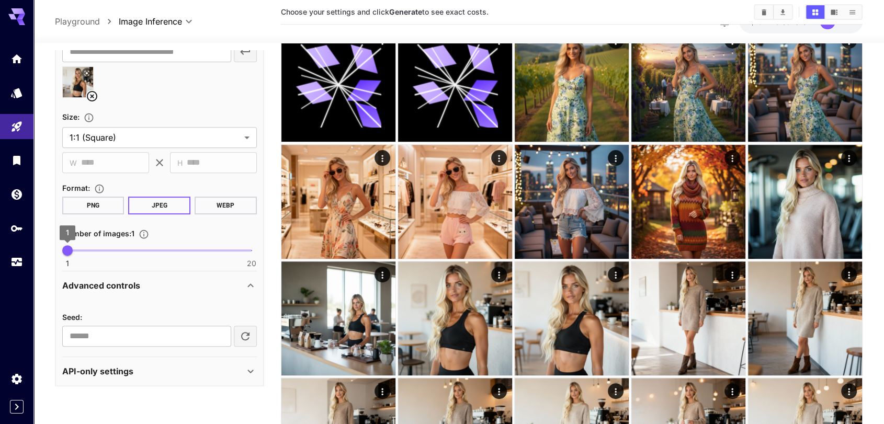
scroll to position [436, 0]
click at [150, 371] on div "API-only settings" at bounding box center [153, 371] width 182 height 13
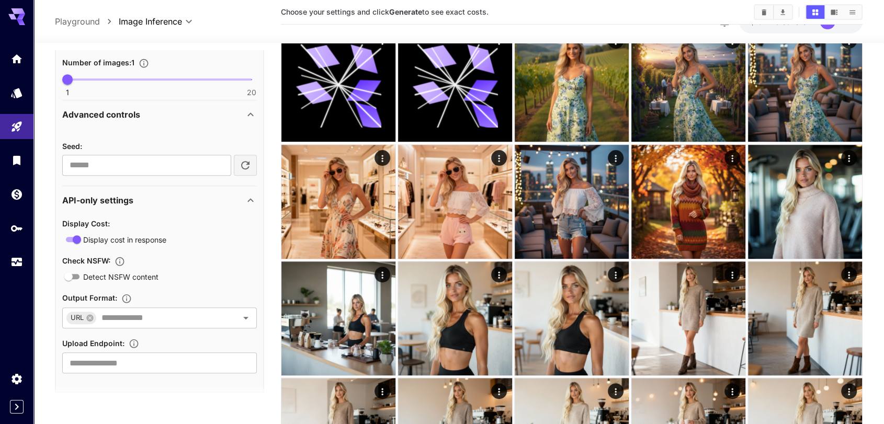
scroll to position [613, 0]
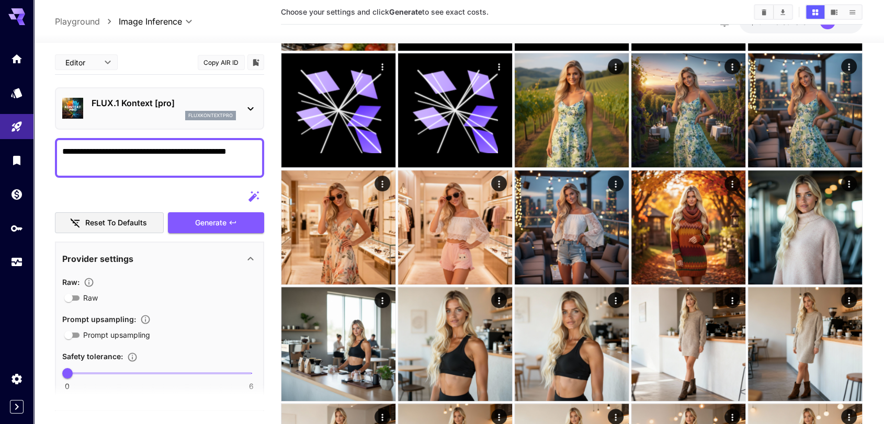
scroll to position [232, 0]
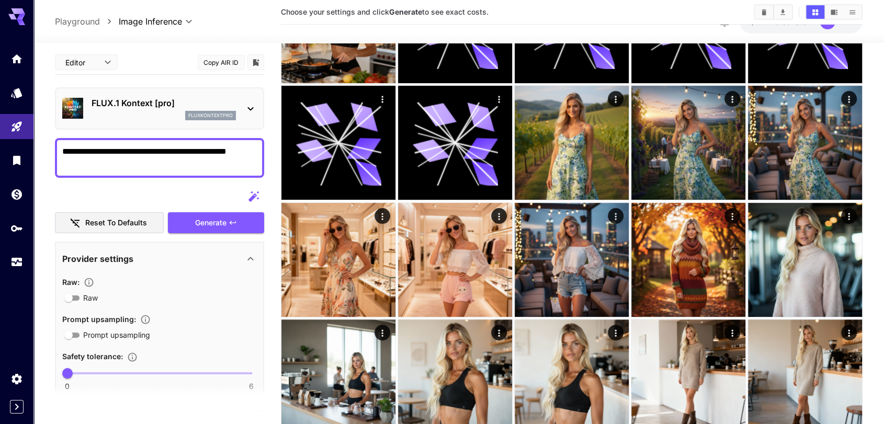
click at [251, 109] on icon at bounding box center [250, 109] width 13 height 13
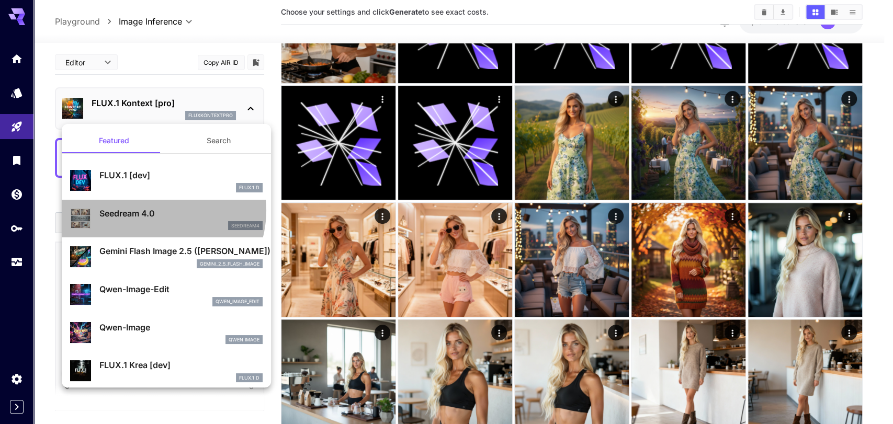
click at [156, 211] on p "Seedream 4.0" at bounding box center [180, 213] width 163 height 13
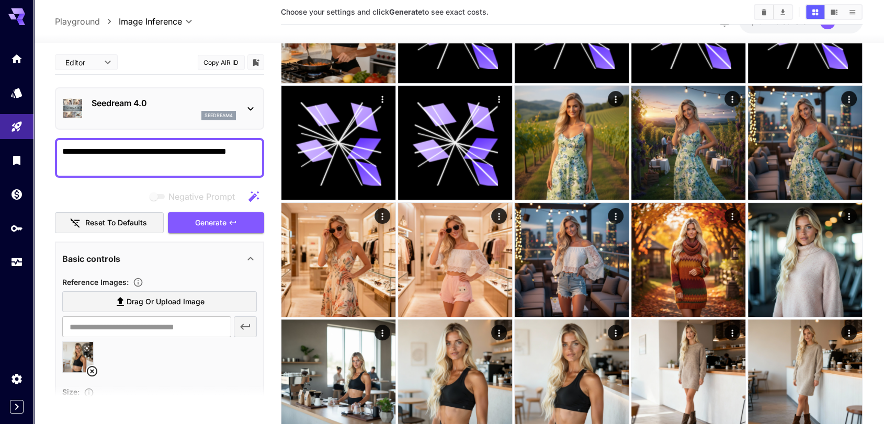
click at [247, 107] on icon at bounding box center [250, 109] width 13 height 13
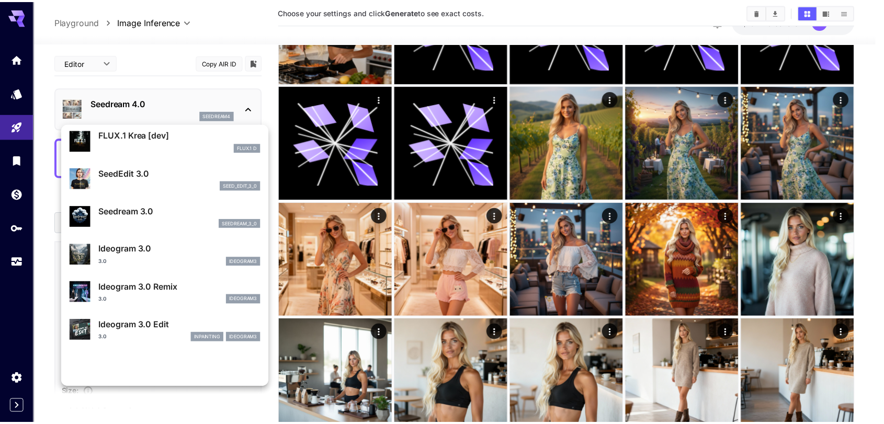
scroll to position [234, 0]
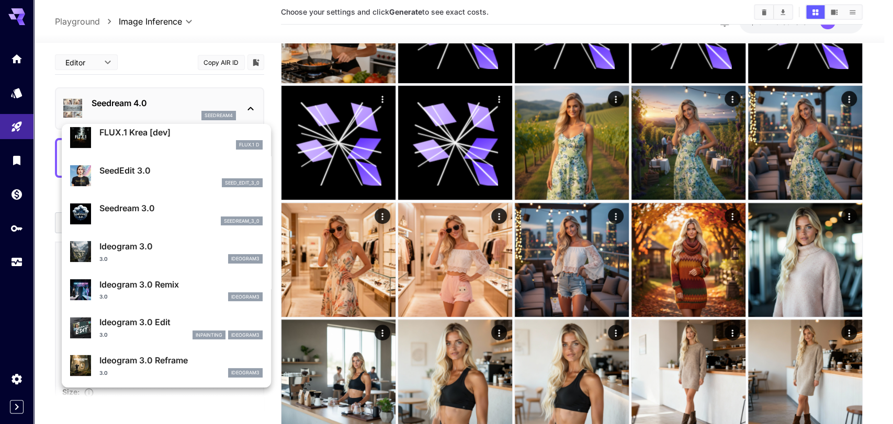
drag, startPoint x: 149, startPoint y: 291, endPoint x: 117, endPoint y: 291, distance: 31.9
click at [148, 291] on div "Ideogram 3.0 Remix 3.0 ideogram3" at bounding box center [180, 290] width 163 height 24
type input "**********"
